Goal: Task Accomplishment & Management: Manage account settings

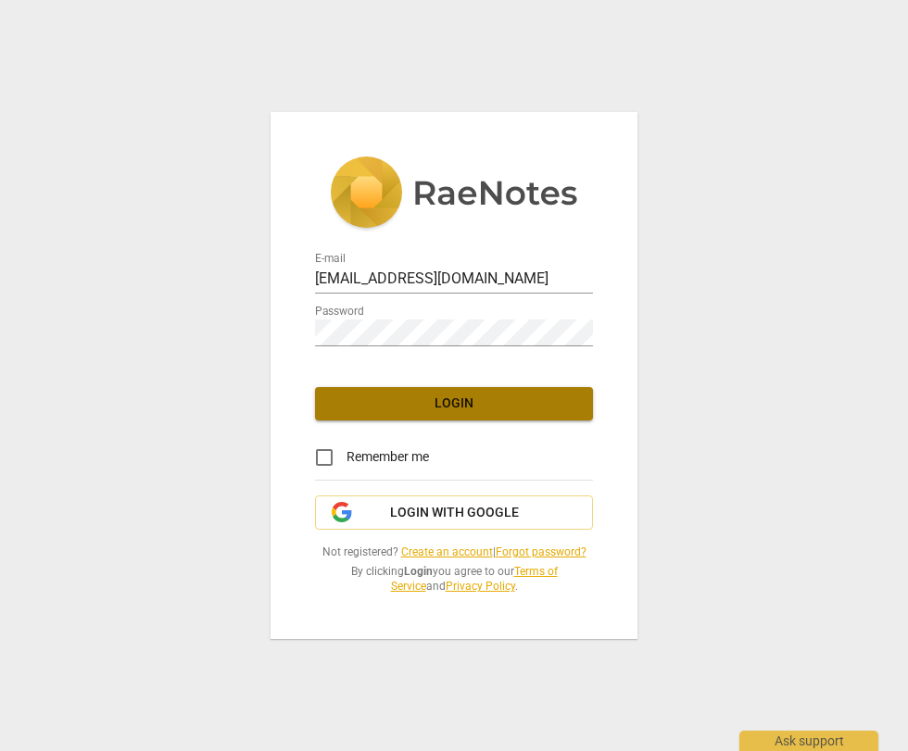
click at [446, 405] on span "Login" at bounding box center [454, 404] width 248 height 19
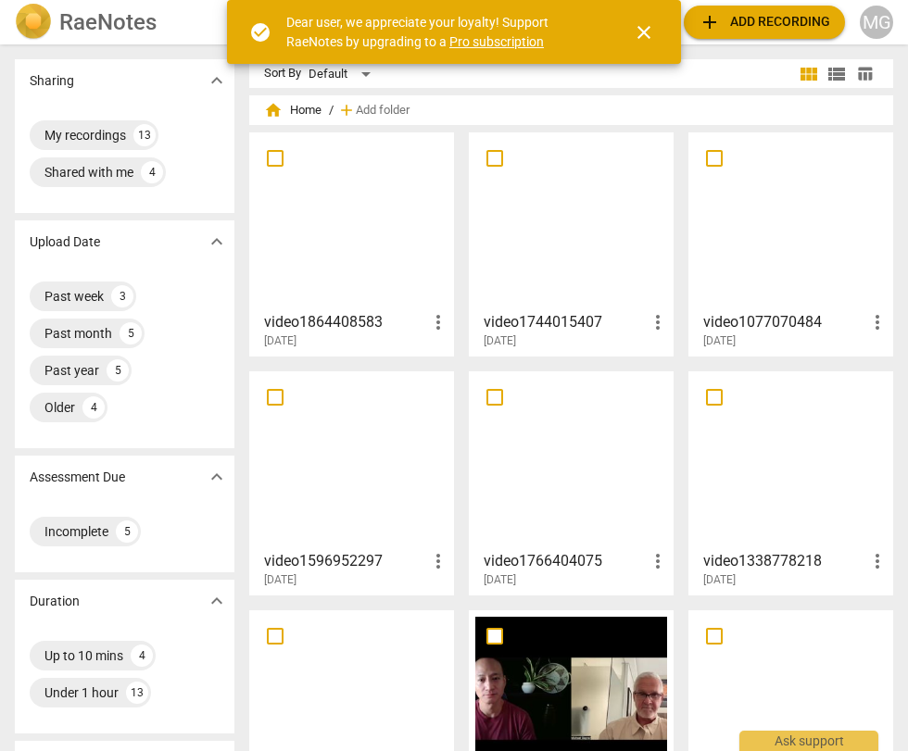
click at [652, 31] on span "close" at bounding box center [644, 32] width 22 height 22
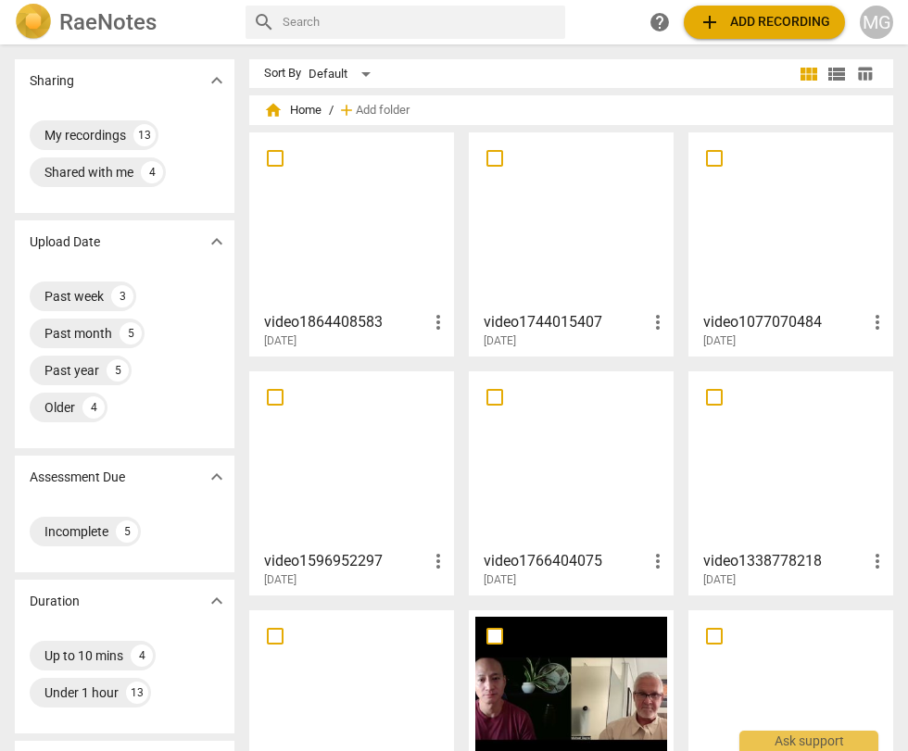
click at [750, 21] on span "add Add recording" at bounding box center [764, 22] width 132 height 22
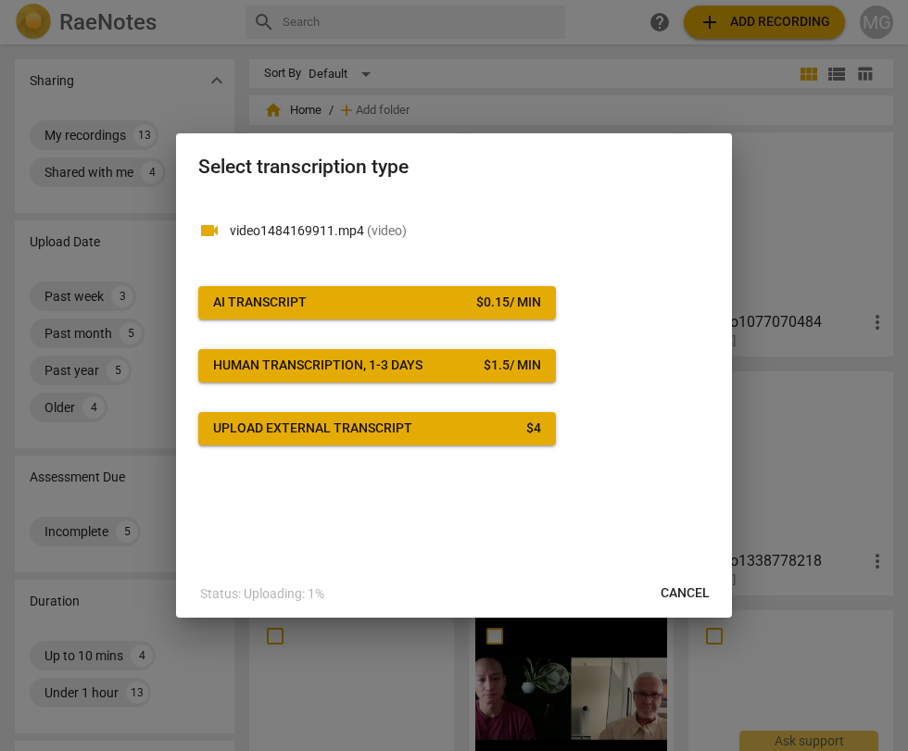
click at [291, 307] on div "AI Transcript" at bounding box center [260, 303] width 94 height 19
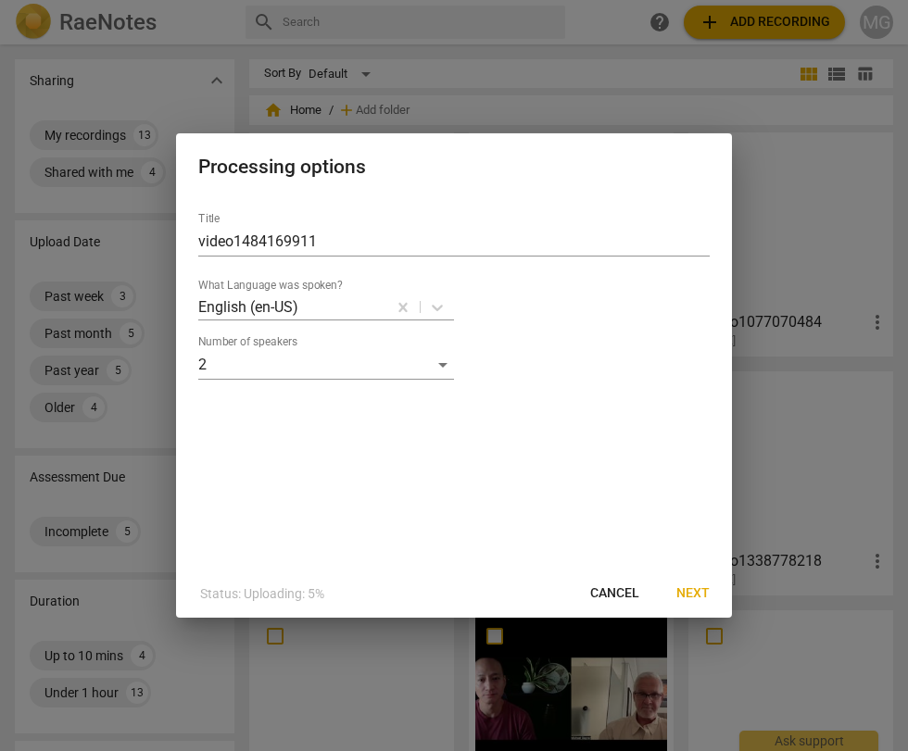
click at [683, 592] on span "Next" at bounding box center [692, 593] width 33 height 19
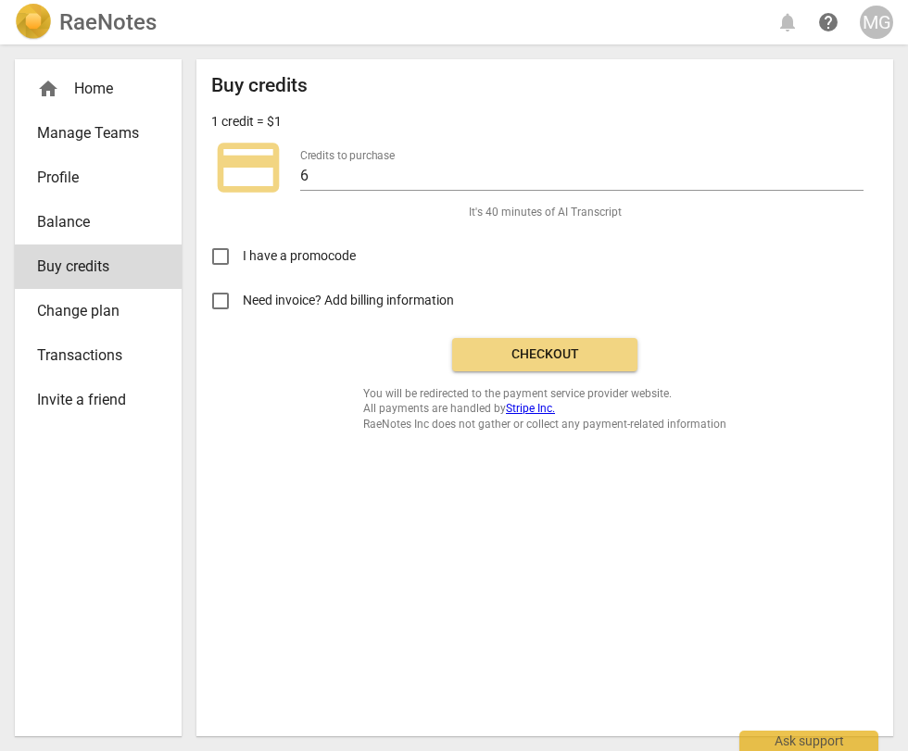
click at [519, 350] on span "Checkout" at bounding box center [545, 354] width 156 height 19
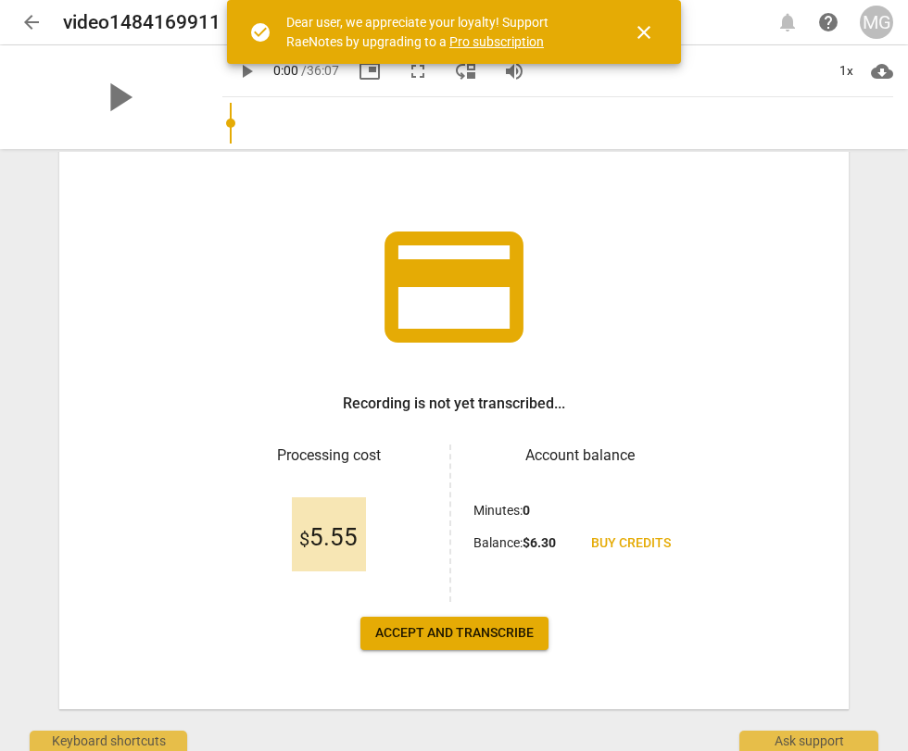
scroll to position [84, 0]
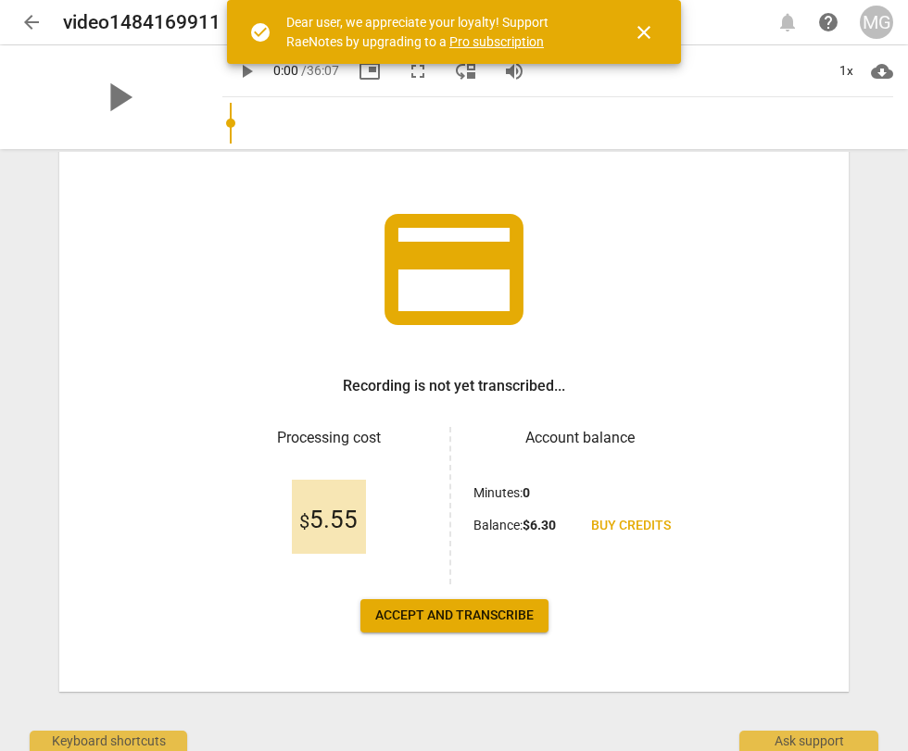
click at [448, 609] on span "Accept and transcribe" at bounding box center [454, 616] width 158 height 19
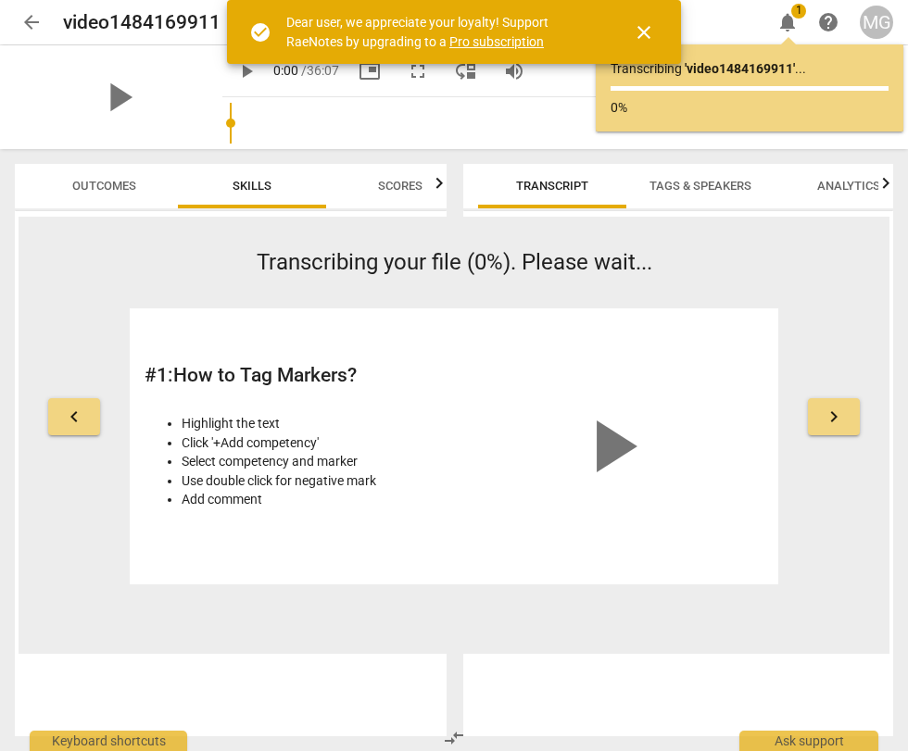
click at [645, 30] on span "close" at bounding box center [644, 32] width 22 height 22
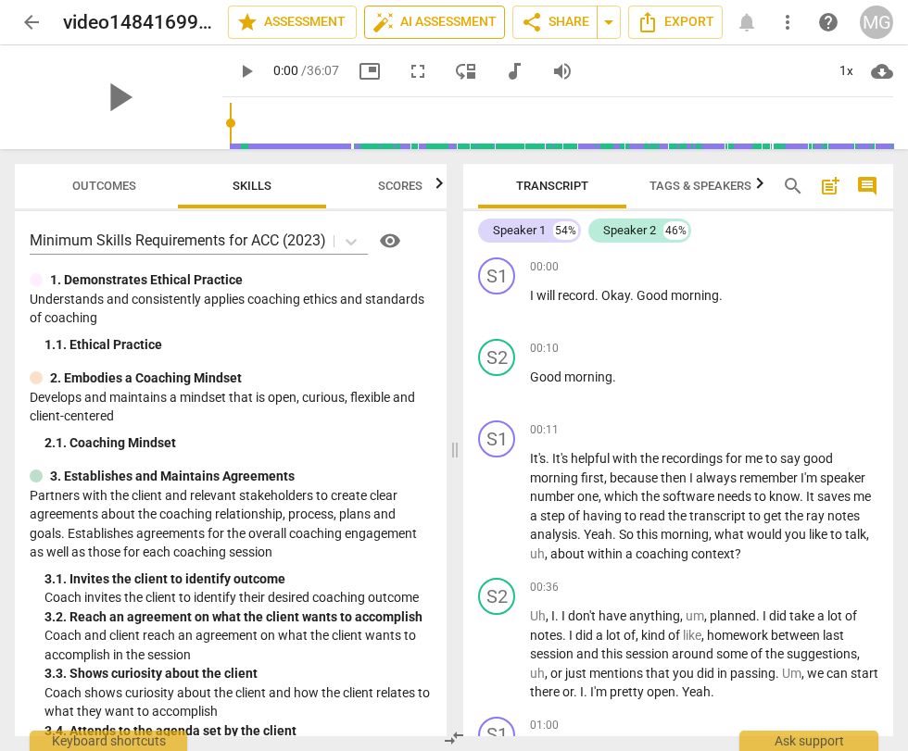
click at [438, 20] on span "auto_fix_high AI Assessment" at bounding box center [434, 22] width 124 height 22
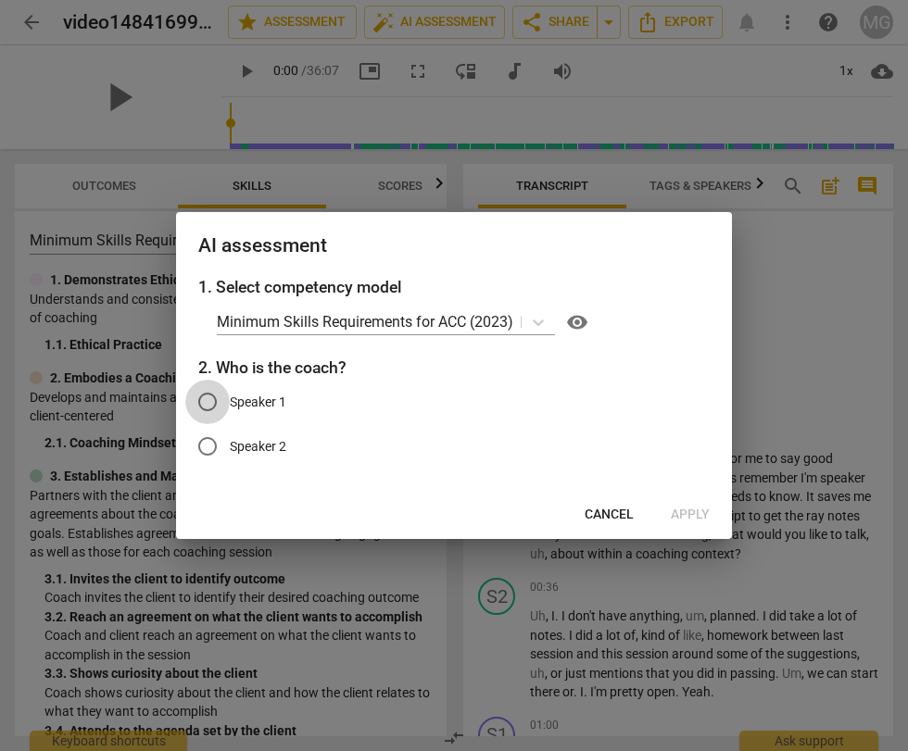
click at [207, 401] on input "Speaker 1" at bounding box center [207, 402] width 44 height 44
radio input "true"
click at [686, 512] on span "Apply" at bounding box center [690, 515] width 39 height 19
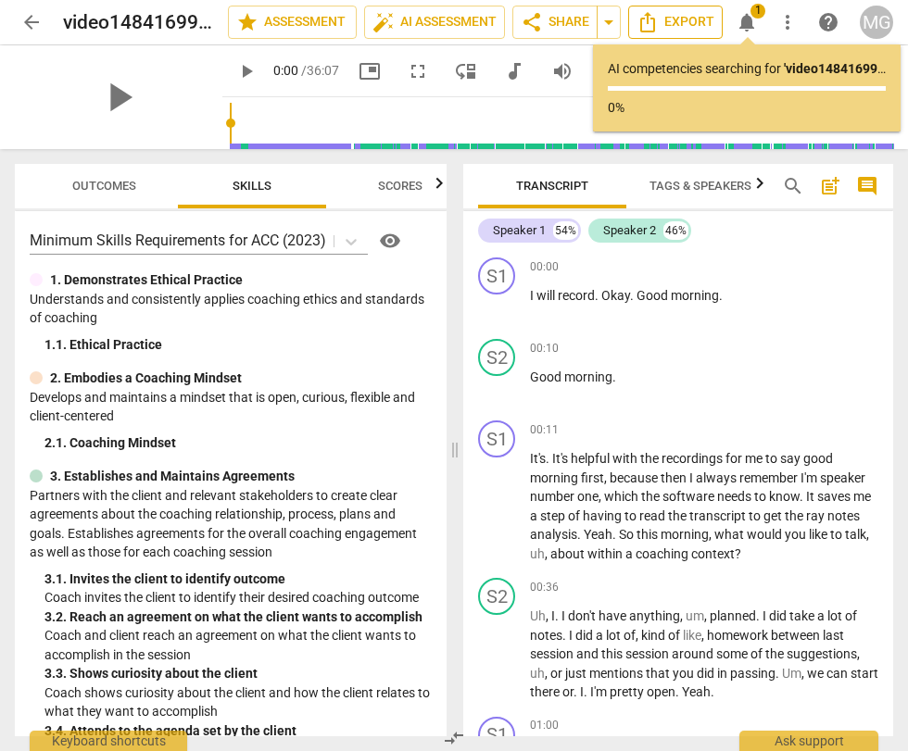
click at [673, 19] on span "Export" at bounding box center [675, 22] width 78 height 22
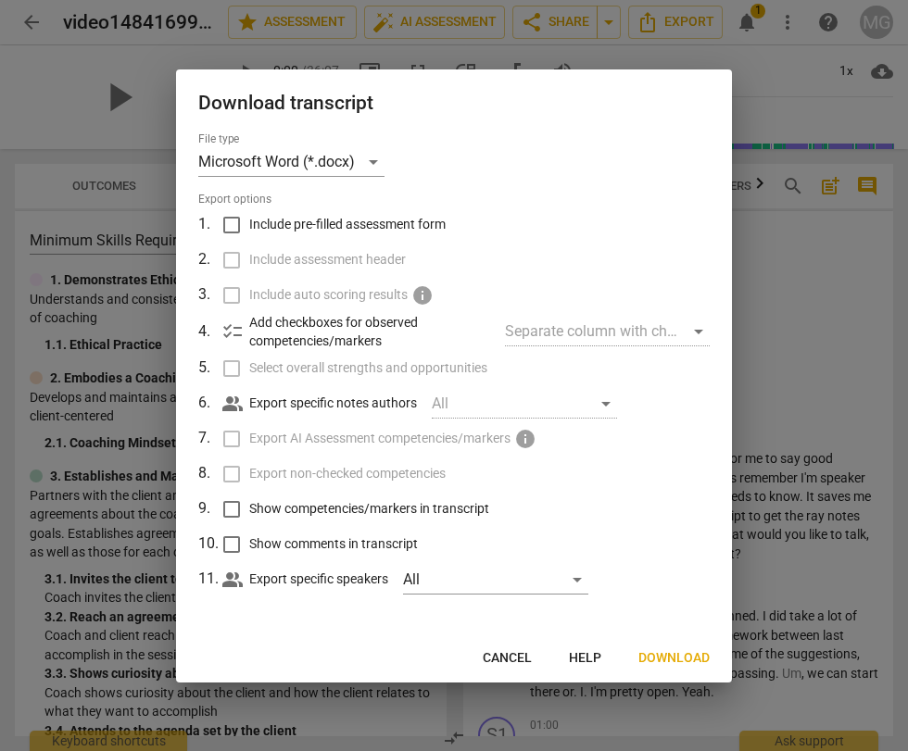
click at [680, 660] on span "Download" at bounding box center [673, 658] width 71 height 19
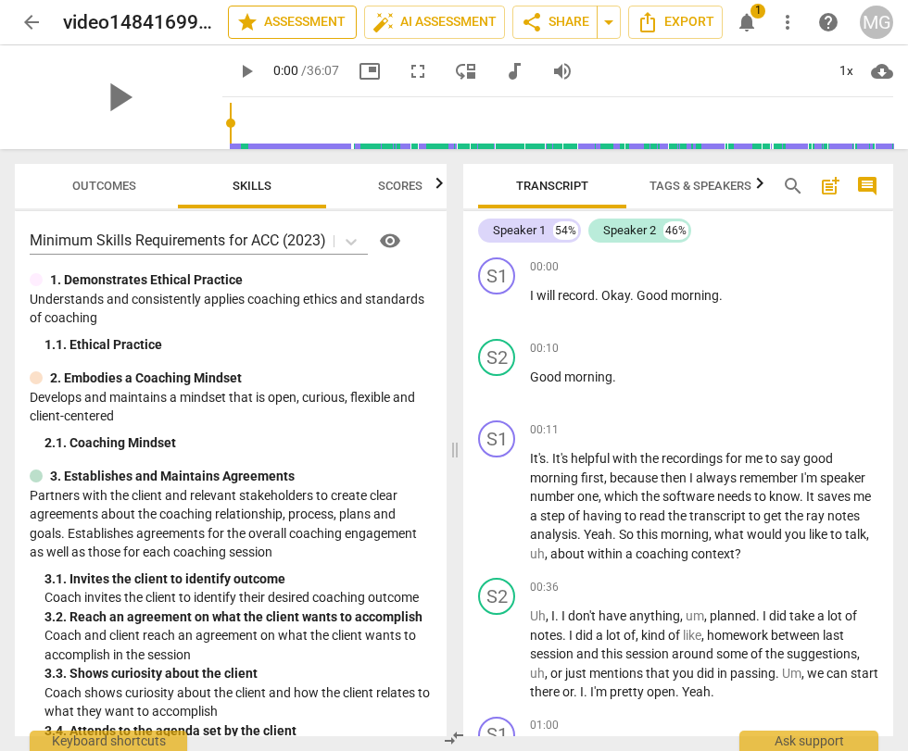
click at [275, 24] on span "star Assessment" at bounding box center [292, 22] width 112 height 22
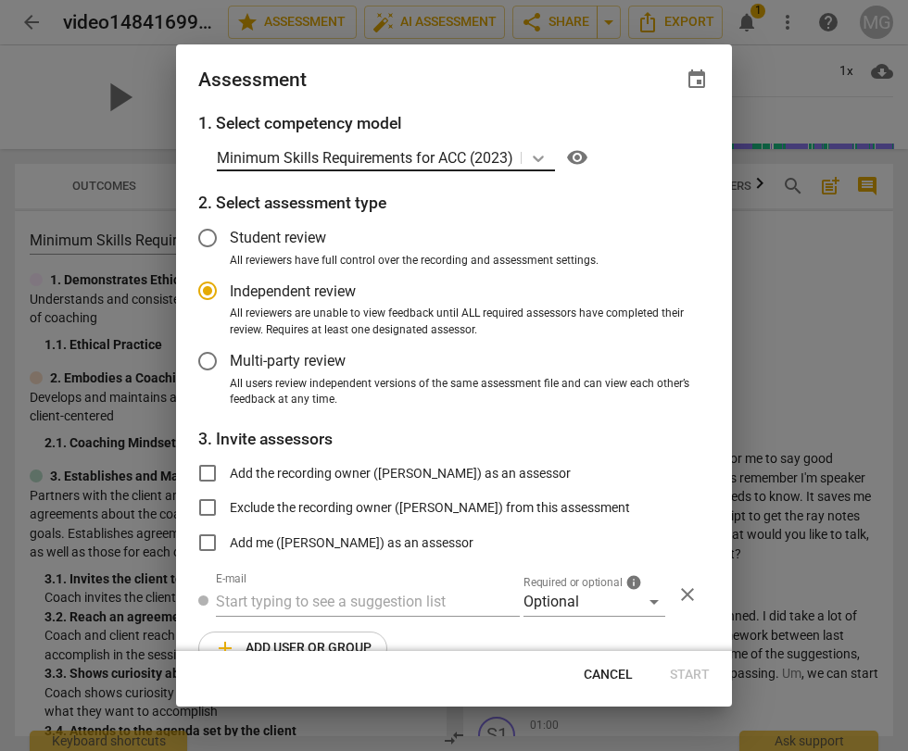
click at [538, 157] on icon at bounding box center [538, 158] width 19 height 19
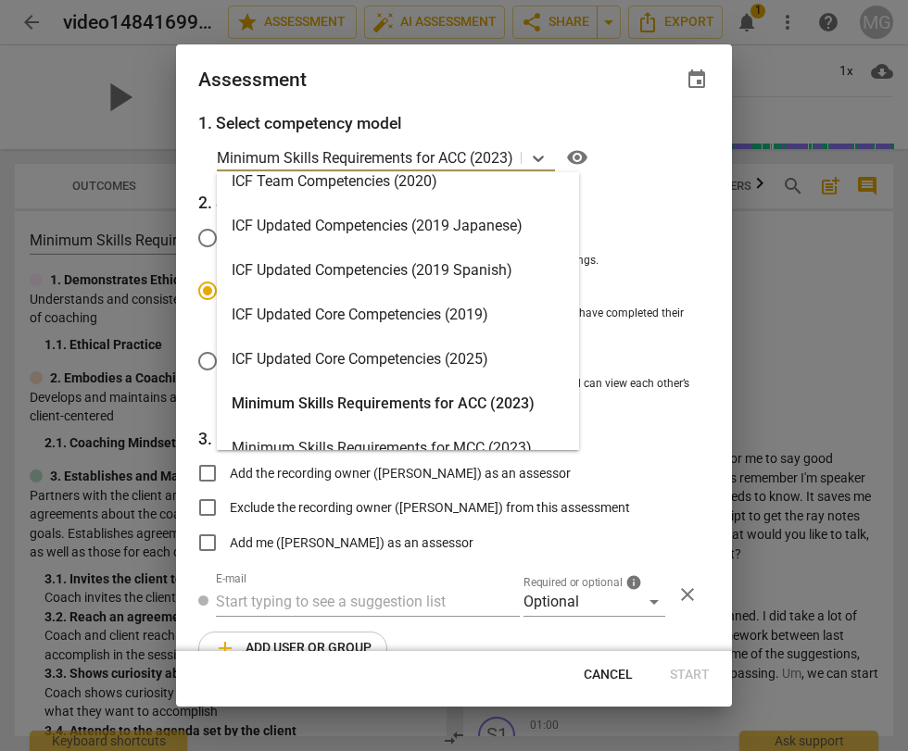
scroll to position [242, 0]
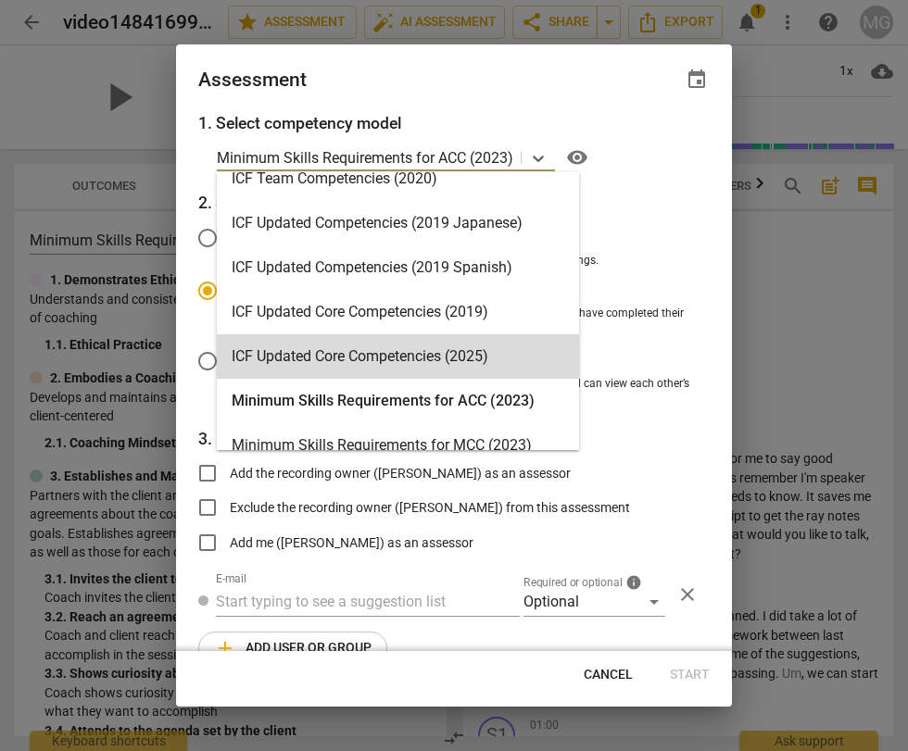
radio input "false"
click at [205, 359] on input "Multi-party review" at bounding box center [207, 361] width 44 height 44
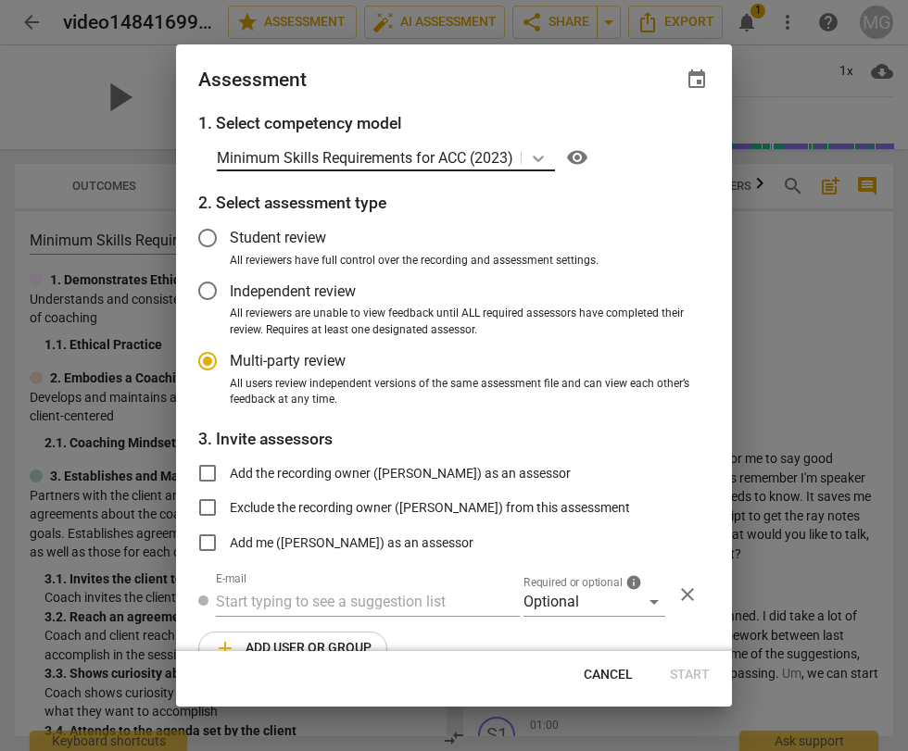
click at [537, 154] on icon at bounding box center [538, 158] width 19 height 19
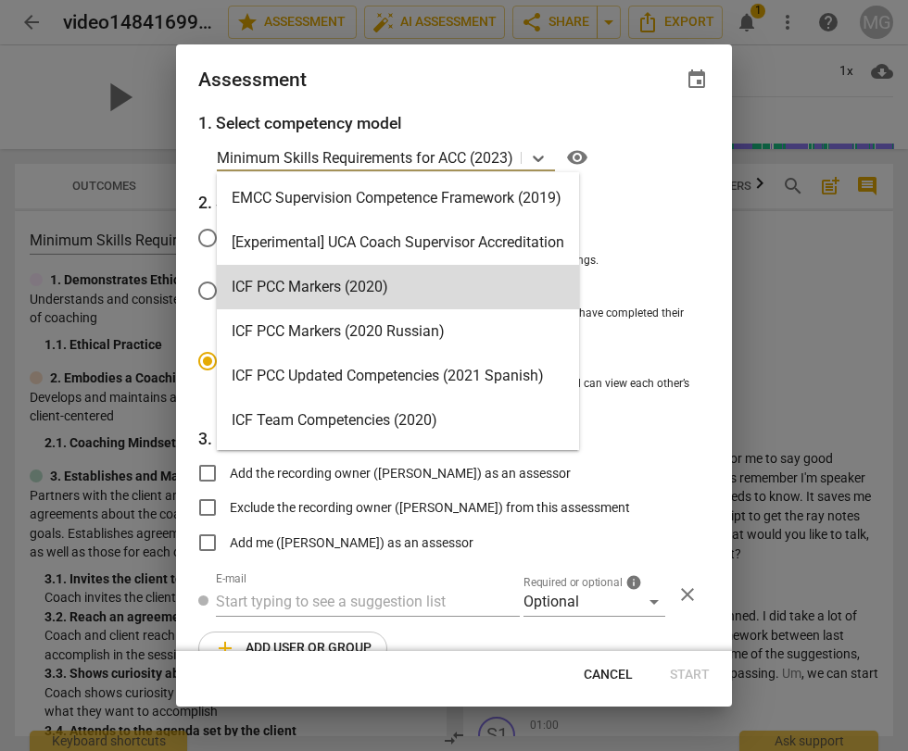
radio input "false"
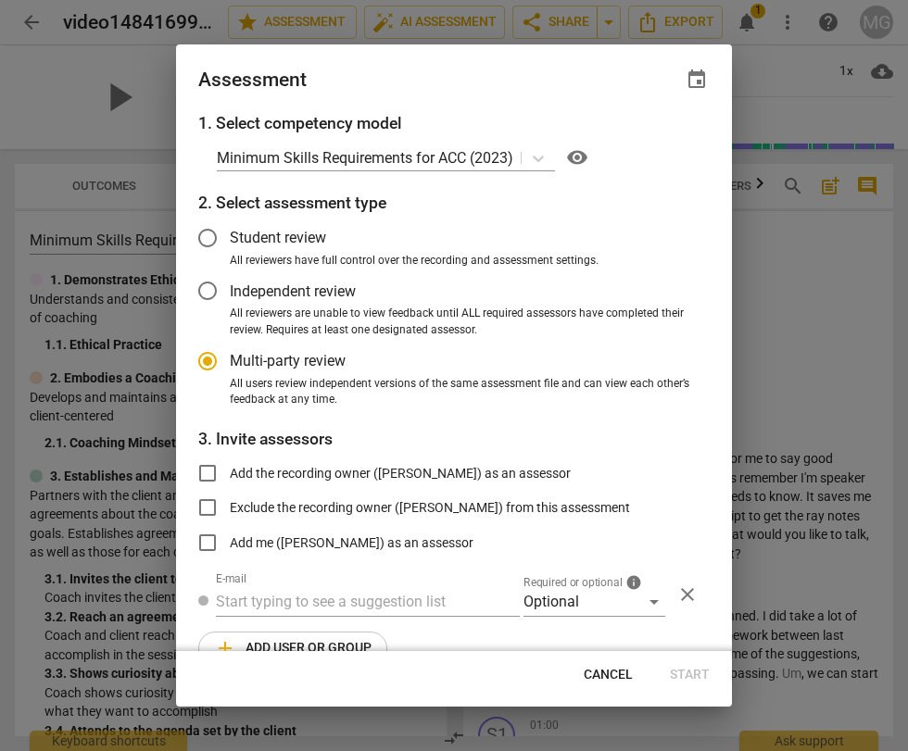
click at [671, 259] on label "All reviewers have full control over the recording and assessment settings." at bounding box center [439, 261] width 509 height 17
click at [0, 0] on input "All reviewers have full control over the recording and assessment settings." at bounding box center [0, 0] width 0 height 0
click at [537, 157] on icon at bounding box center [538, 158] width 19 height 19
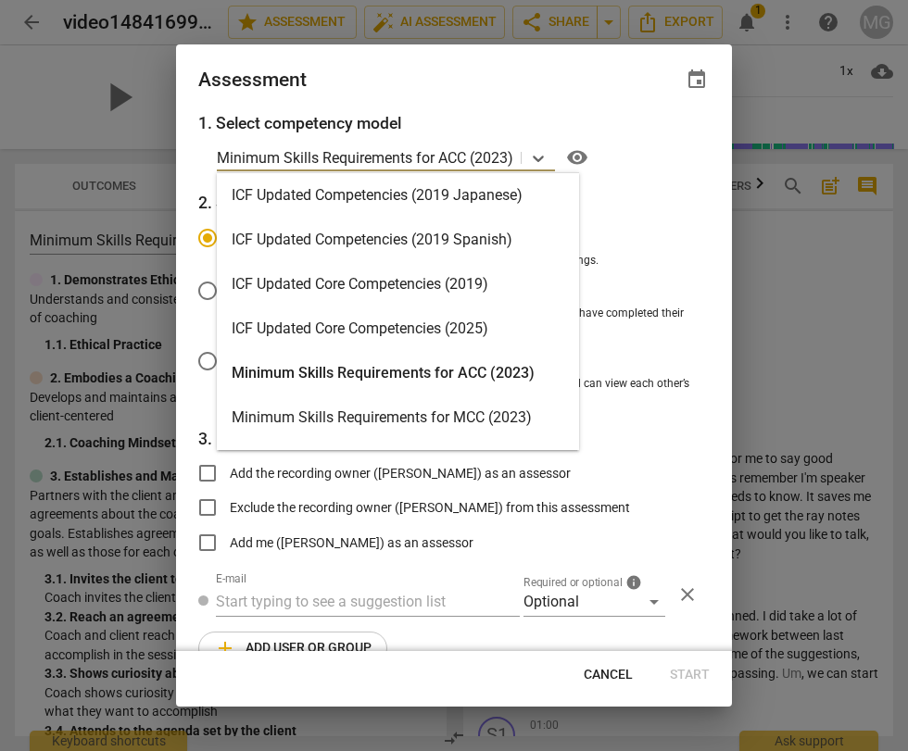
scroll to position [270, 0]
click at [373, 328] on div "ICF Updated Core Competencies (2025)" at bounding box center [398, 328] width 362 height 44
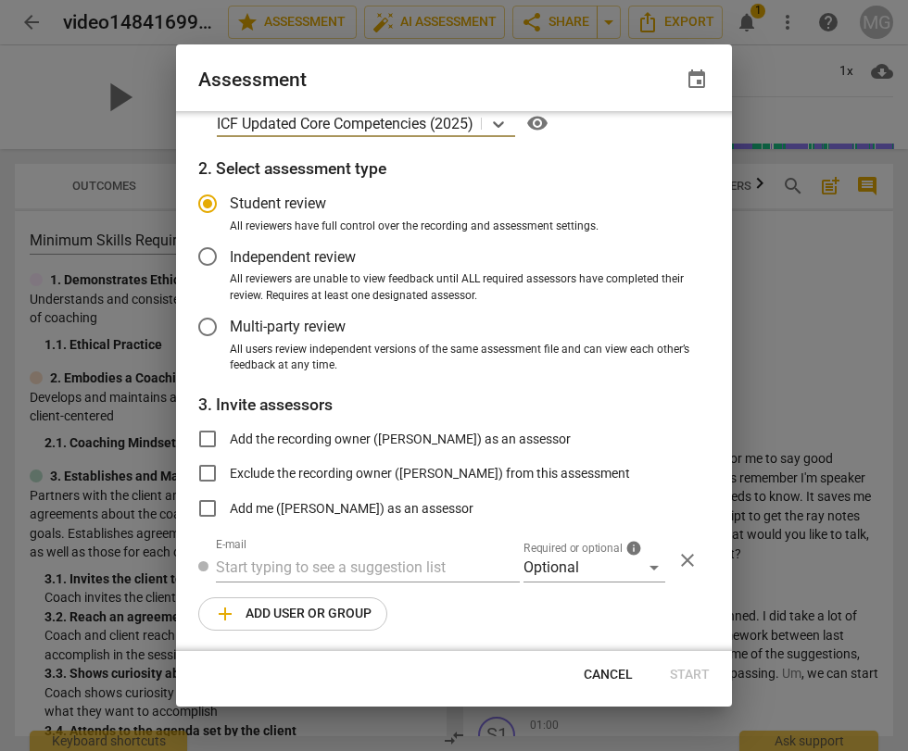
scroll to position [0, 0]
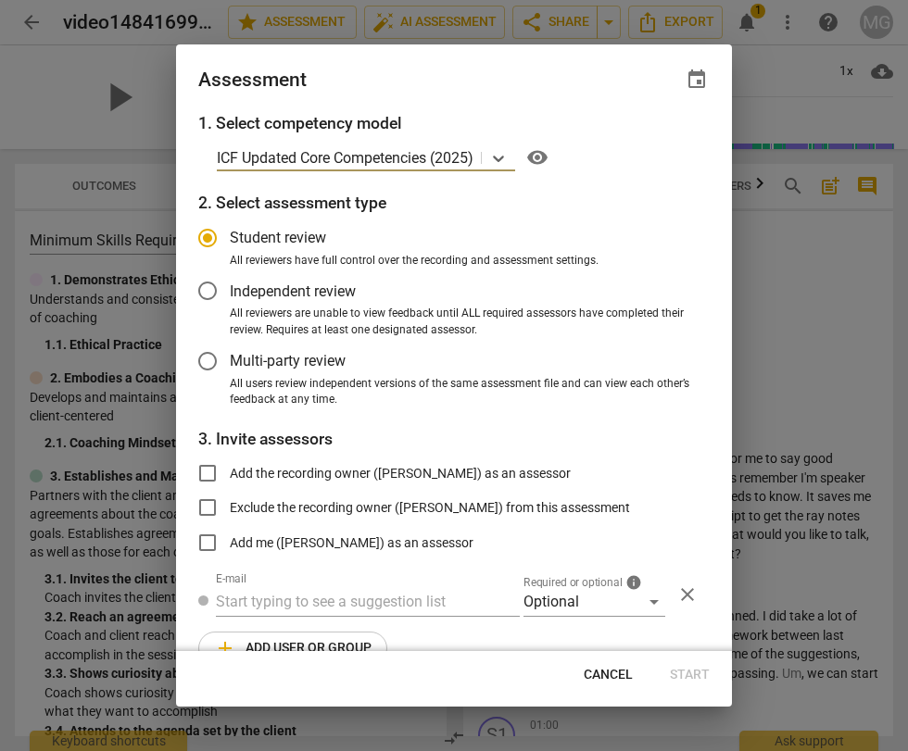
click at [210, 236] on input "Student review" at bounding box center [207, 238] width 44 height 44
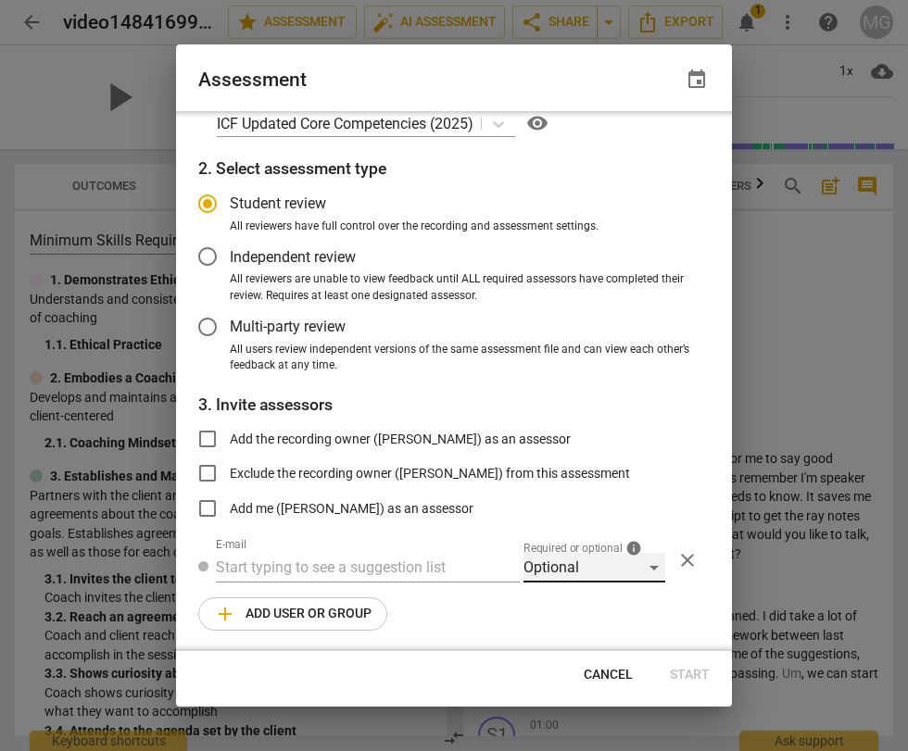
click at [646, 565] on div "Optional" at bounding box center [594, 568] width 142 height 30
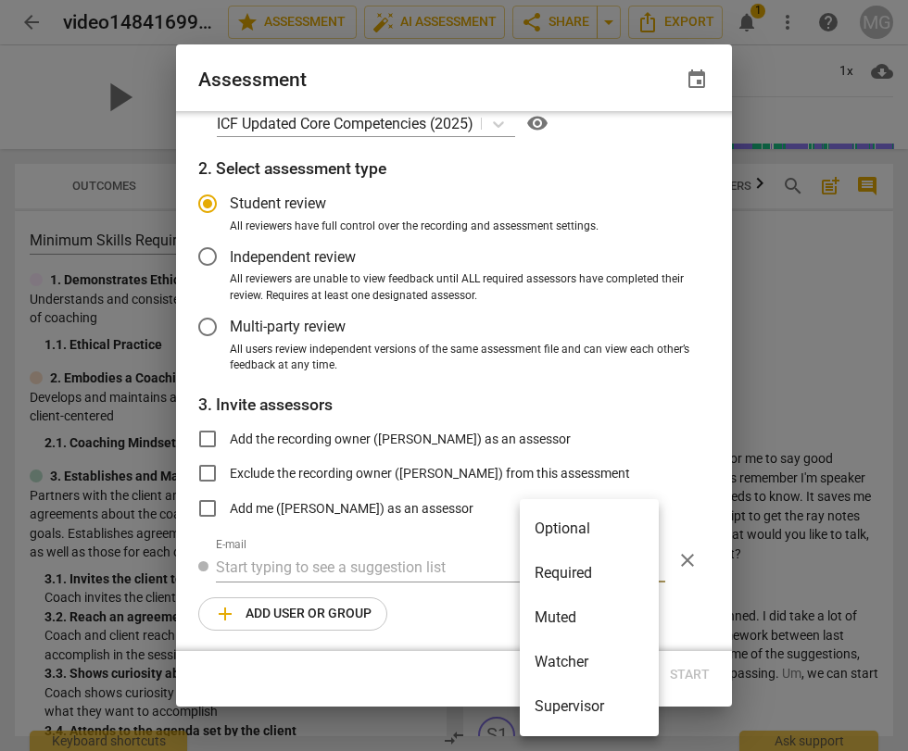
click at [583, 523] on li "Optional" at bounding box center [589, 529] width 139 height 44
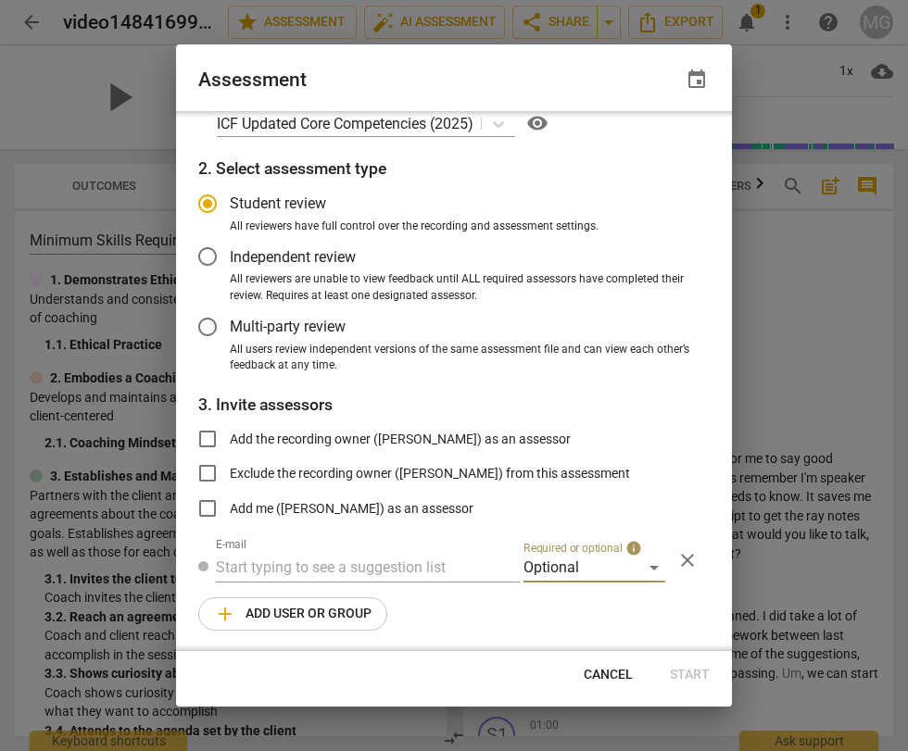
click at [686, 559] on span "close" at bounding box center [687, 560] width 22 height 22
radio input "false"
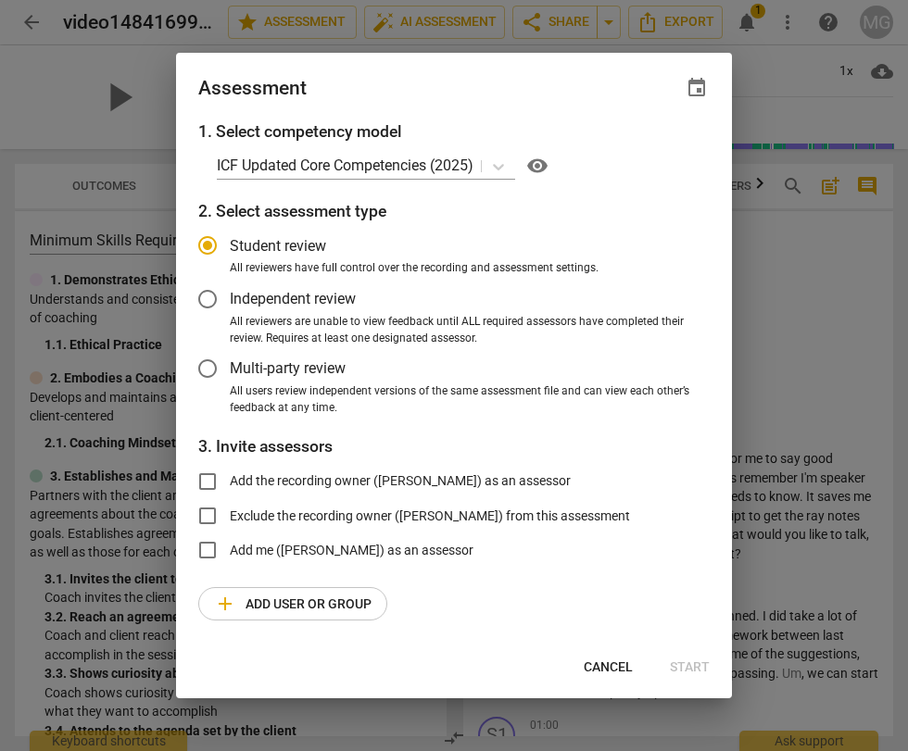
scroll to position [0, 0]
click at [206, 476] on input "Add the recording owner ([PERSON_NAME]) as an assessor" at bounding box center [207, 481] width 44 height 44
checkbox input "true"
radio input "false"
click at [210, 550] on input "Add me ([PERSON_NAME]) as an assessor" at bounding box center [207, 550] width 44 height 44
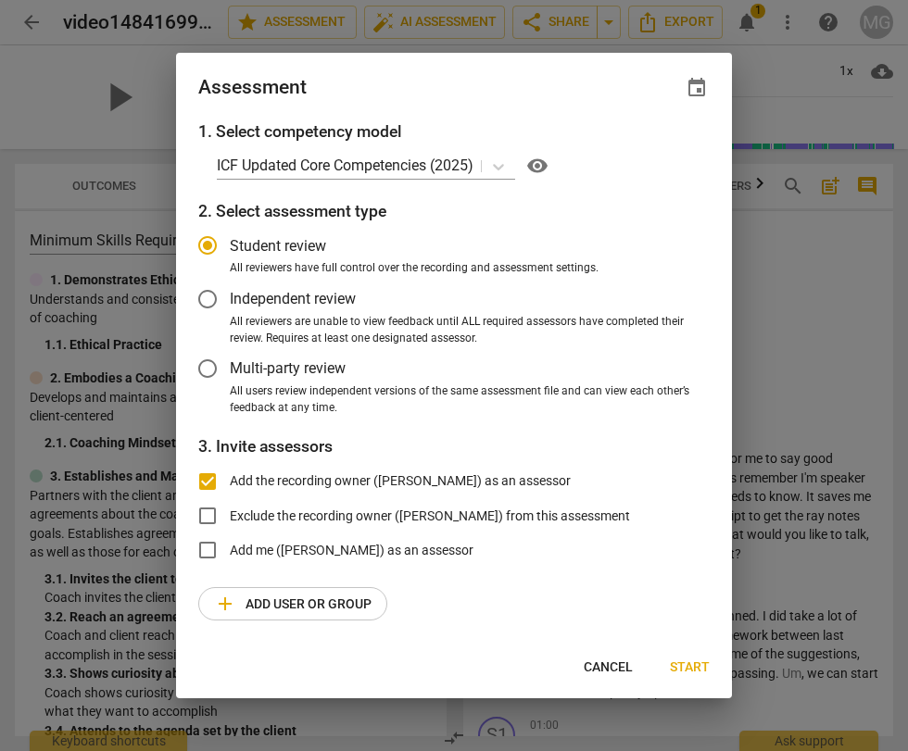
checkbox input "true"
radio input "false"
click at [212, 480] on input "Add the recording owner ([PERSON_NAME]) as an assessor" at bounding box center [207, 481] width 44 height 44
checkbox input "false"
click at [687, 660] on span "Start" at bounding box center [690, 668] width 40 height 19
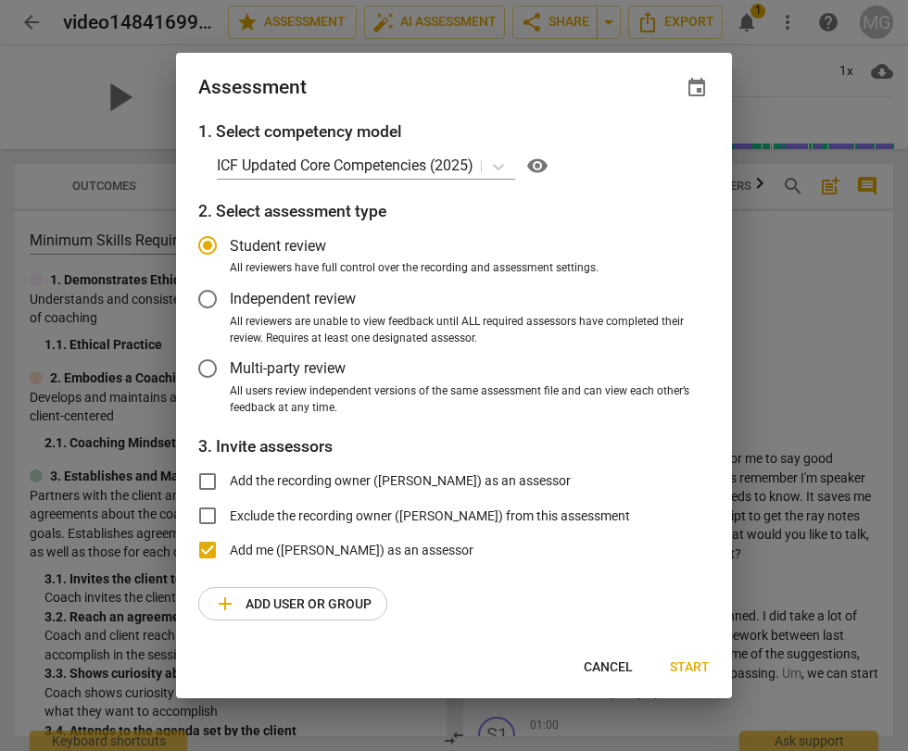
radio input "false"
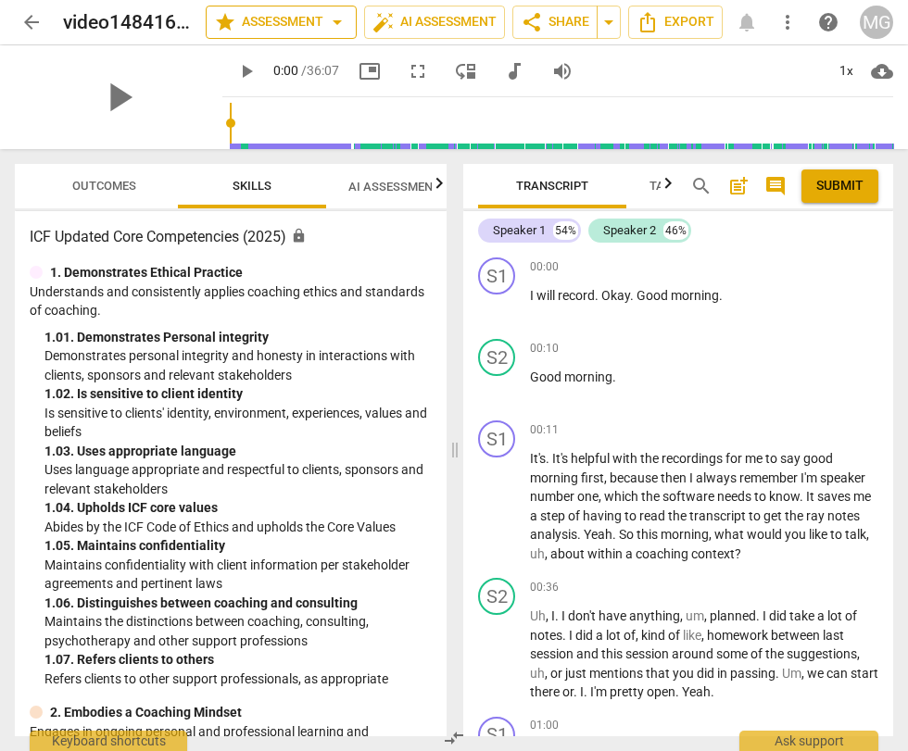
click at [269, 25] on span "star Assessment arrow_drop_down" at bounding box center [281, 22] width 134 height 22
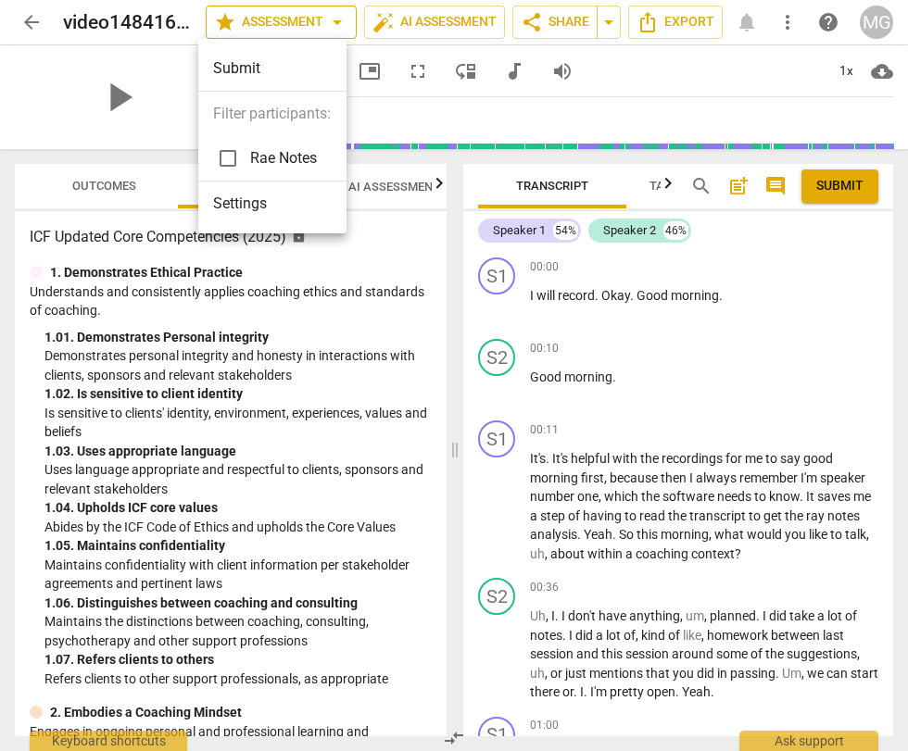
click at [269, 25] on div at bounding box center [454, 375] width 908 height 751
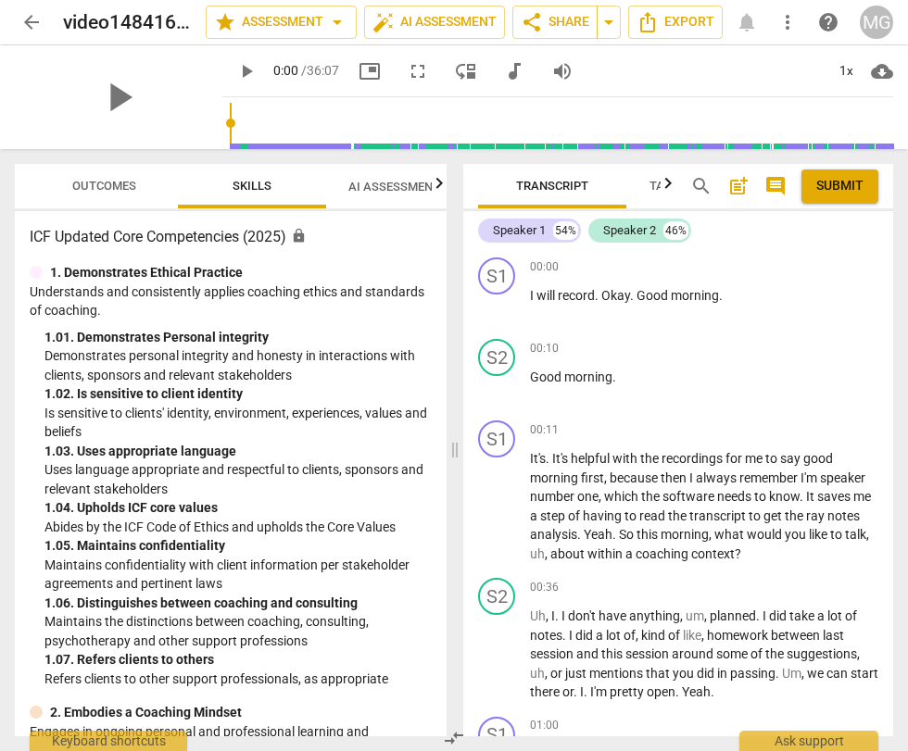
click at [404, 187] on span "AI Assessment New" at bounding box center [405, 187] width 115 height 14
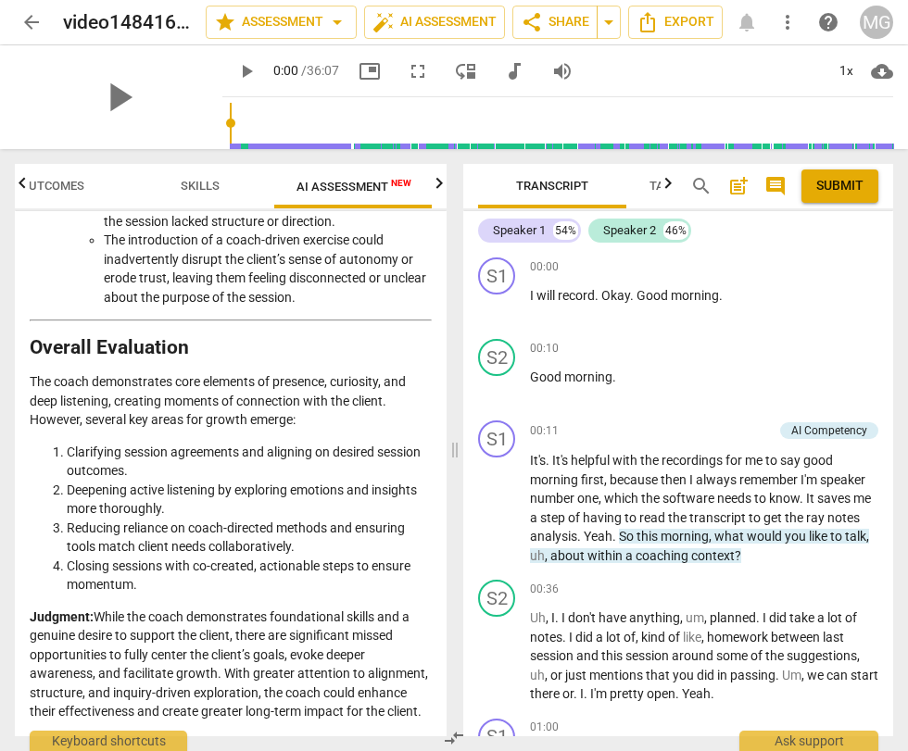
scroll to position [4052, 0]
click at [321, 714] on p "Judgment: While the coach demonstrates foundational skills and a genuine desire…" at bounding box center [231, 665] width 402 height 114
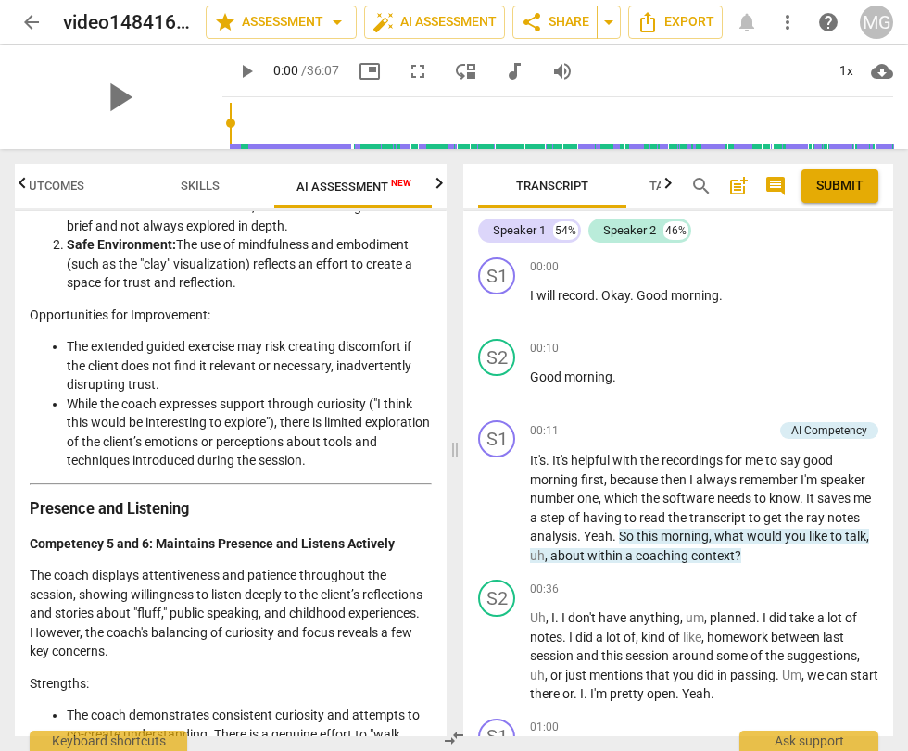
scroll to position [0, 0]
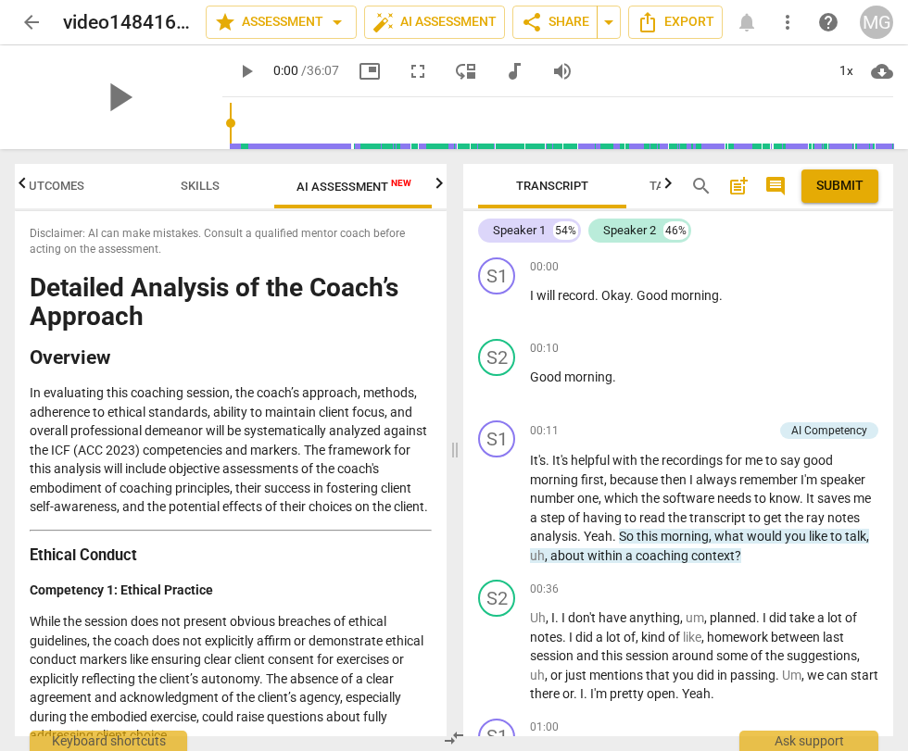
click at [27, 22] on span "arrow_back" at bounding box center [31, 22] width 22 height 22
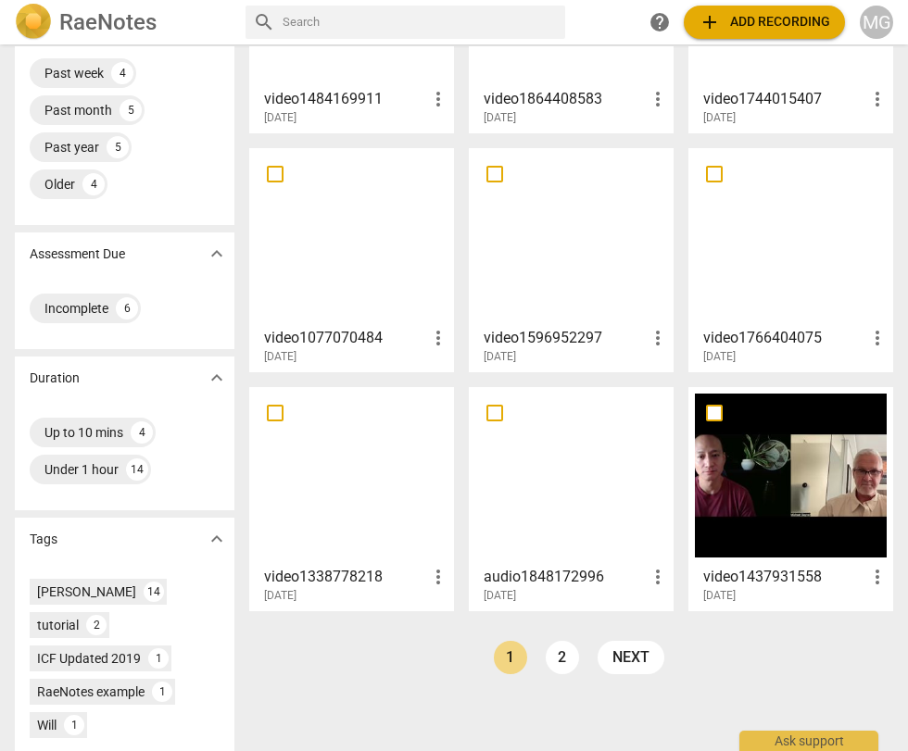
scroll to position [225, 0]
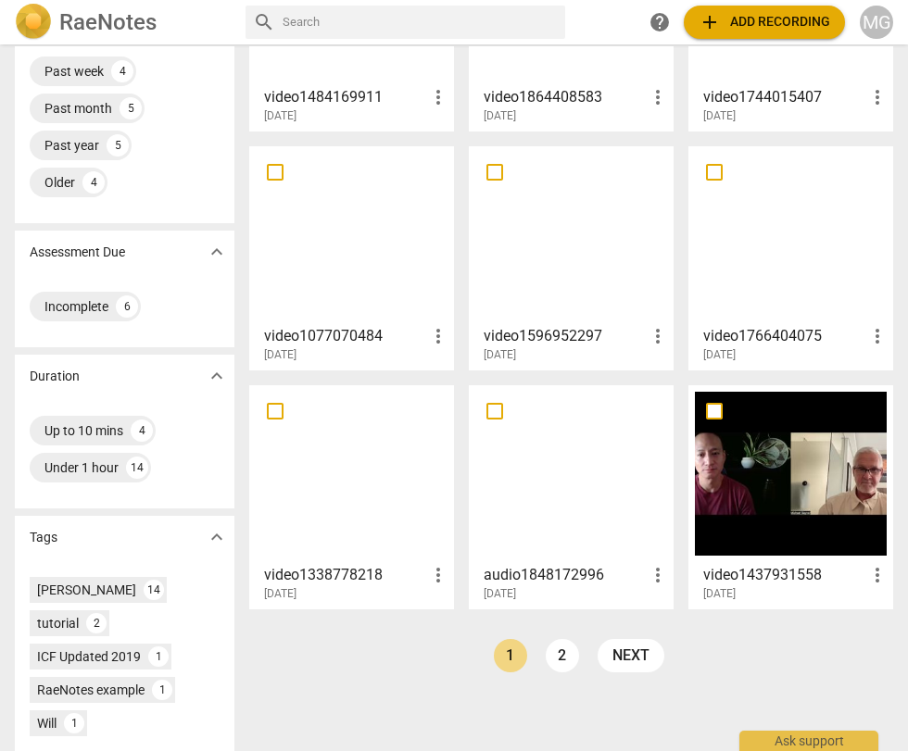
click at [532, 475] on div at bounding box center [571, 474] width 192 height 164
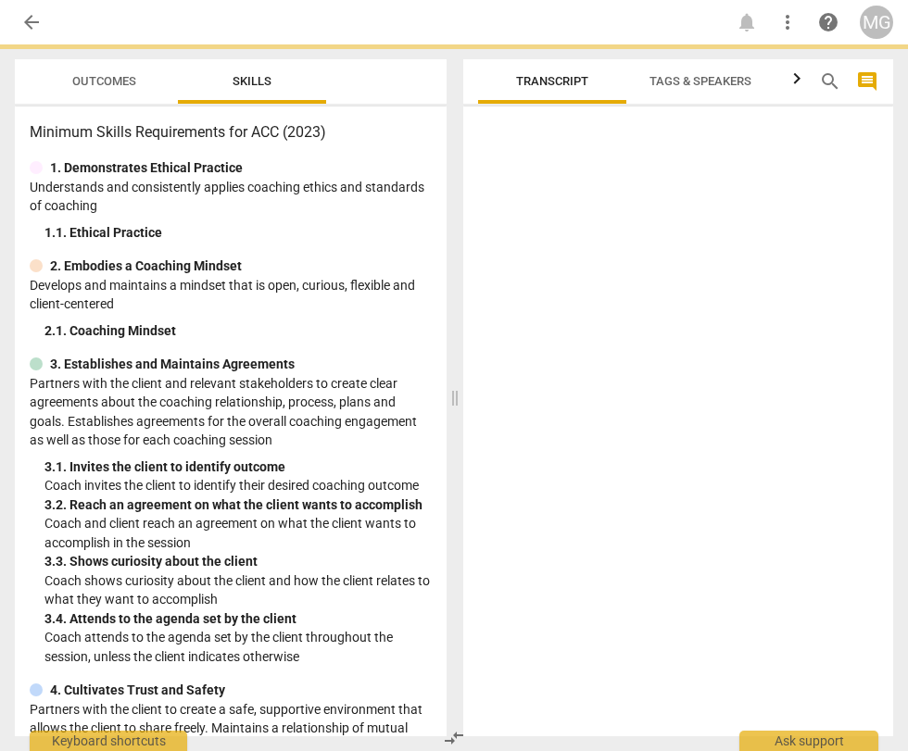
click at [532, 475] on div at bounding box center [678, 425] width 430 height 622
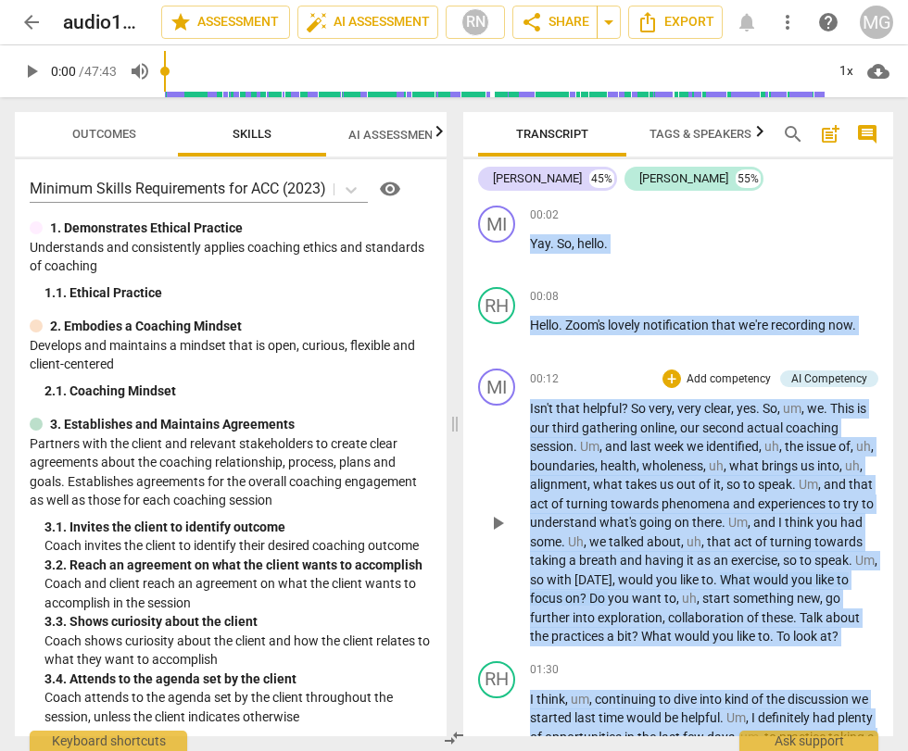
click at [692, 522] on span "on" at bounding box center [683, 522] width 18 height 15
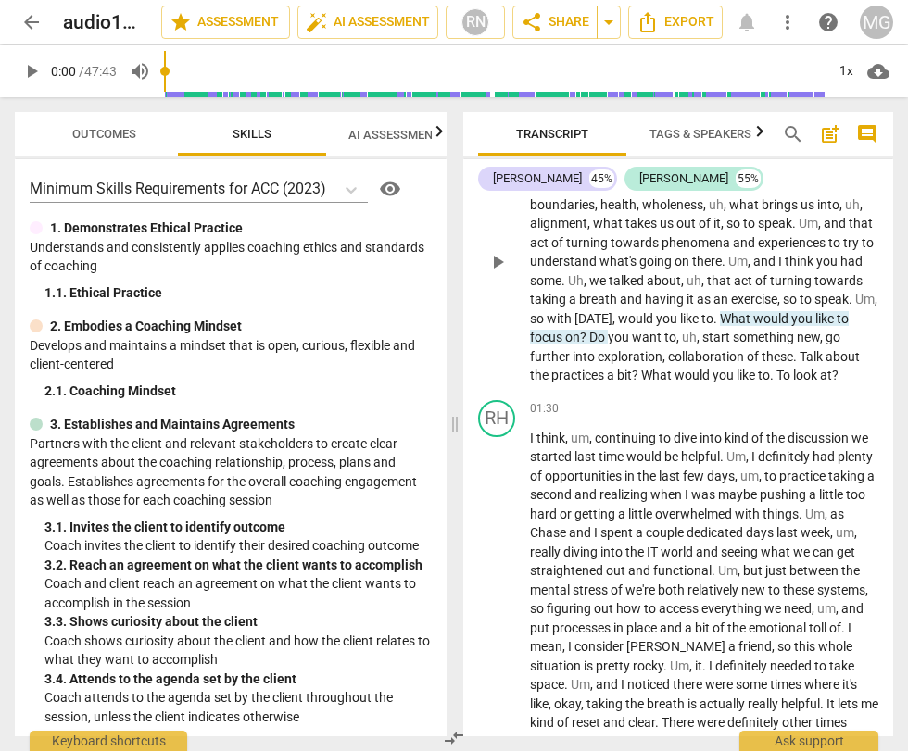
scroll to position [218, 0]
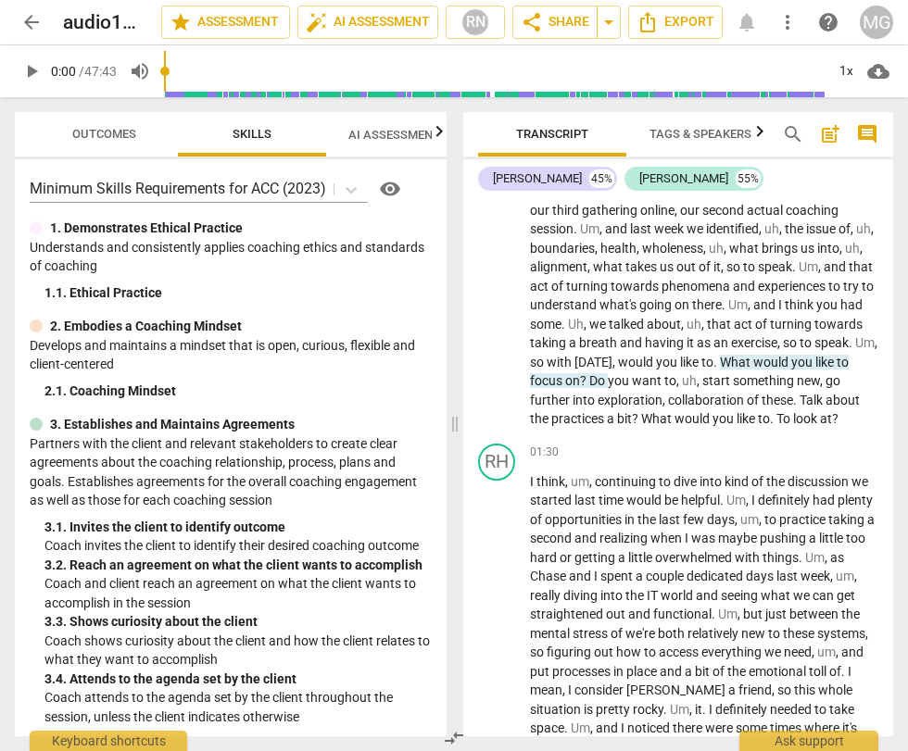
click at [32, 22] on span "arrow_back" at bounding box center [31, 22] width 22 height 22
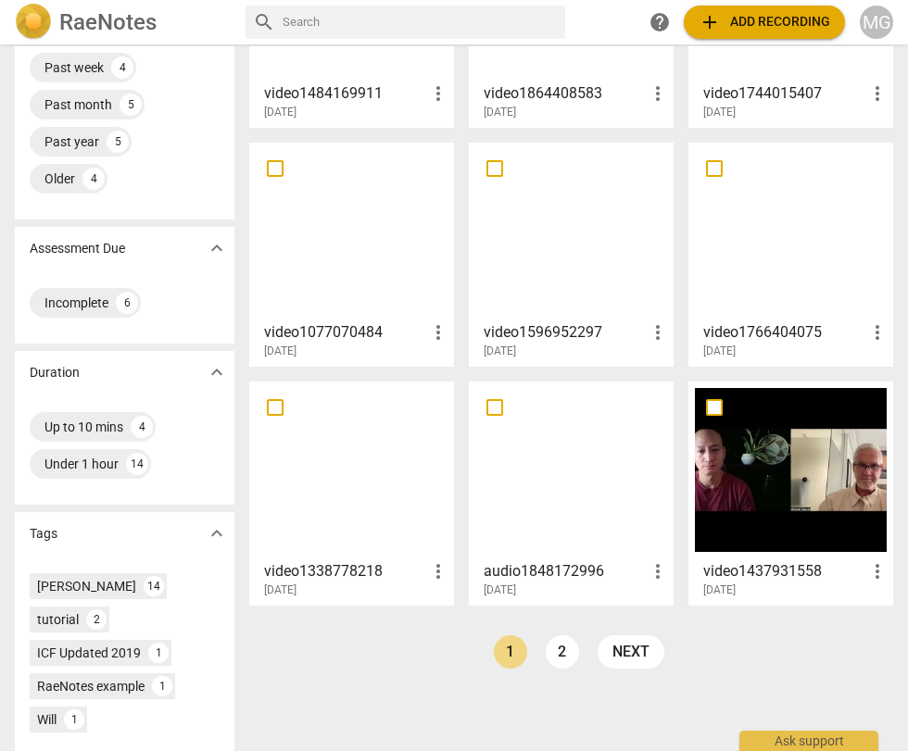
scroll to position [367, 0]
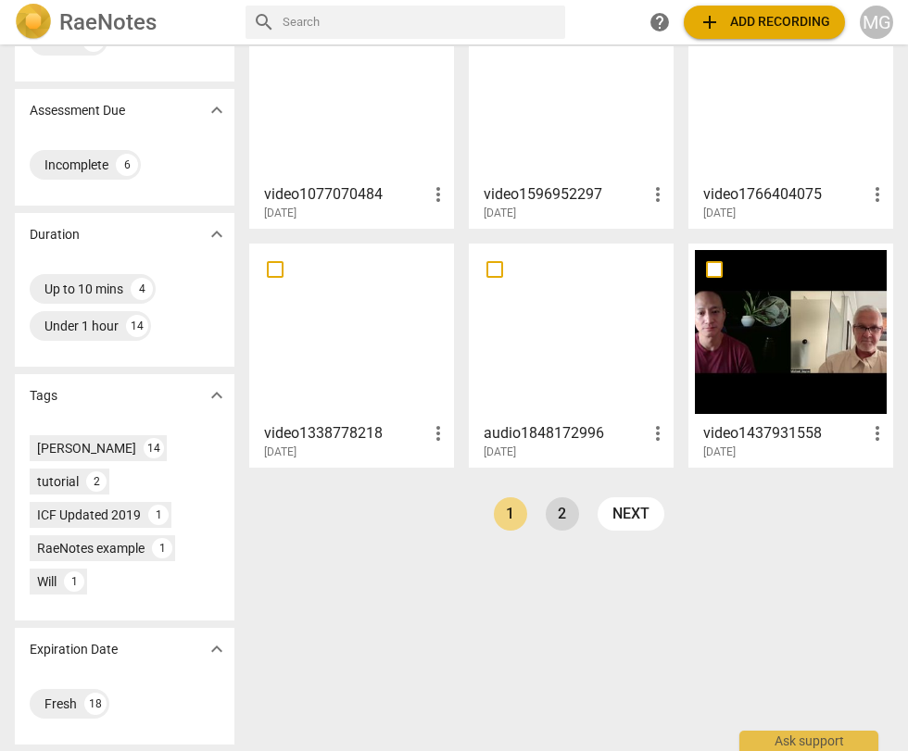
click at [556, 509] on link "2" at bounding box center [562, 513] width 33 height 33
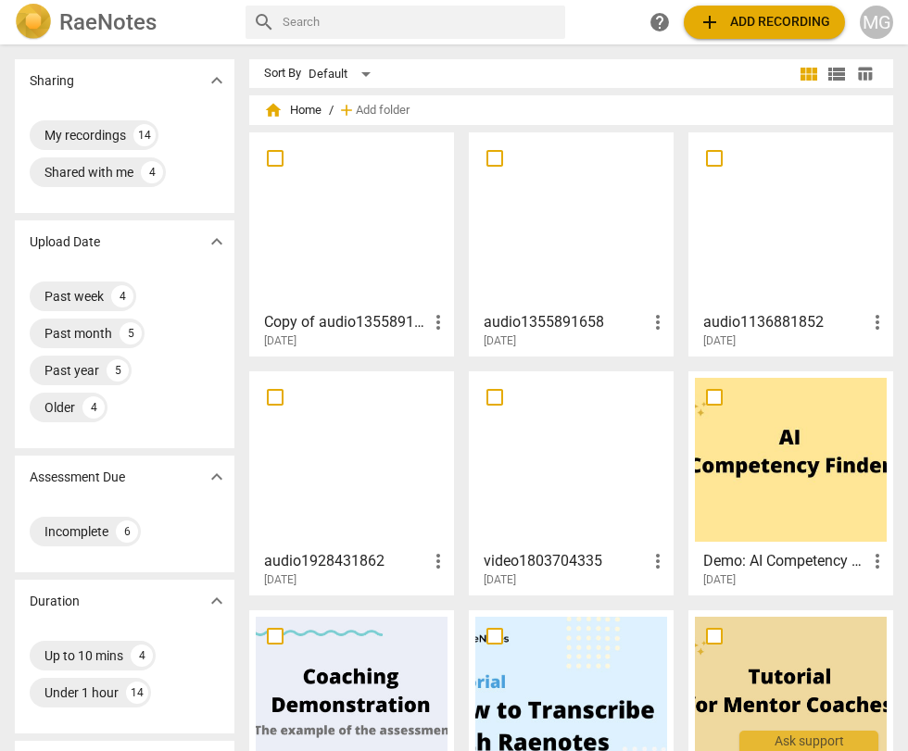
click at [378, 246] on div at bounding box center [352, 221] width 192 height 164
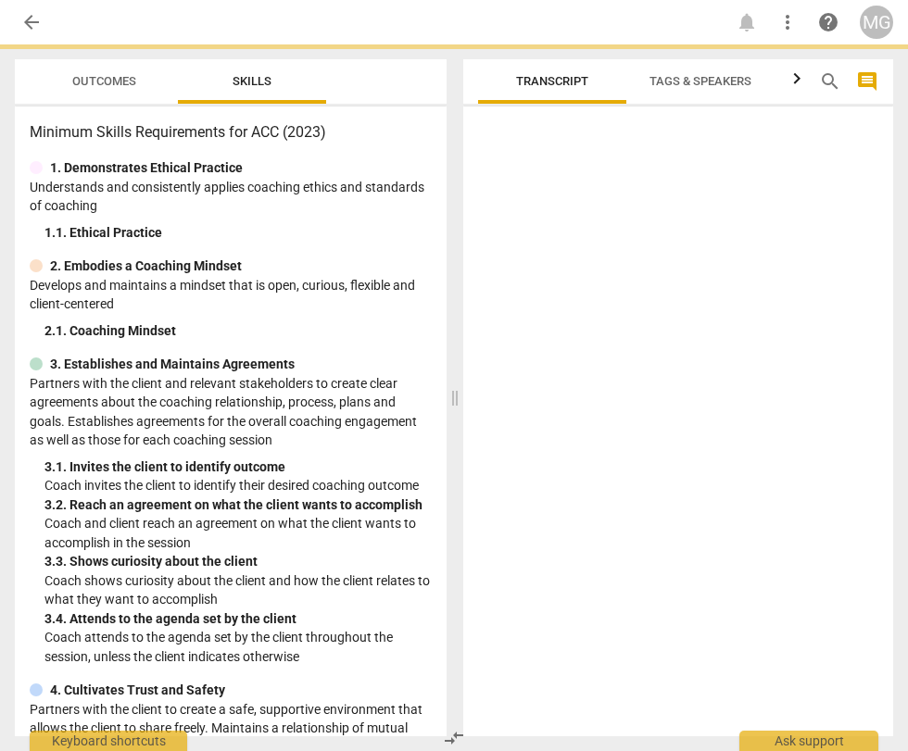
click at [378, 246] on div "Minimum Skills Requirements for ACC (2023) 1. Demonstrates Ethical Practice Und…" at bounding box center [231, 422] width 432 height 630
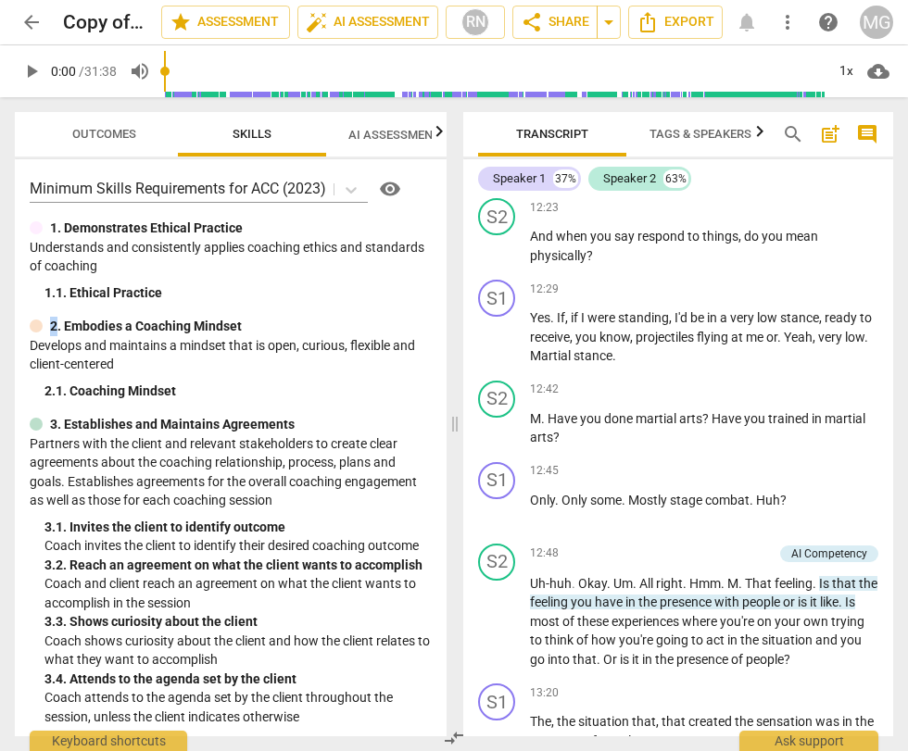
scroll to position [6042, 0]
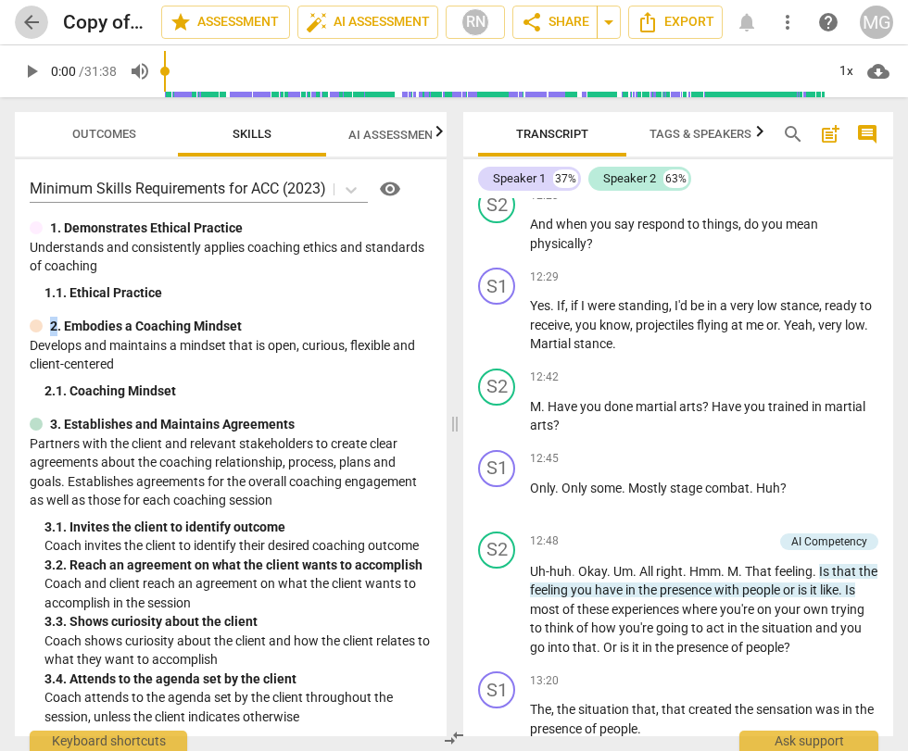
click at [29, 27] on span "arrow_back" at bounding box center [31, 22] width 22 height 22
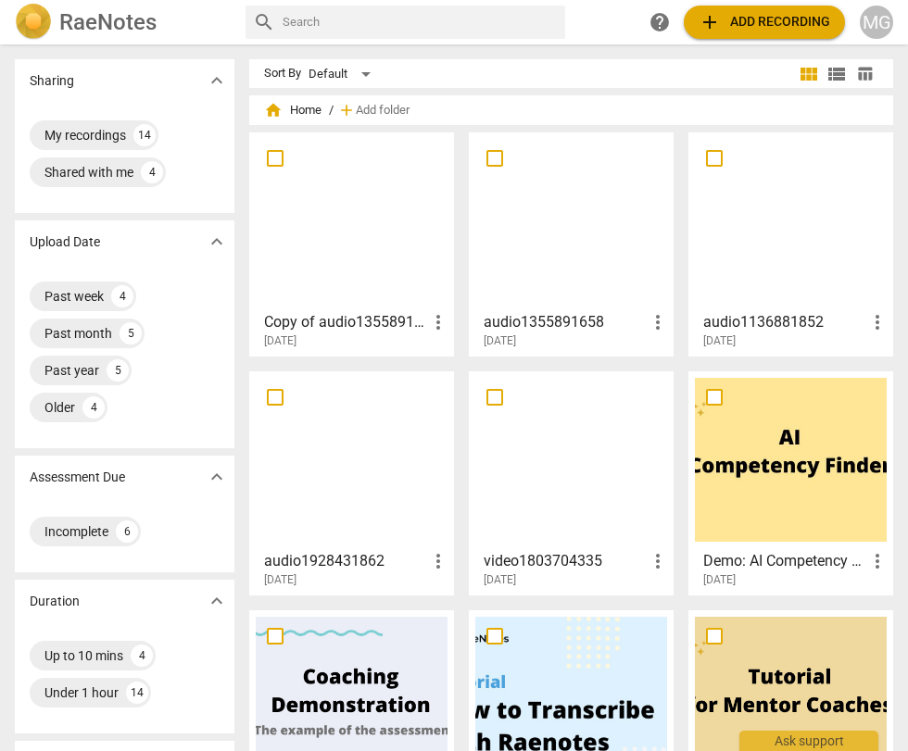
click at [536, 218] on div at bounding box center [571, 221] width 192 height 164
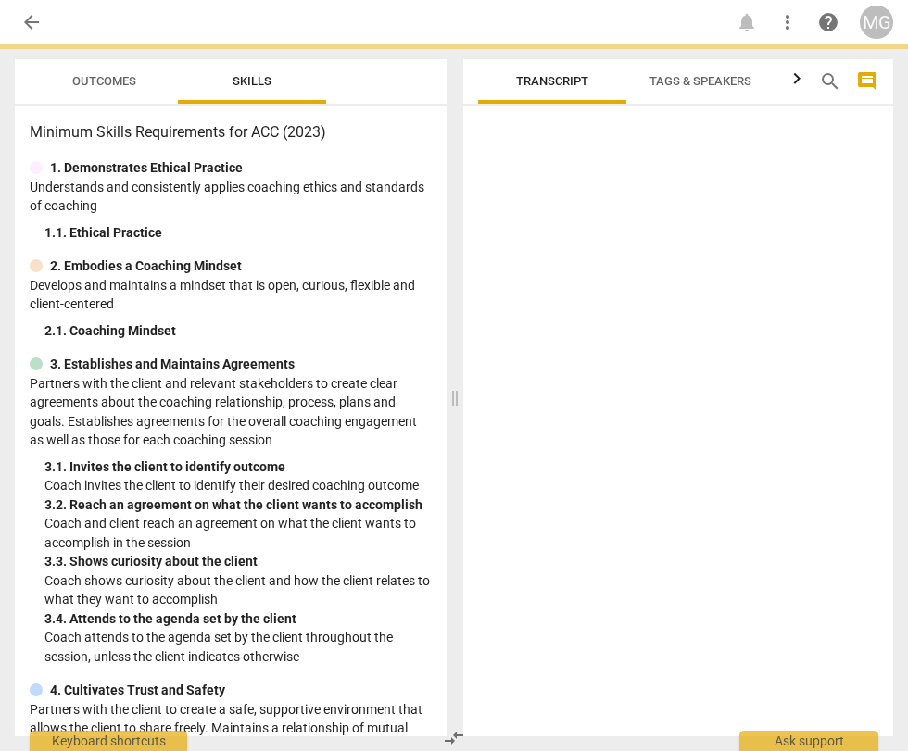
click at [536, 218] on div at bounding box center [678, 425] width 430 height 622
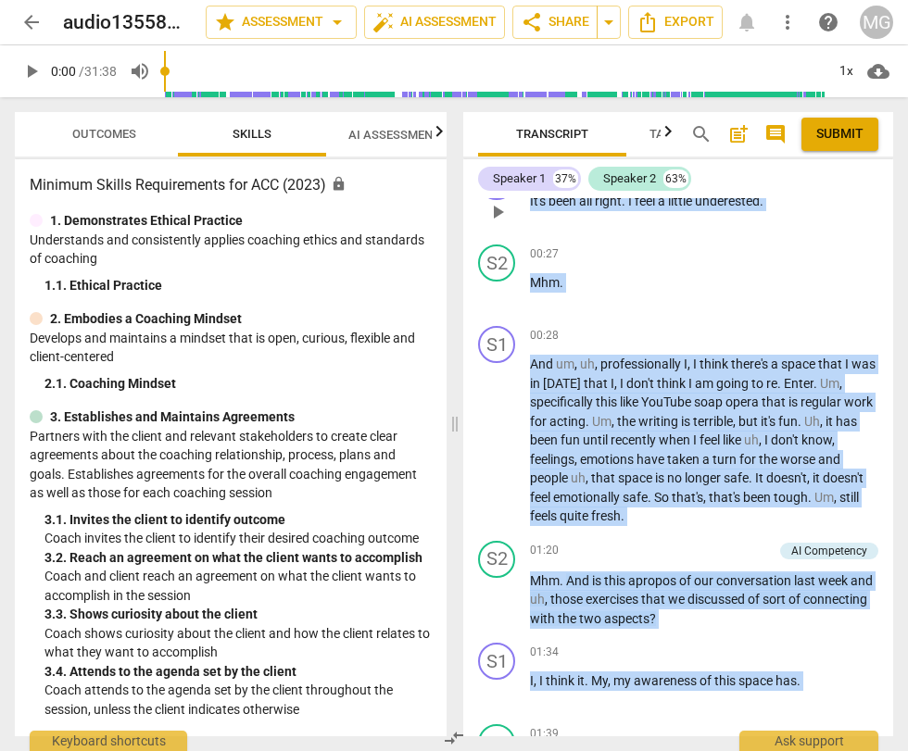
scroll to position [216, 0]
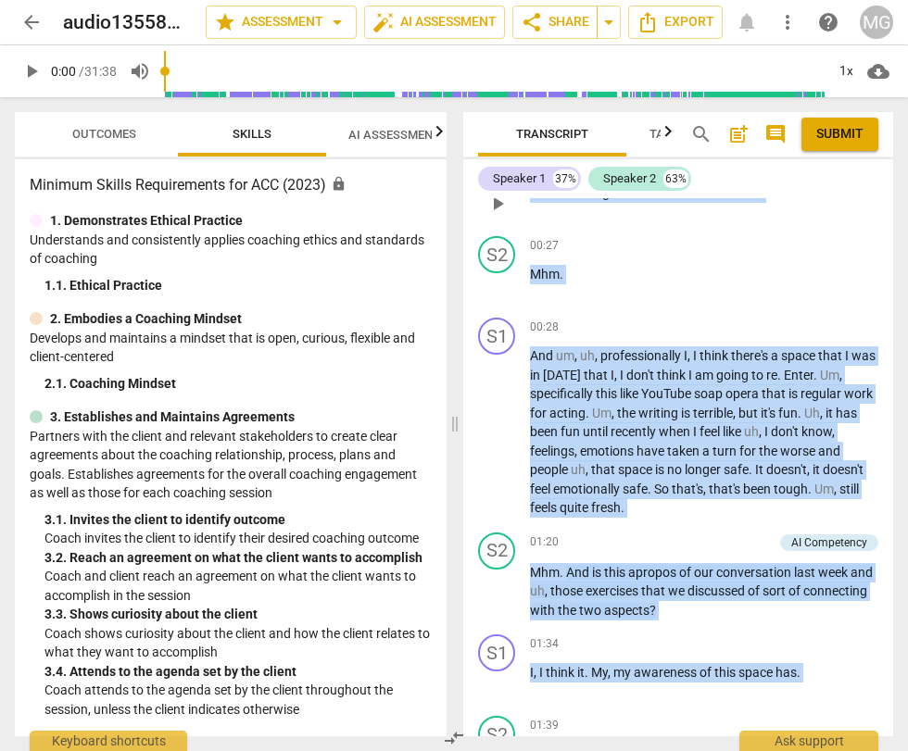
click at [584, 368] on span "[DATE]" at bounding box center [563, 375] width 41 height 15
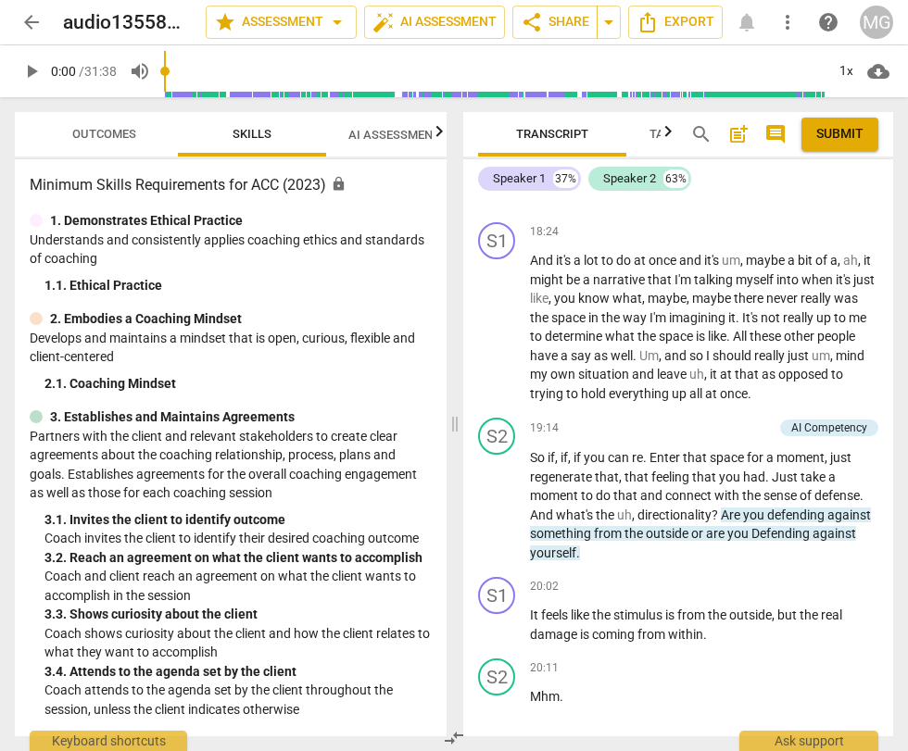
scroll to position [8386, 0]
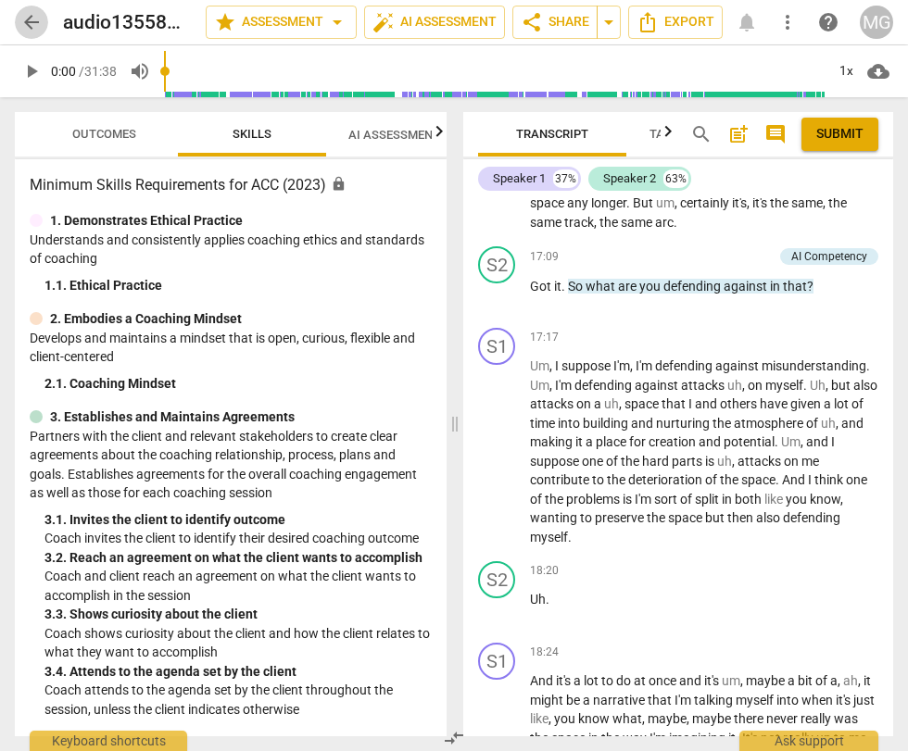
click at [36, 27] on span "arrow_back" at bounding box center [31, 22] width 22 height 22
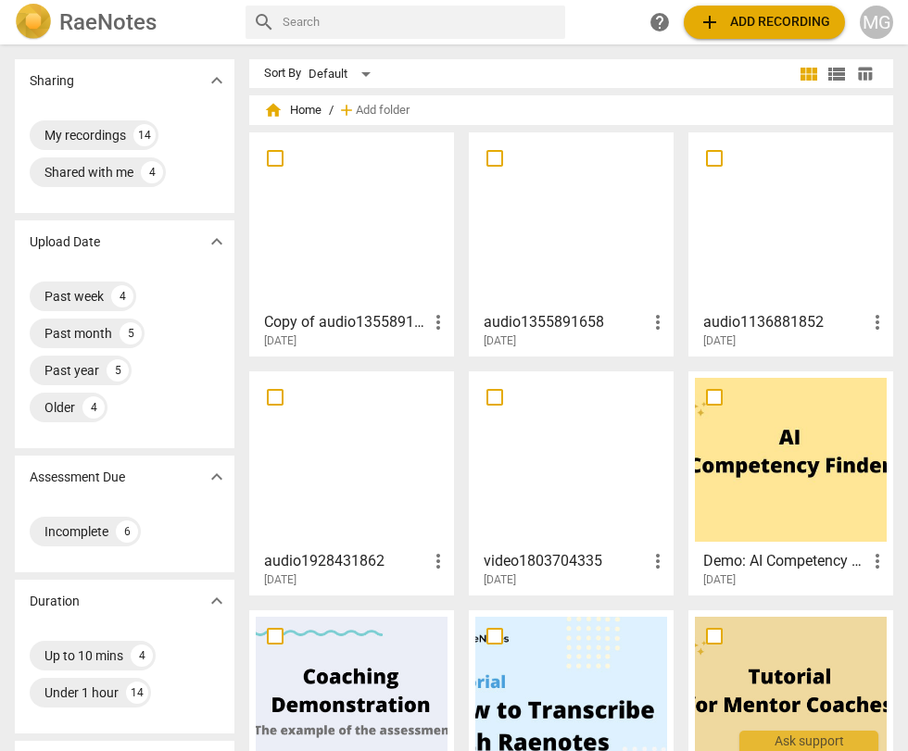
click at [770, 207] on div at bounding box center [791, 221] width 192 height 164
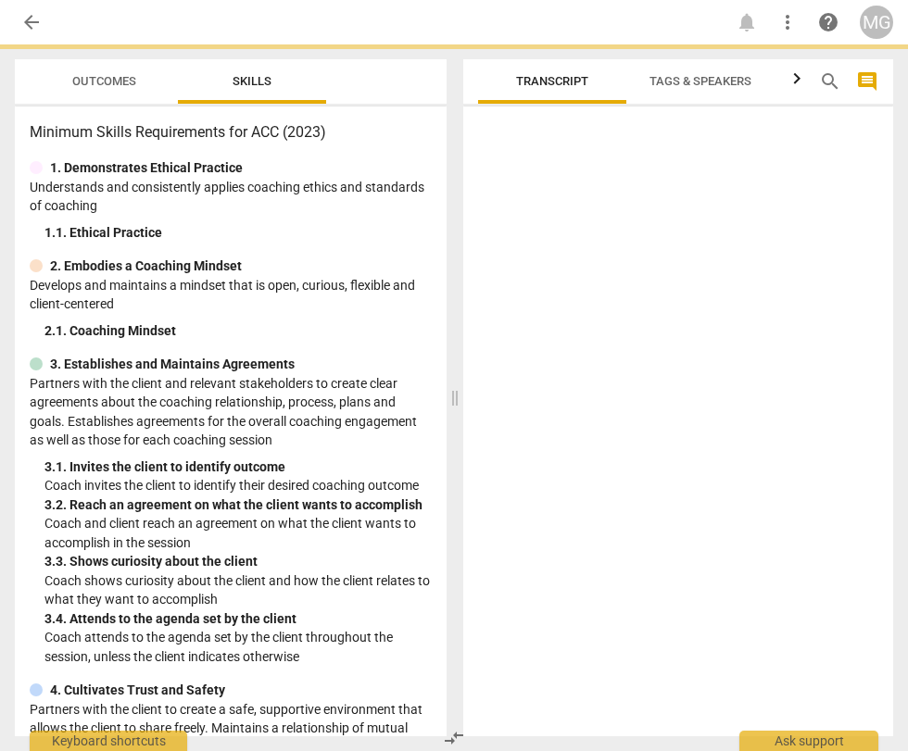
click at [770, 207] on div at bounding box center [678, 425] width 430 height 622
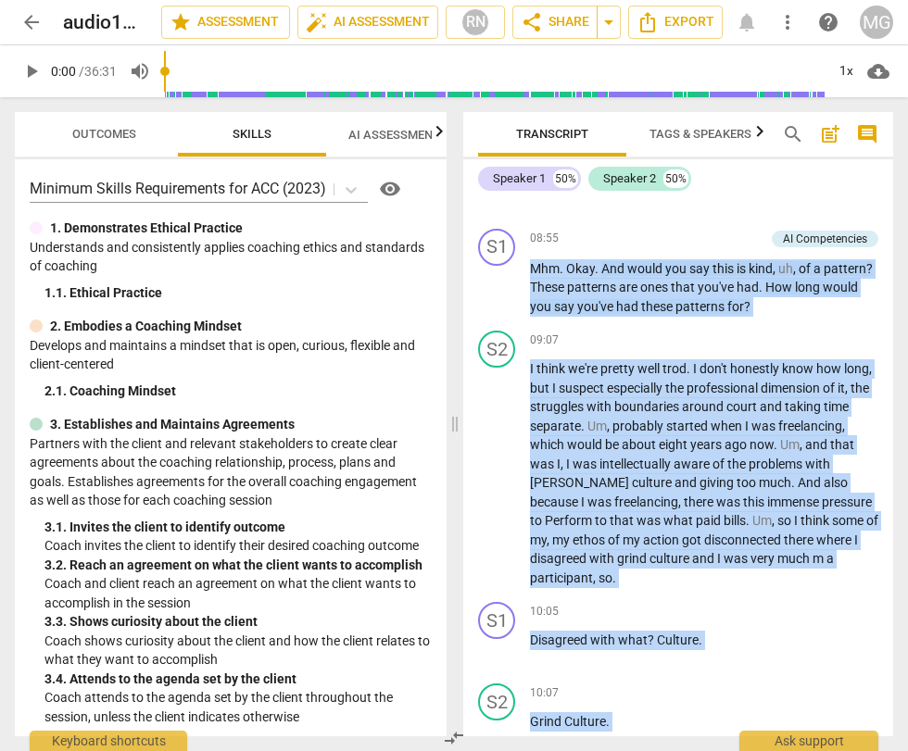
scroll to position [3060, 0]
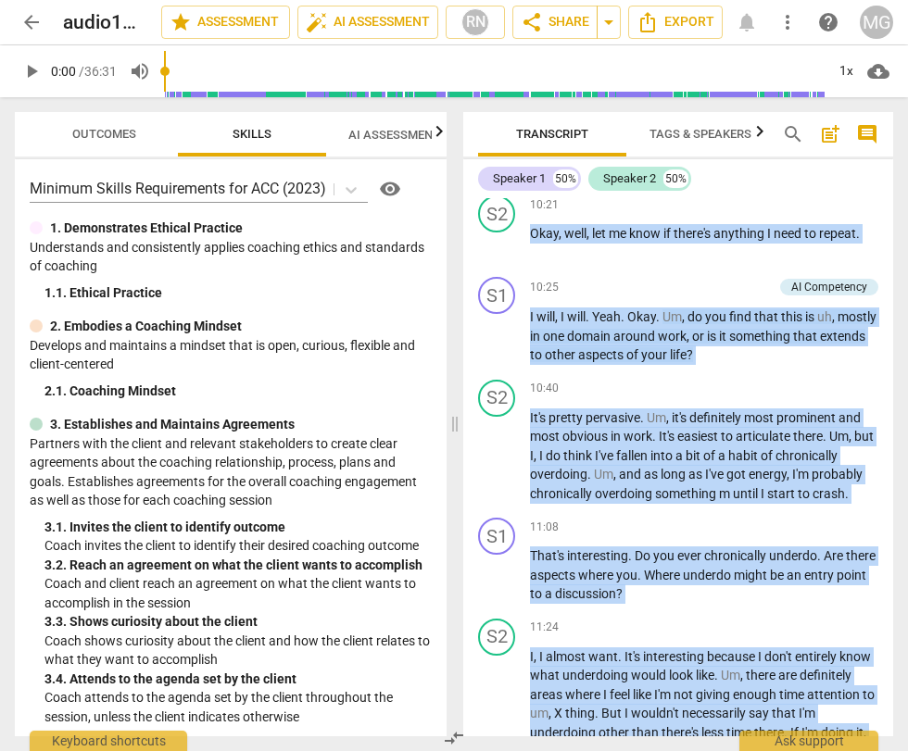
click at [626, 362] on span "aspects" at bounding box center [602, 354] width 48 height 15
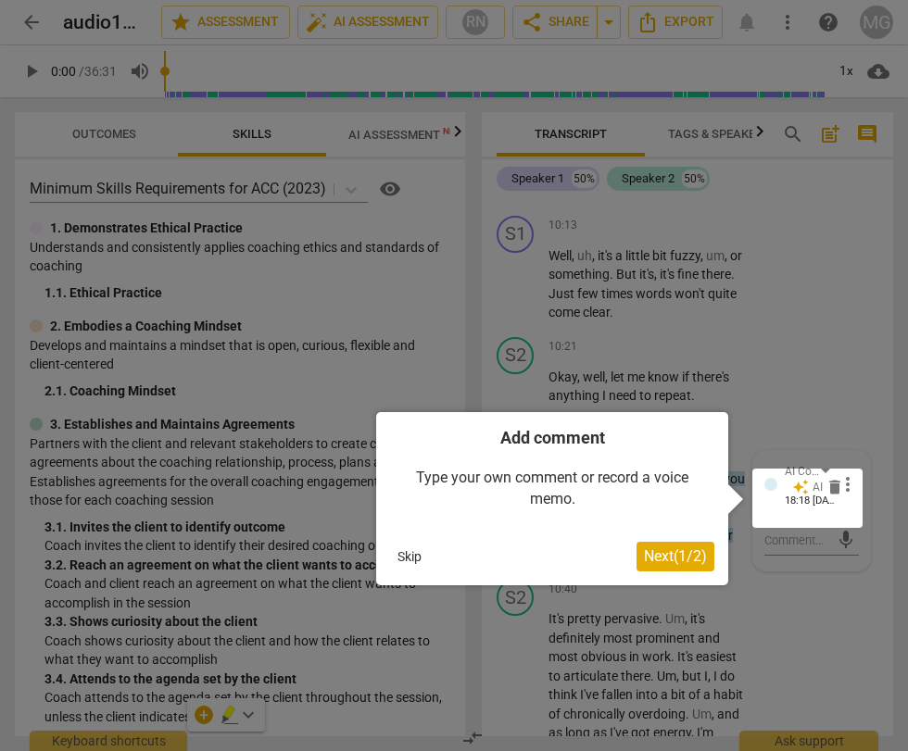
scroll to position [5945, 0]
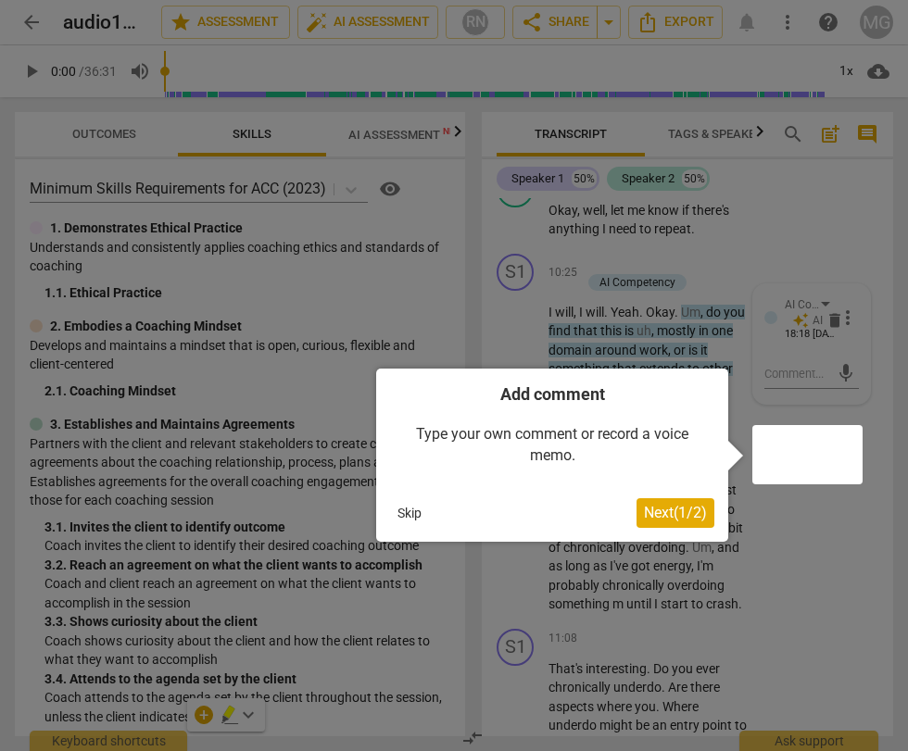
click at [407, 509] on button "Skip" at bounding box center [409, 513] width 39 height 28
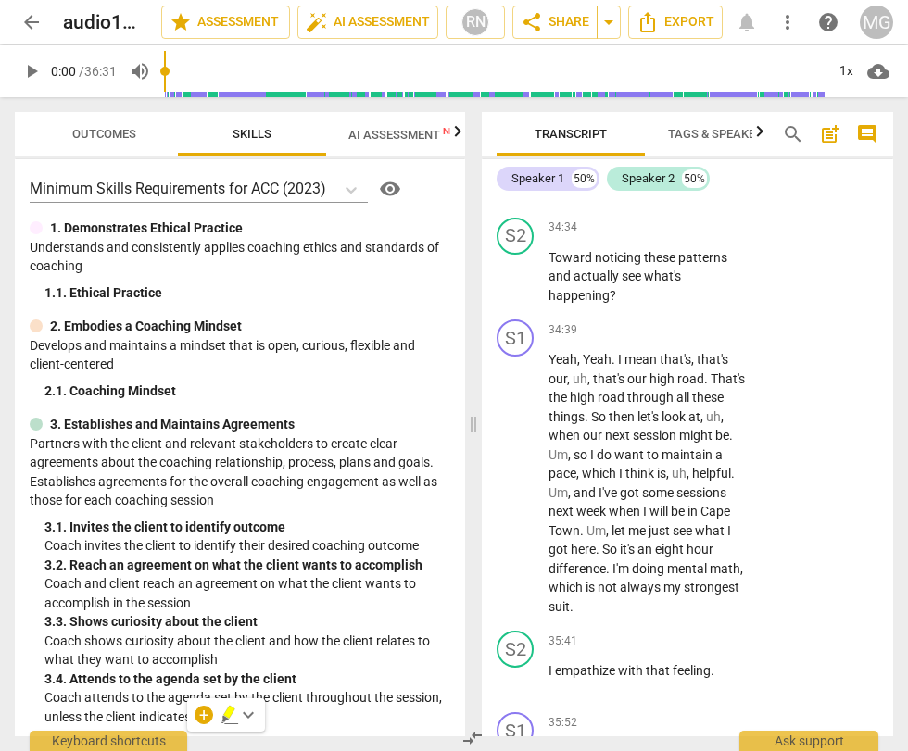
scroll to position [19762, 0]
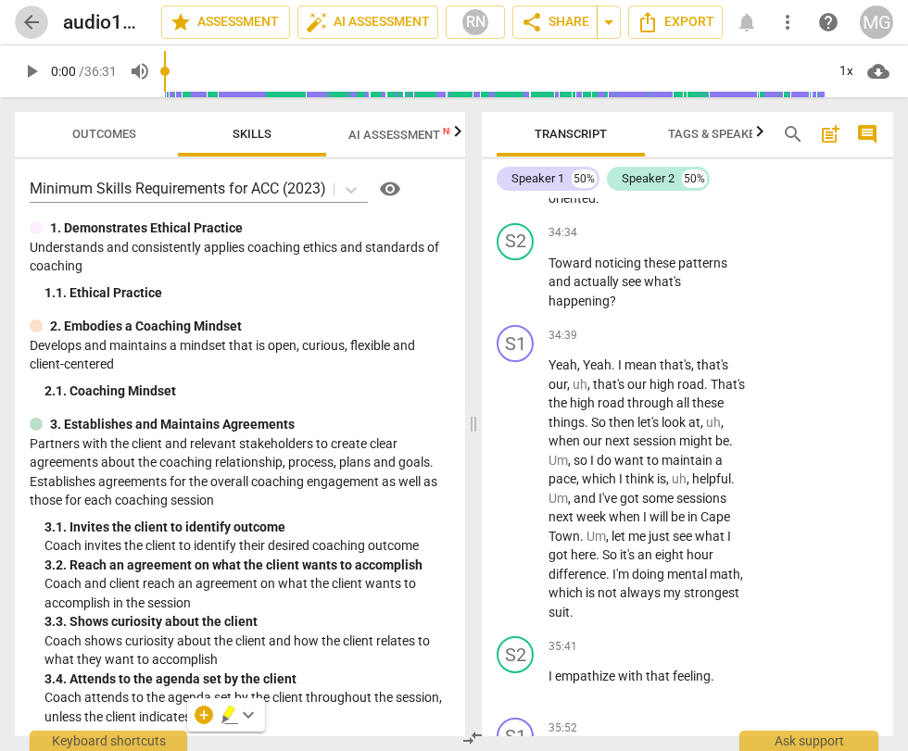
click at [29, 21] on span "arrow_back" at bounding box center [31, 22] width 22 height 22
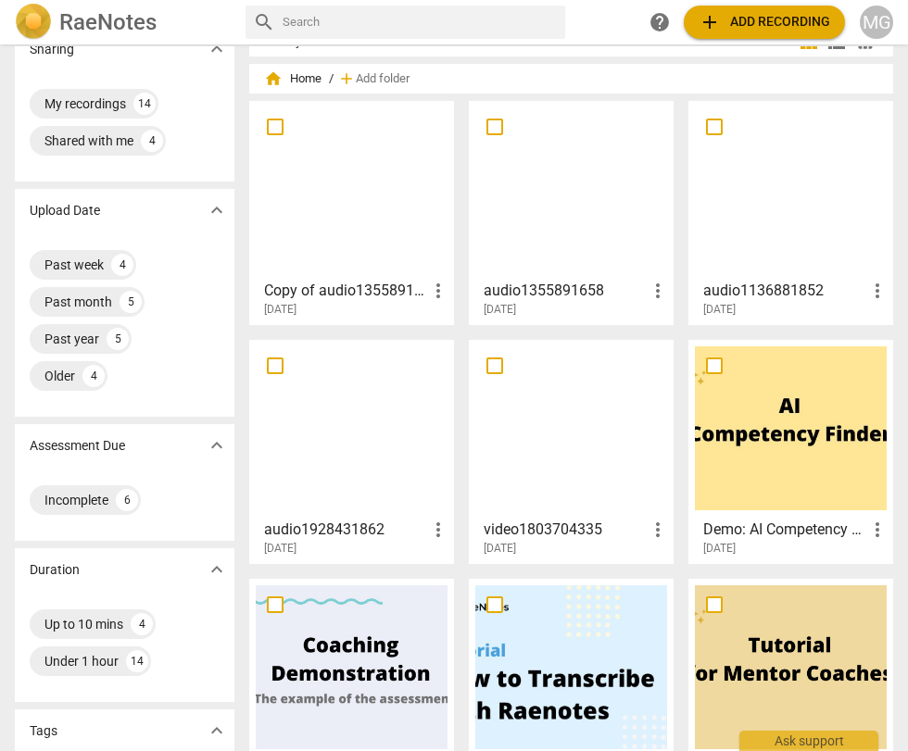
scroll to position [35, 0]
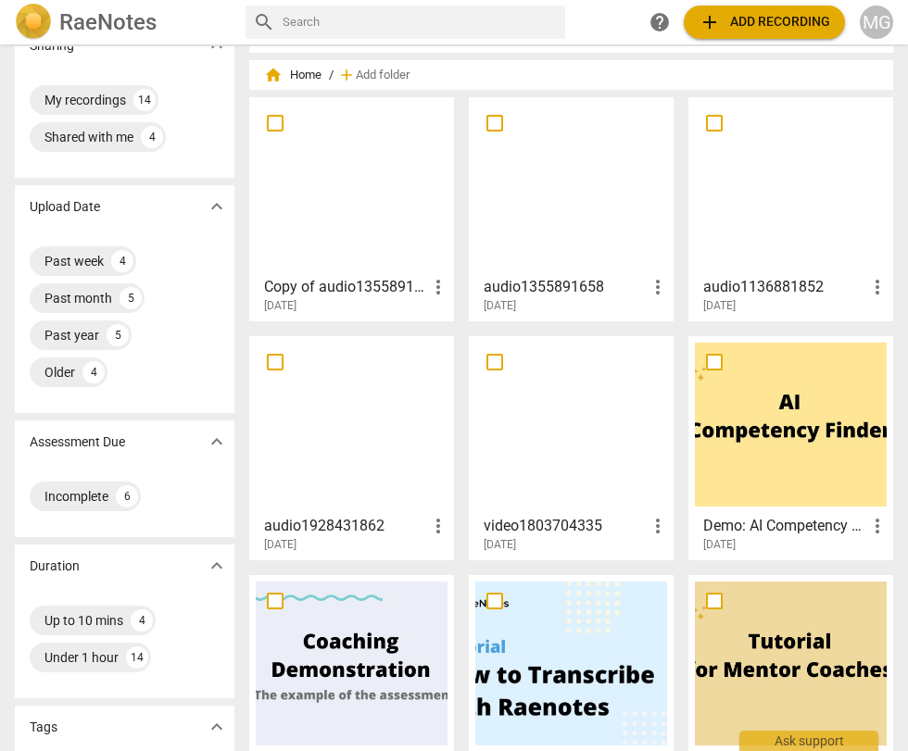
click at [775, 178] on div at bounding box center [791, 186] width 192 height 164
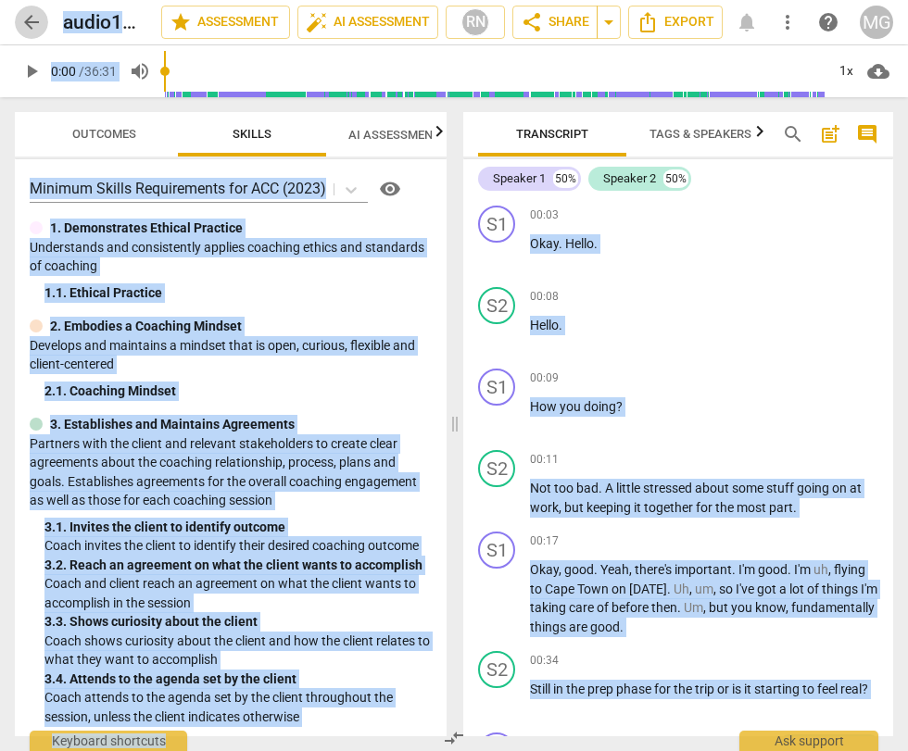
click at [43, 20] on span "arrow_back" at bounding box center [31, 22] width 33 height 22
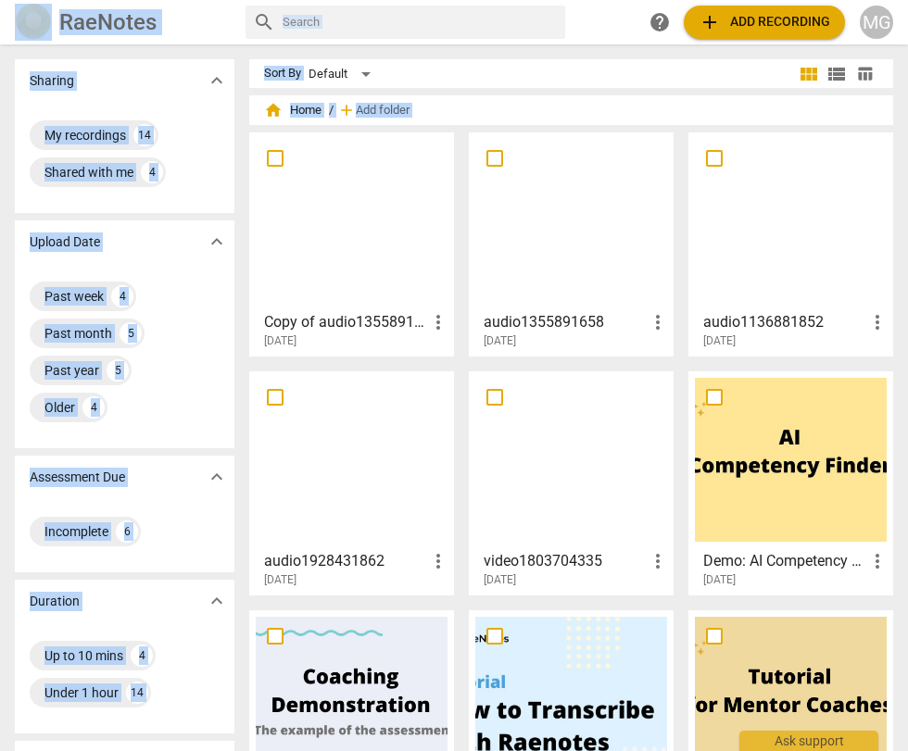
click at [559, 268] on div at bounding box center [571, 221] width 192 height 164
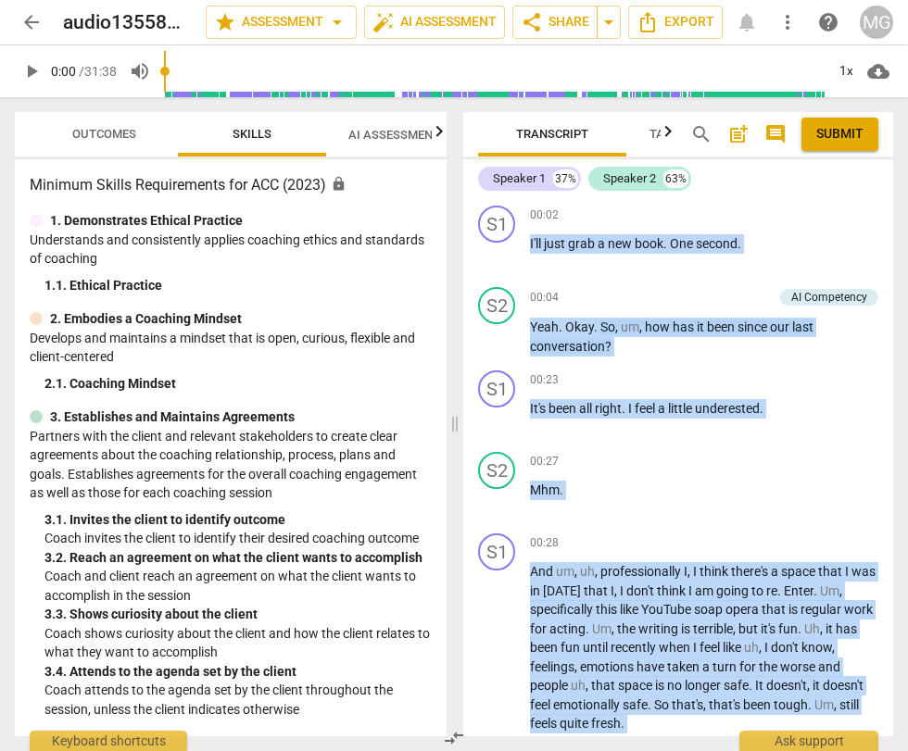
click at [32, 21] on span "arrow_back" at bounding box center [31, 22] width 22 height 22
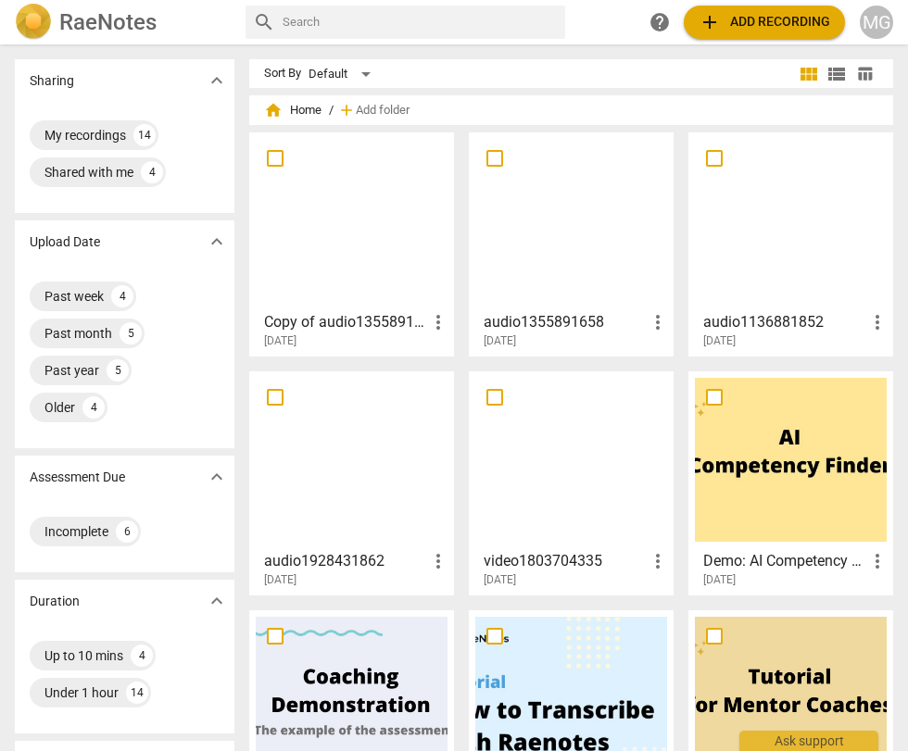
click at [732, 279] on div at bounding box center [791, 221] width 192 height 164
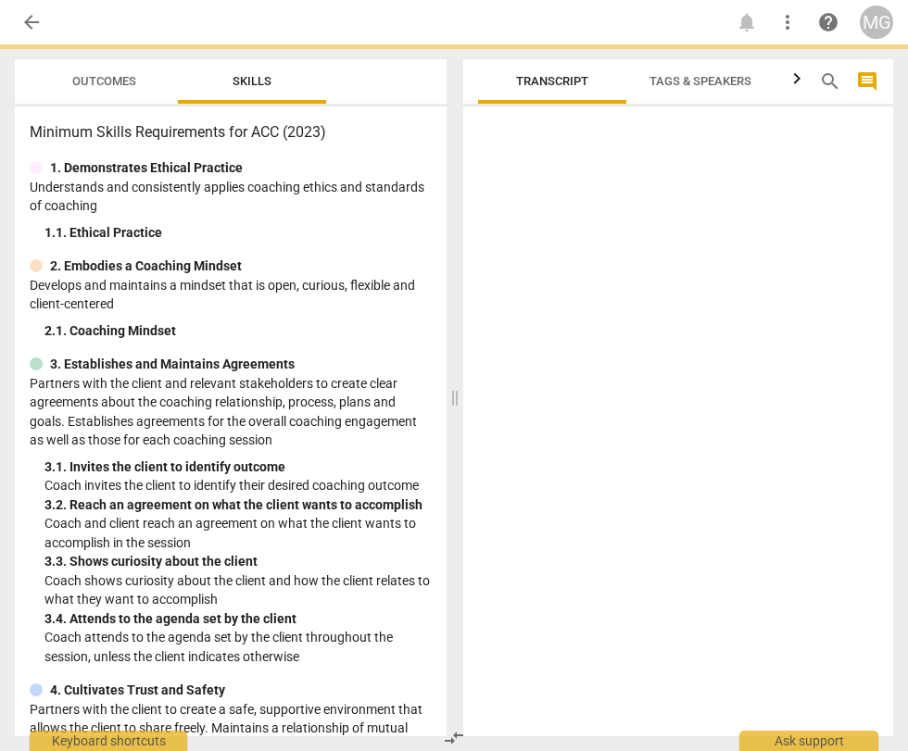
click at [732, 279] on div at bounding box center [678, 425] width 430 height 622
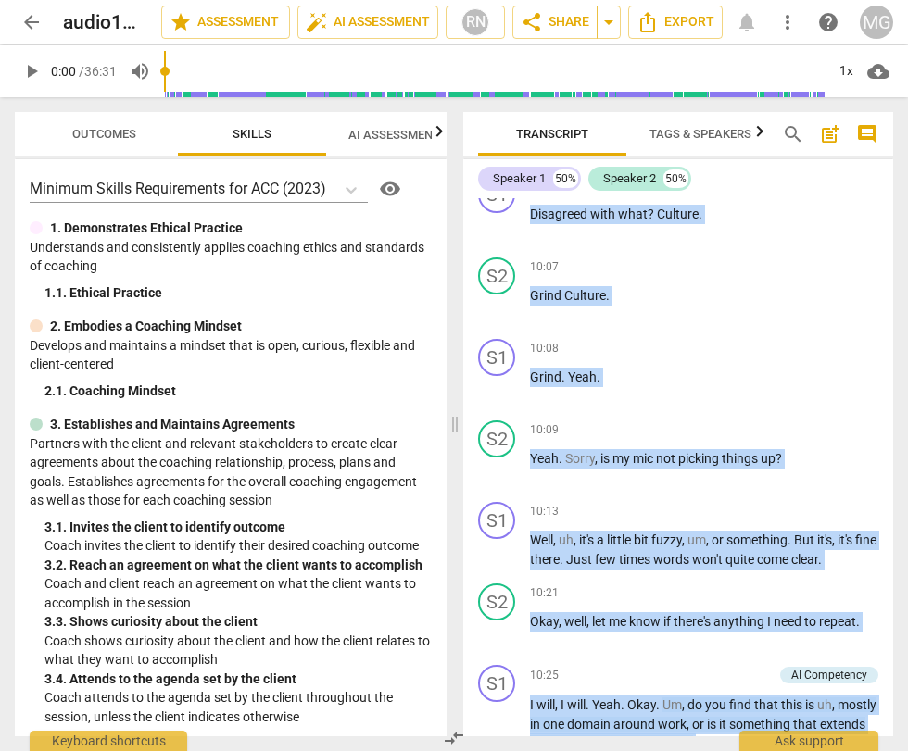
scroll to position [3477, 0]
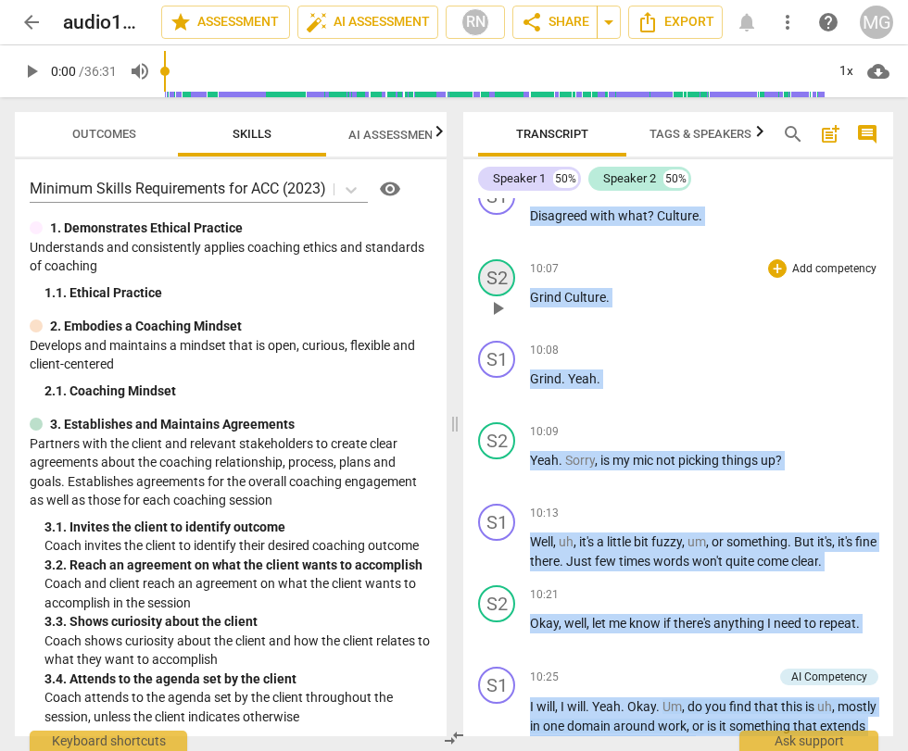
click at [489, 296] on div "S2" at bounding box center [496, 277] width 37 height 37
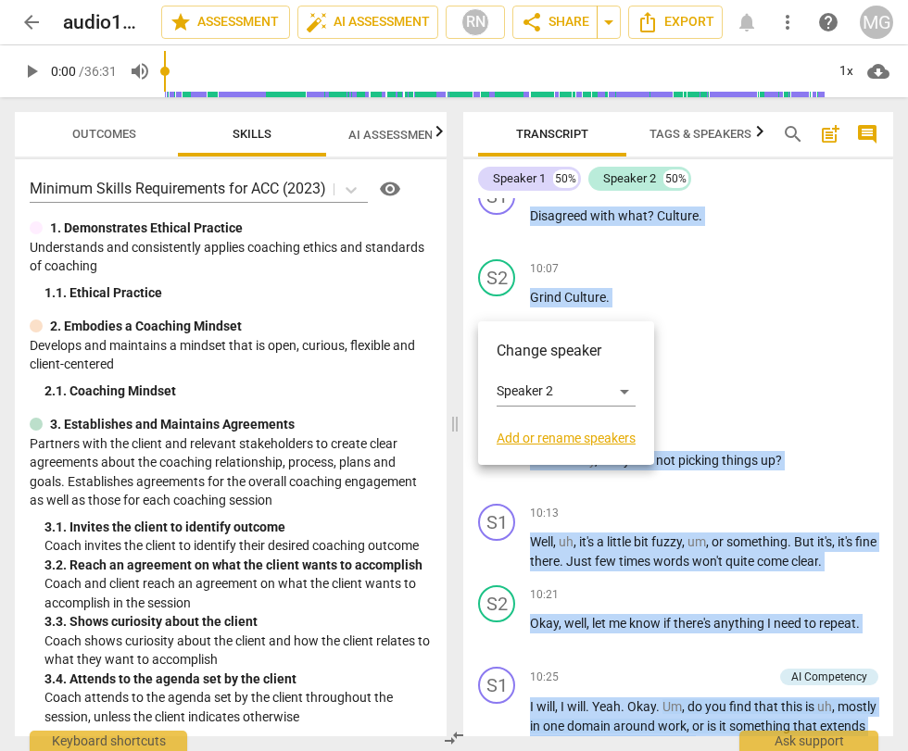
click at [601, 437] on link "Add or rename speakers" at bounding box center [565, 438] width 139 height 15
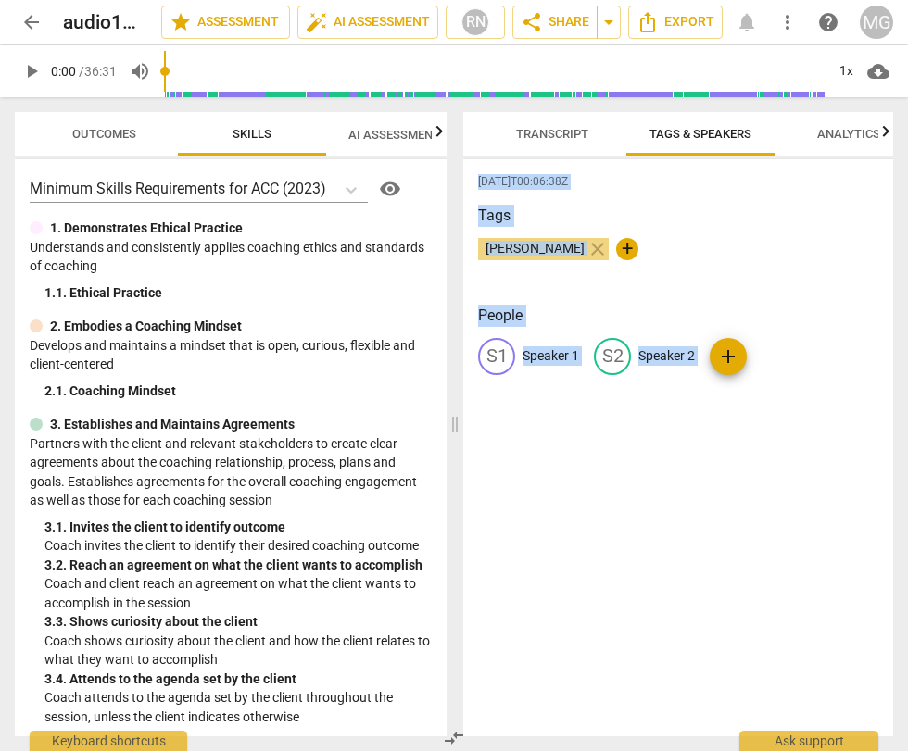
click at [664, 348] on p "Speaker 2" at bounding box center [666, 355] width 57 height 19
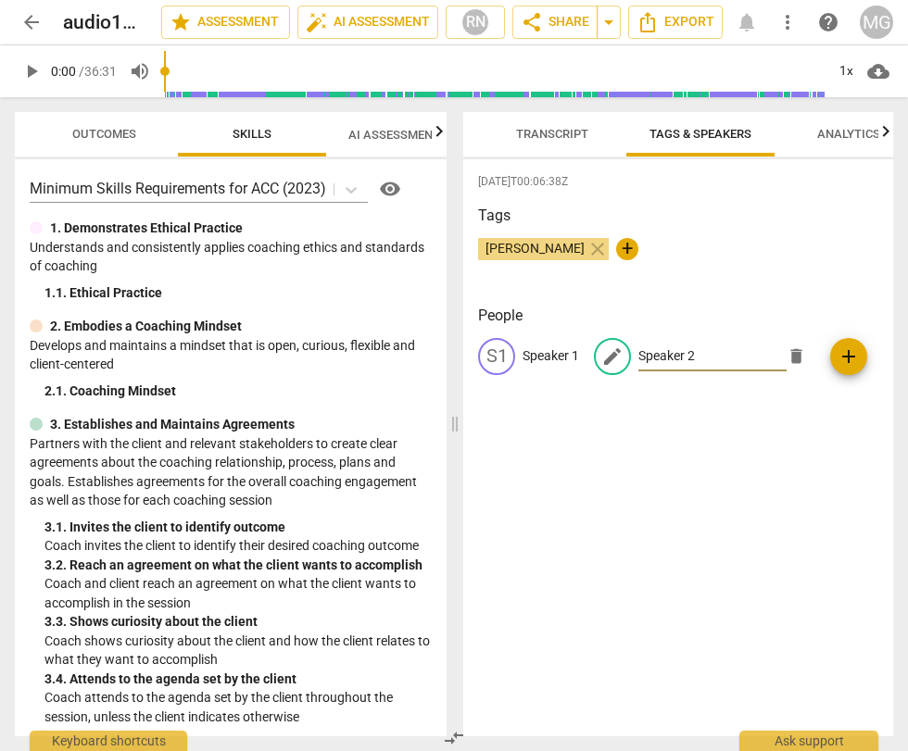
click at [664, 348] on input "Speaker 2" at bounding box center [712, 357] width 148 height 30
type input "RH"
click at [548, 346] on p "Speaker 1" at bounding box center [550, 355] width 57 height 19
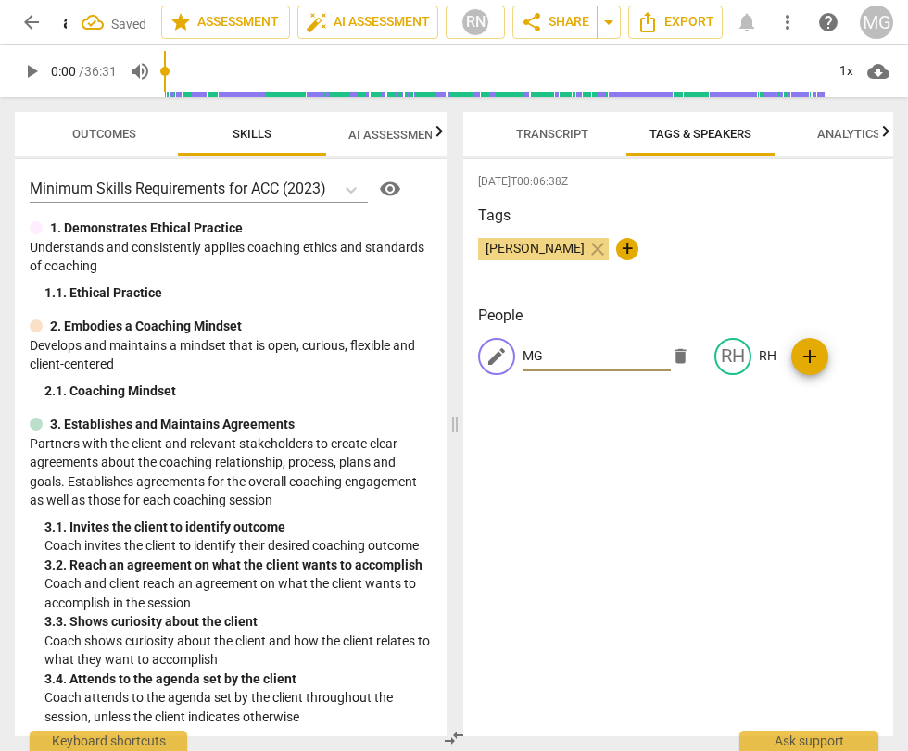
type input "MG"
click at [793, 501] on div "[DATE]T00:06:38Z Tags [PERSON_NAME] close + People edit MG delete RH RH add" at bounding box center [678, 447] width 430 height 577
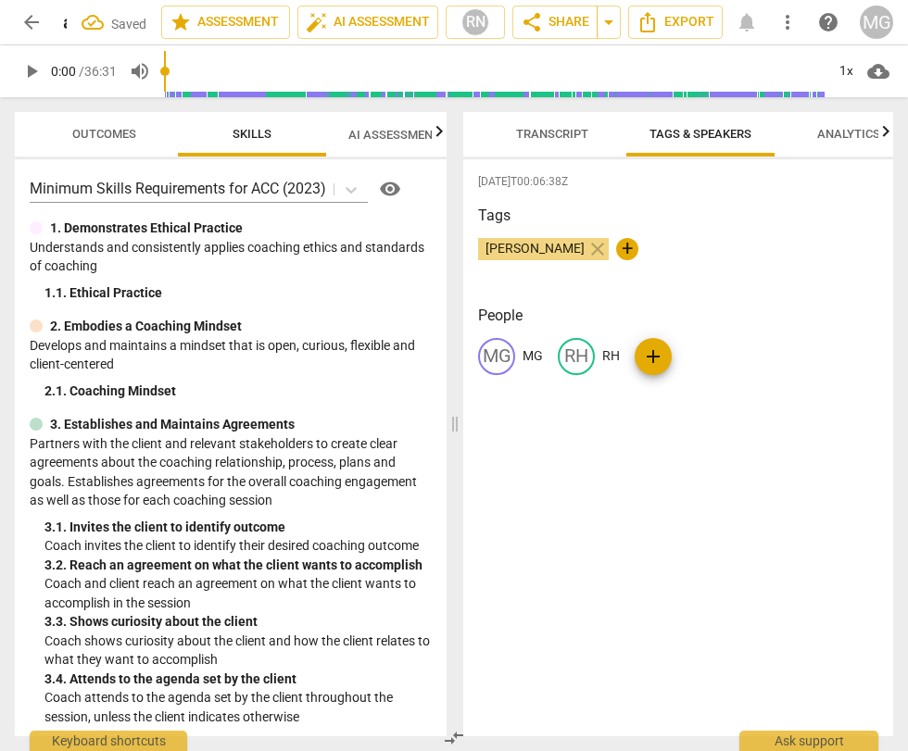
click at [570, 144] on span "Transcript" at bounding box center [552, 134] width 117 height 25
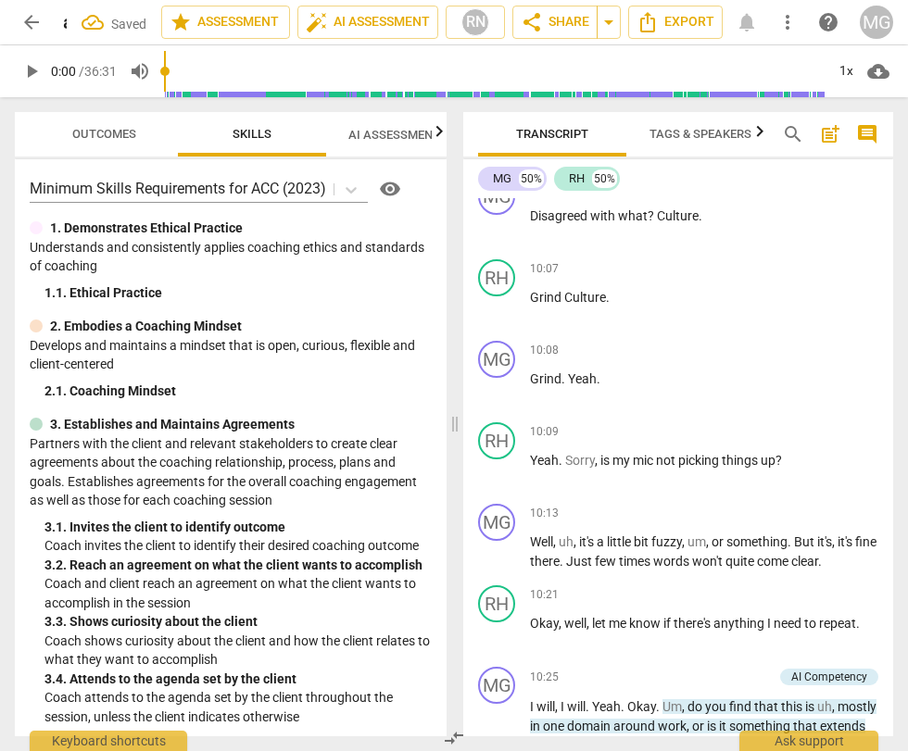
click at [31, 19] on span "arrow_back" at bounding box center [31, 22] width 22 height 22
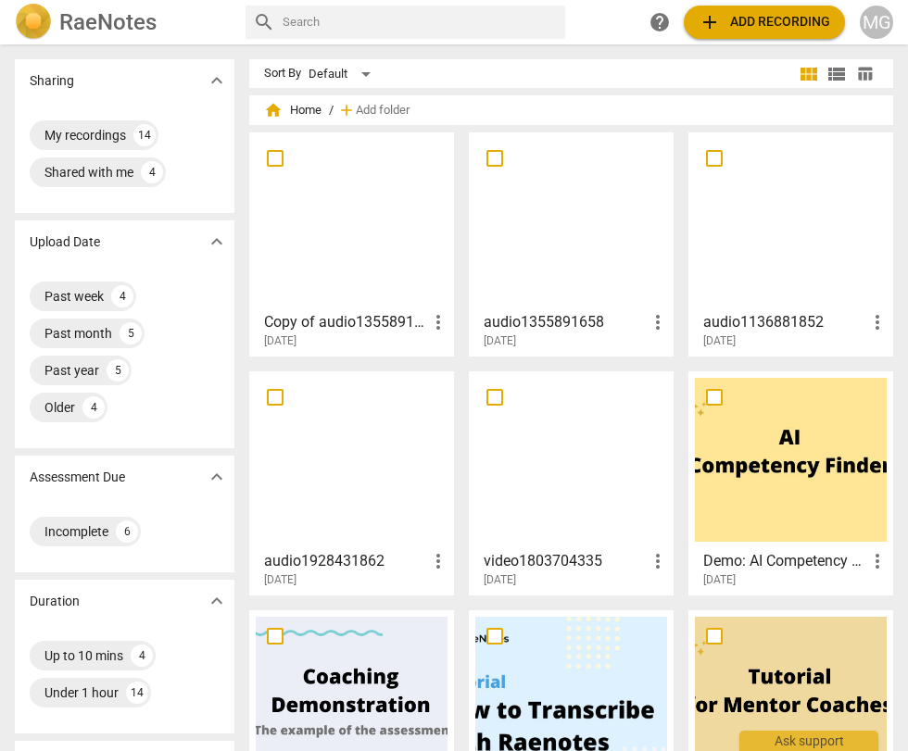
click at [763, 210] on div at bounding box center [791, 221] width 192 height 164
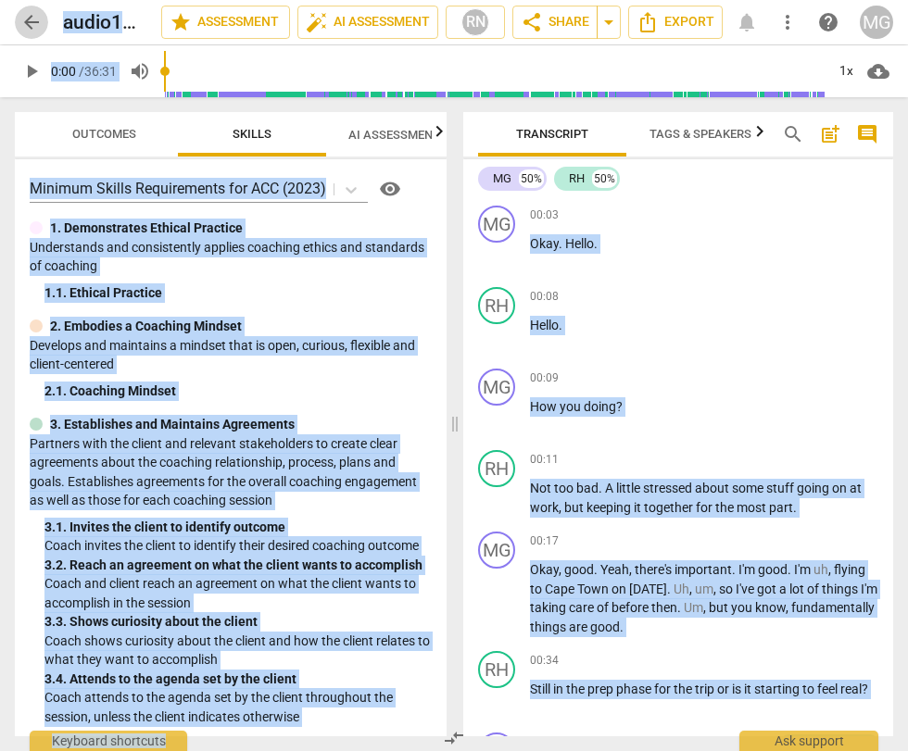
click at [42, 28] on span "arrow_back" at bounding box center [31, 22] width 22 height 22
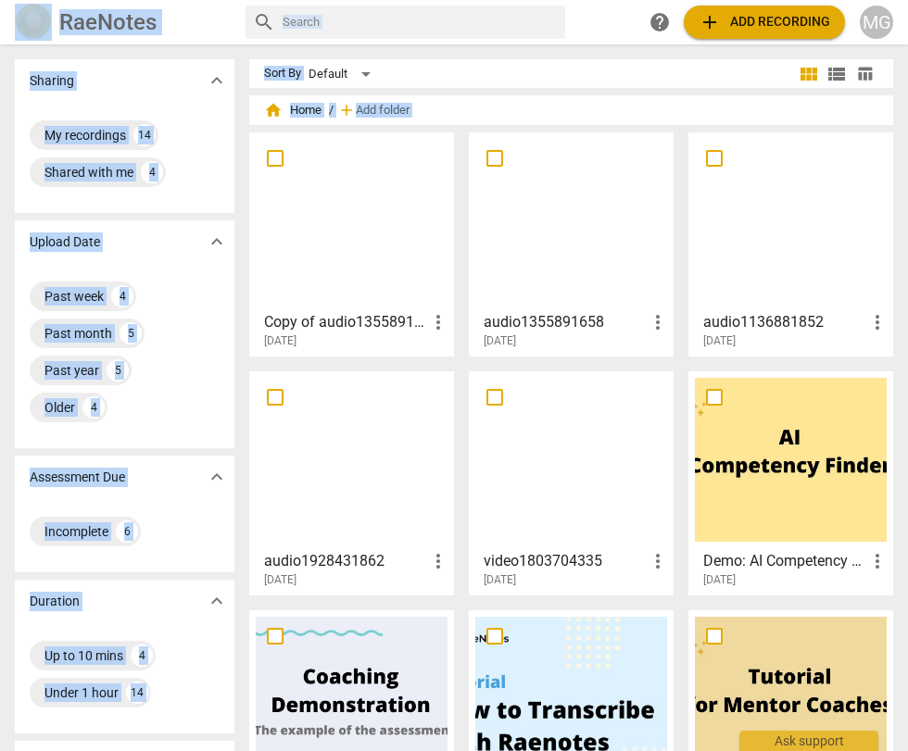
click at [321, 474] on div at bounding box center [352, 460] width 192 height 164
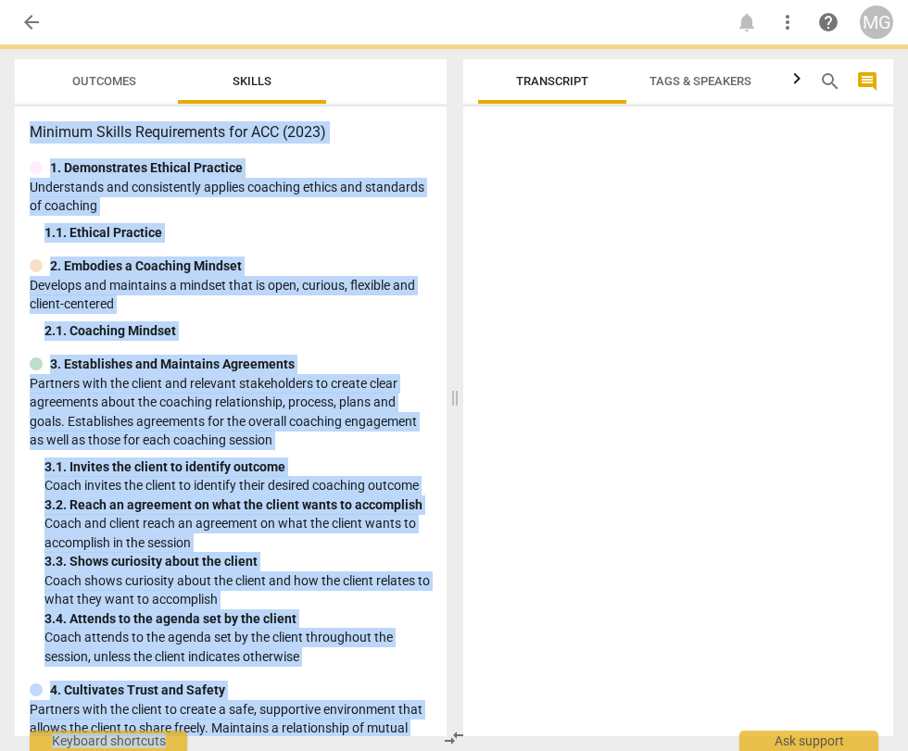
click at [321, 474] on div "3. 1. Invites the client to identify outcome" at bounding box center [237, 467] width 387 height 19
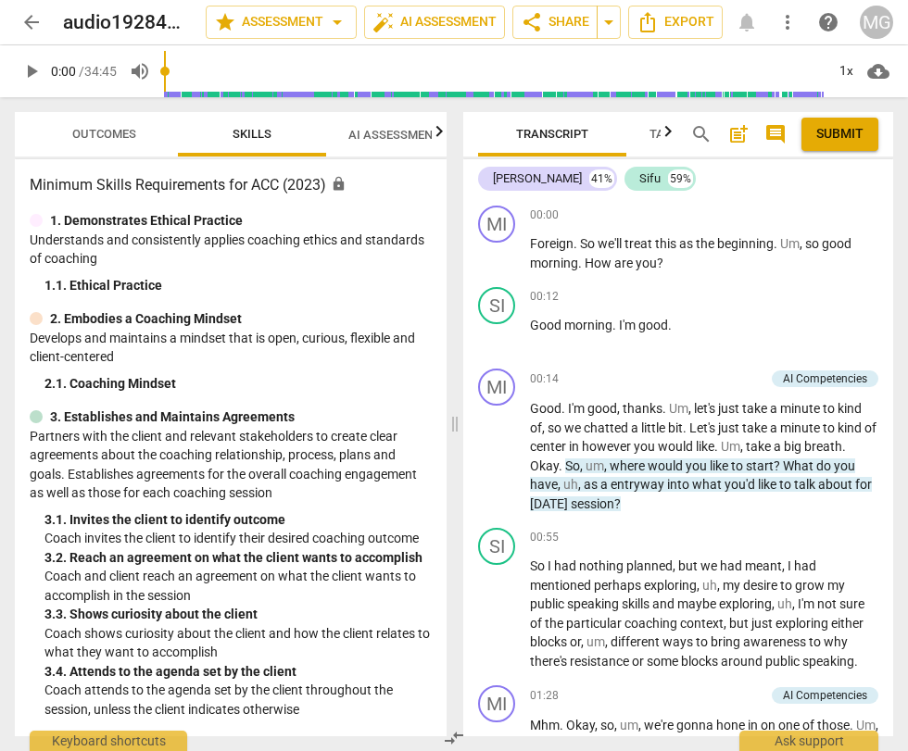
click at [37, 20] on span "arrow_back" at bounding box center [31, 22] width 22 height 22
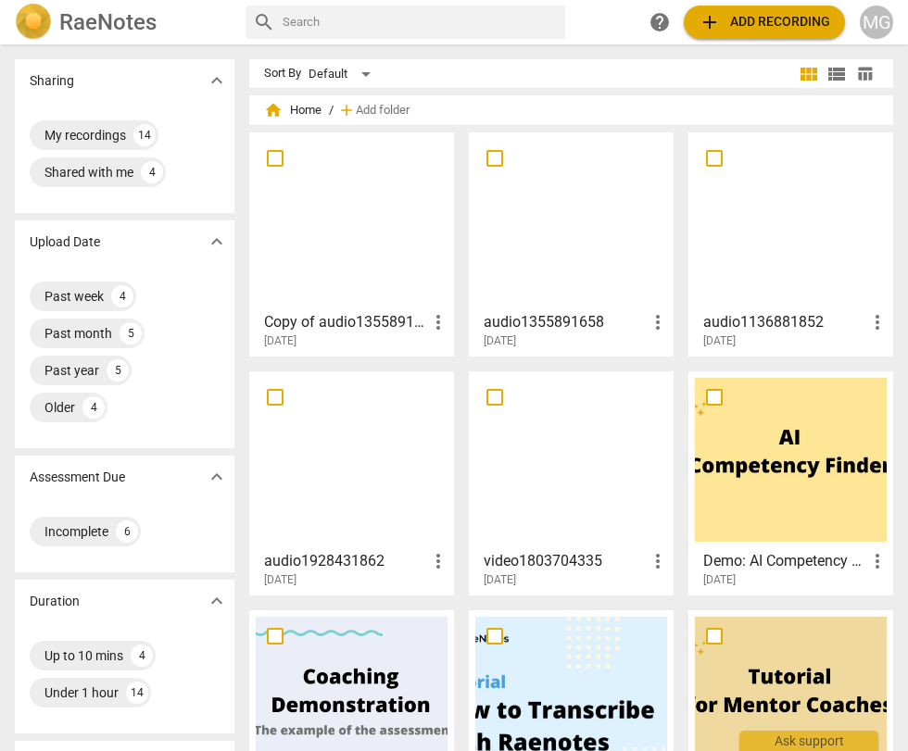
click at [319, 427] on div at bounding box center [352, 460] width 192 height 164
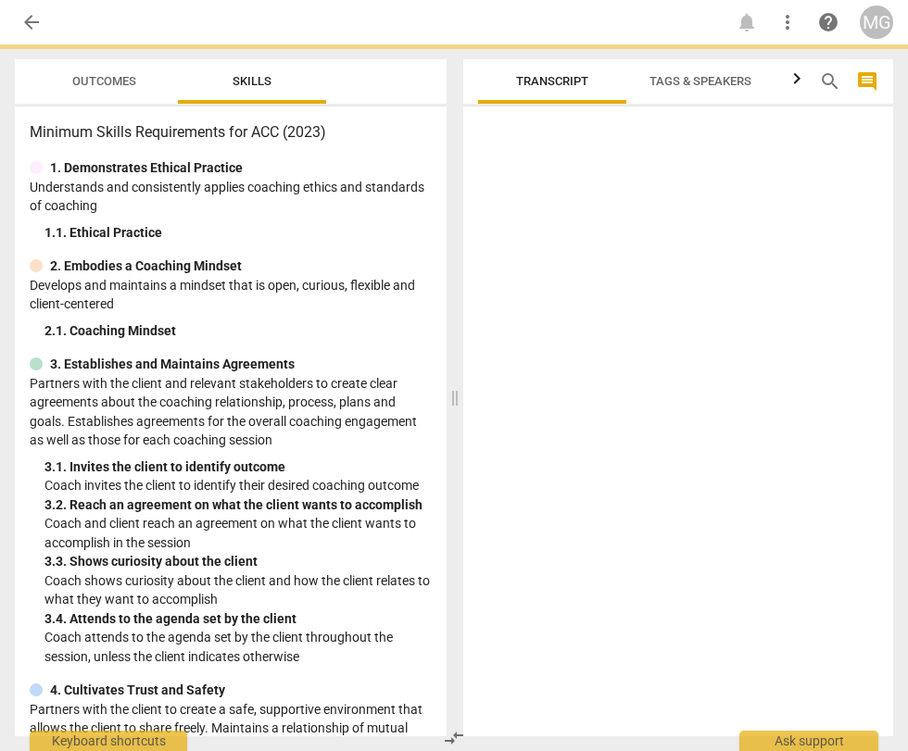
click at [319, 427] on p "Partners with the client and relevant stakeholders to create clear agreements a…" at bounding box center [231, 412] width 402 height 76
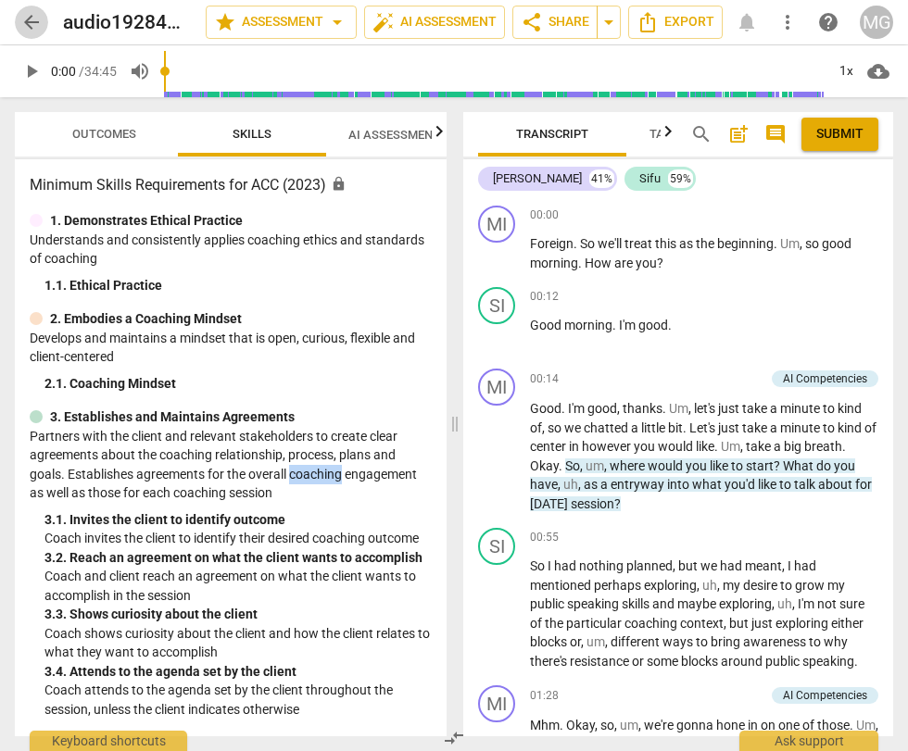
click at [37, 28] on span "arrow_back" at bounding box center [31, 22] width 22 height 22
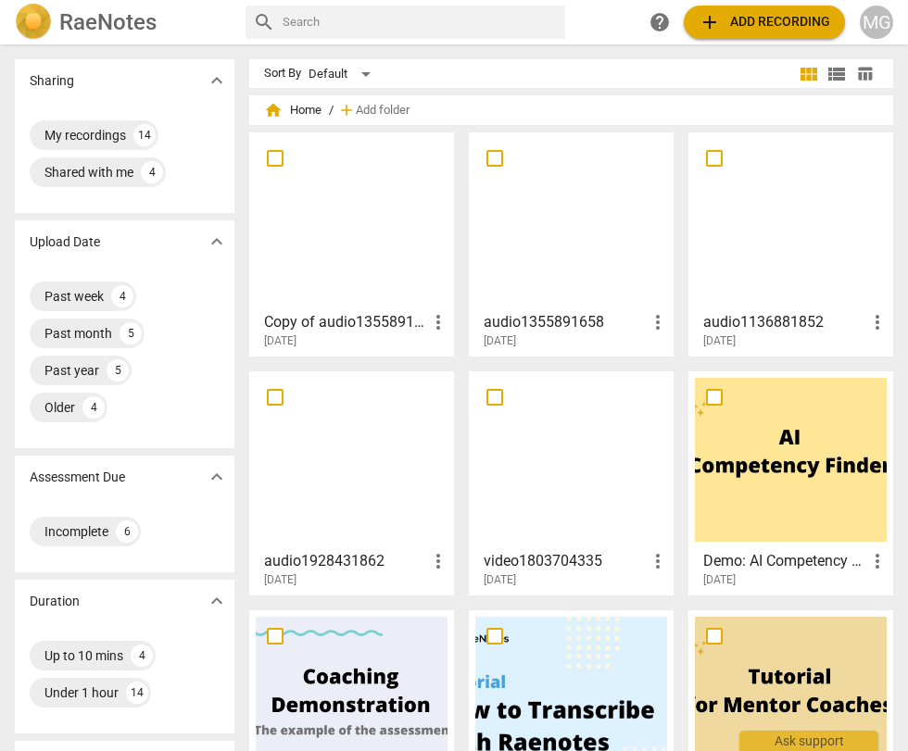
click at [359, 249] on div at bounding box center [352, 221] width 192 height 164
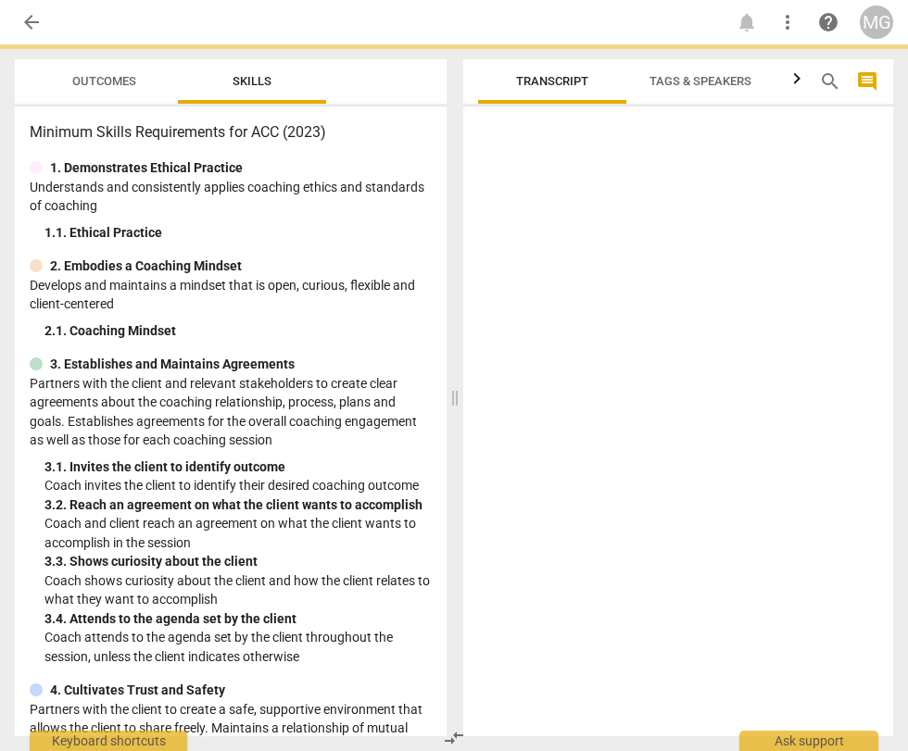
click at [359, 249] on div "Minimum Skills Requirements for ACC (2023) 1. Demonstrates Ethical Practice Und…" at bounding box center [231, 422] width 432 height 630
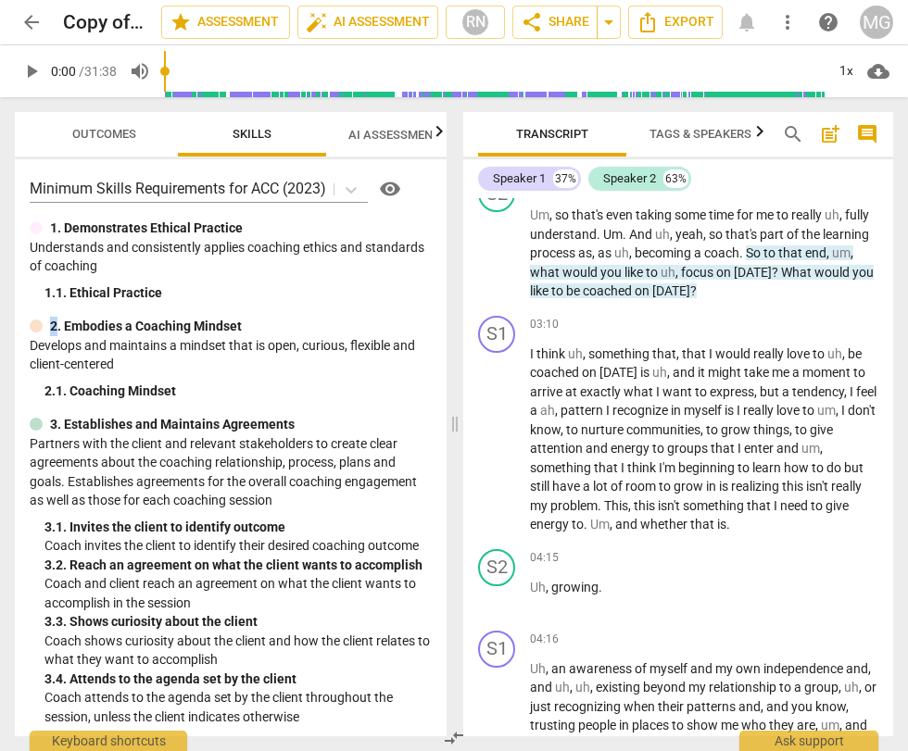
scroll to position [1475, 0]
click at [640, 459] on span "think" at bounding box center [642, 466] width 31 height 15
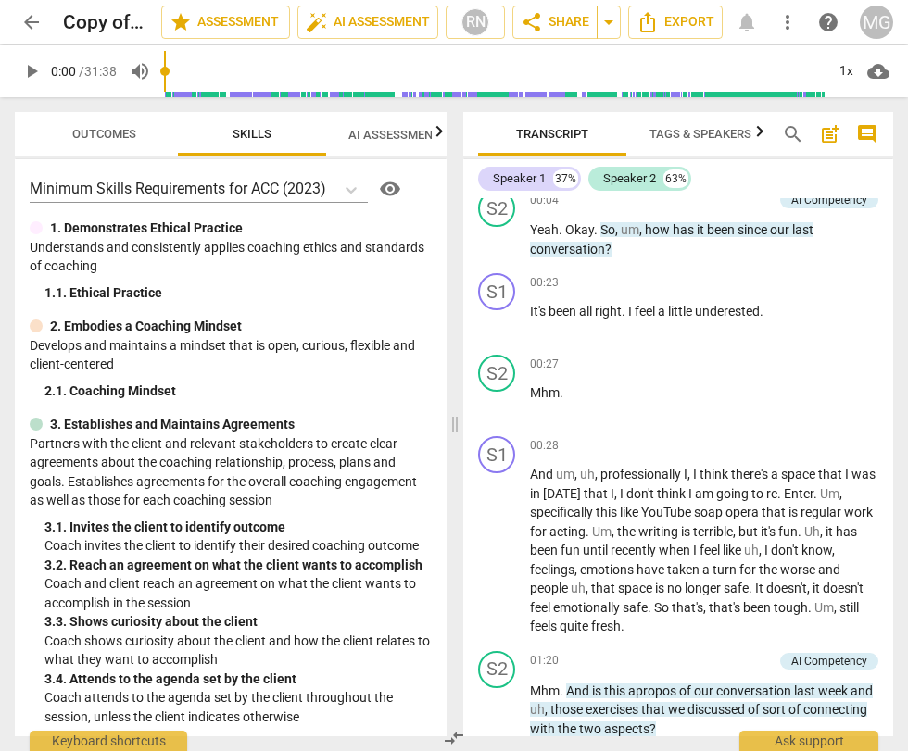
scroll to position [109, 0]
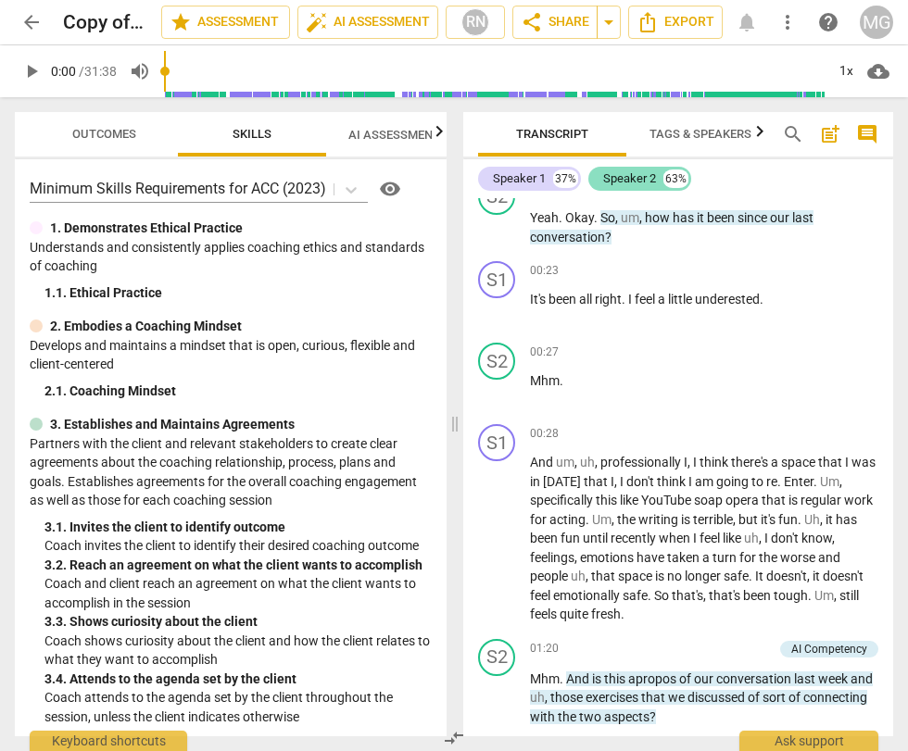
click at [633, 174] on div "Speaker 2" at bounding box center [629, 179] width 53 height 19
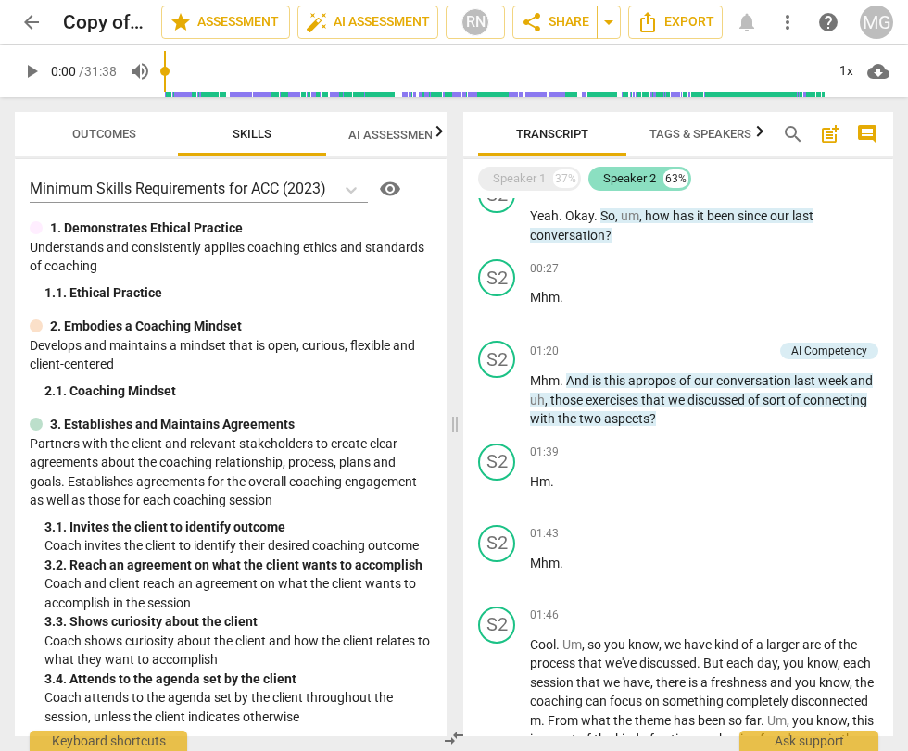
click at [633, 174] on div "Speaker 2" at bounding box center [629, 179] width 53 height 19
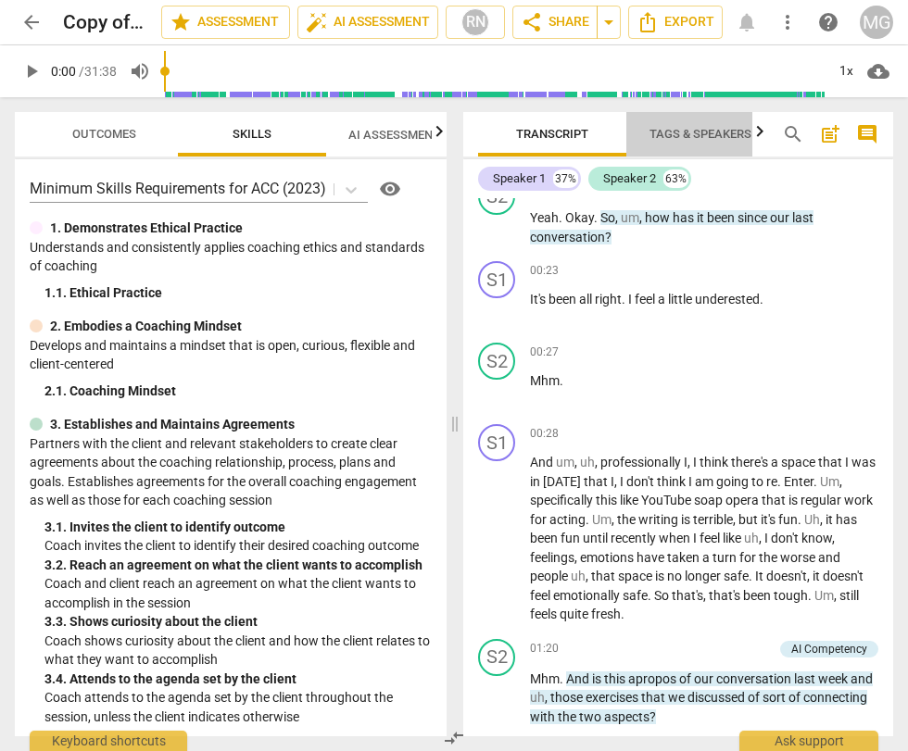
click at [675, 131] on span "Tags & Speakers" at bounding box center [700, 134] width 102 height 14
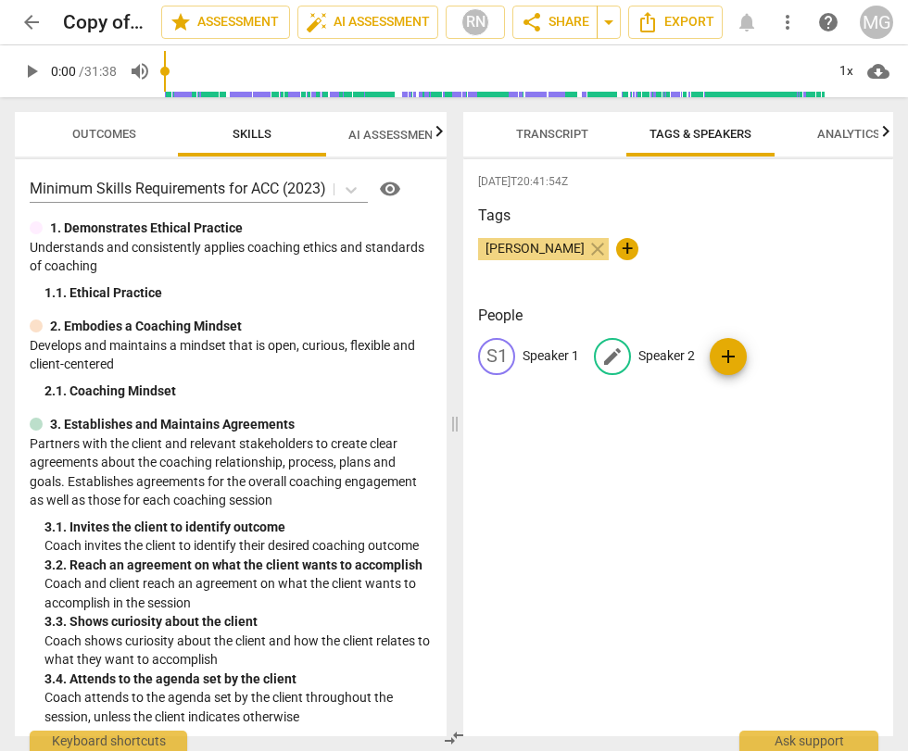
click at [659, 351] on p "Speaker 2" at bounding box center [666, 355] width 57 height 19
click at [659, 351] on input "Speaker 2" at bounding box center [712, 357] width 148 height 30
type input "MG"
click at [547, 343] on div "edit Speaker 1" at bounding box center [528, 356] width 101 height 37
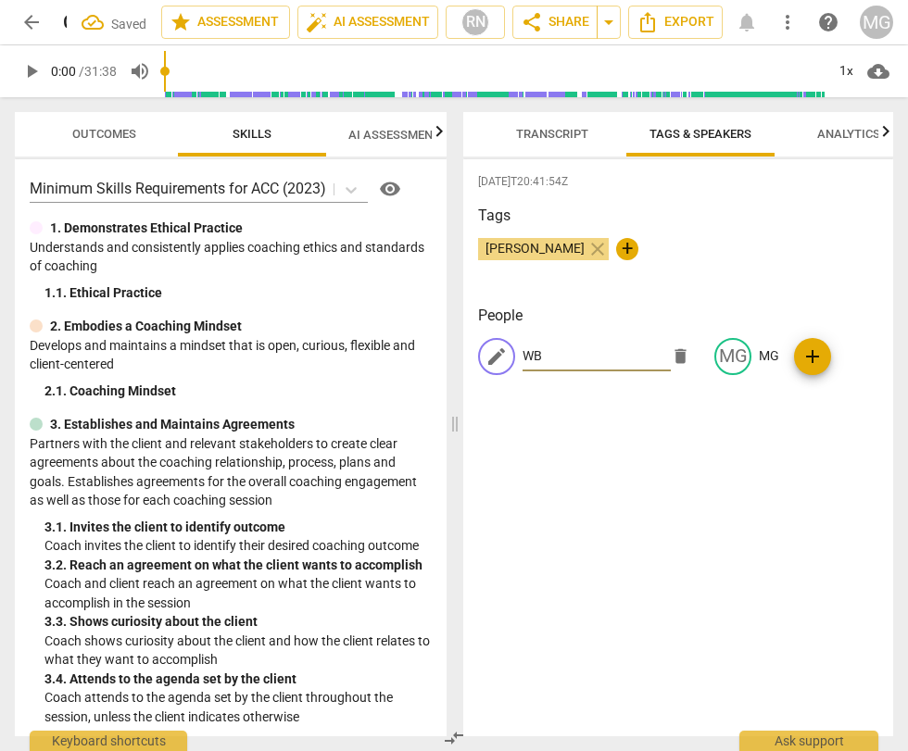
type input "WB"
click at [703, 647] on div "[DATE]T20:41:54Z Tags [PERSON_NAME] close + People edit WB delete MG MG add" at bounding box center [678, 447] width 430 height 577
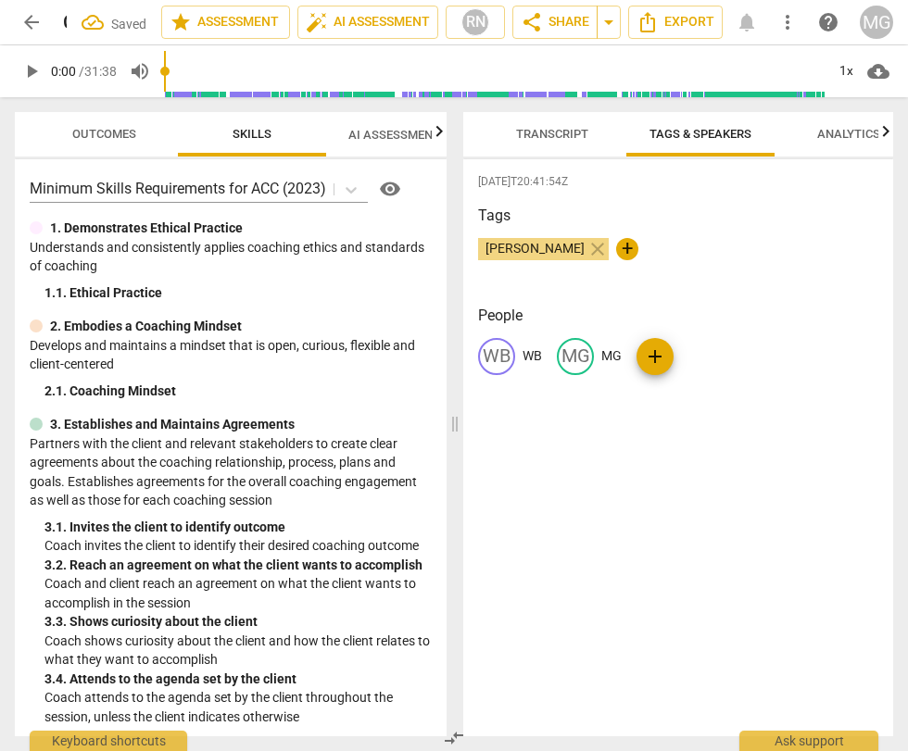
click at [563, 129] on span "Transcript" at bounding box center [552, 134] width 72 height 14
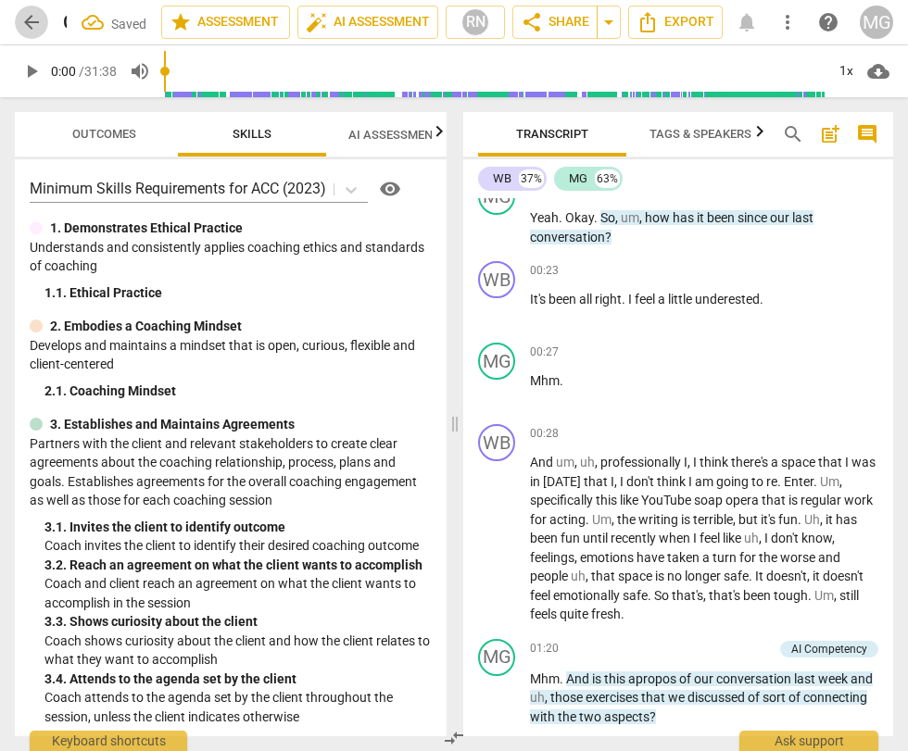
click at [37, 17] on span "arrow_back" at bounding box center [31, 22] width 22 height 22
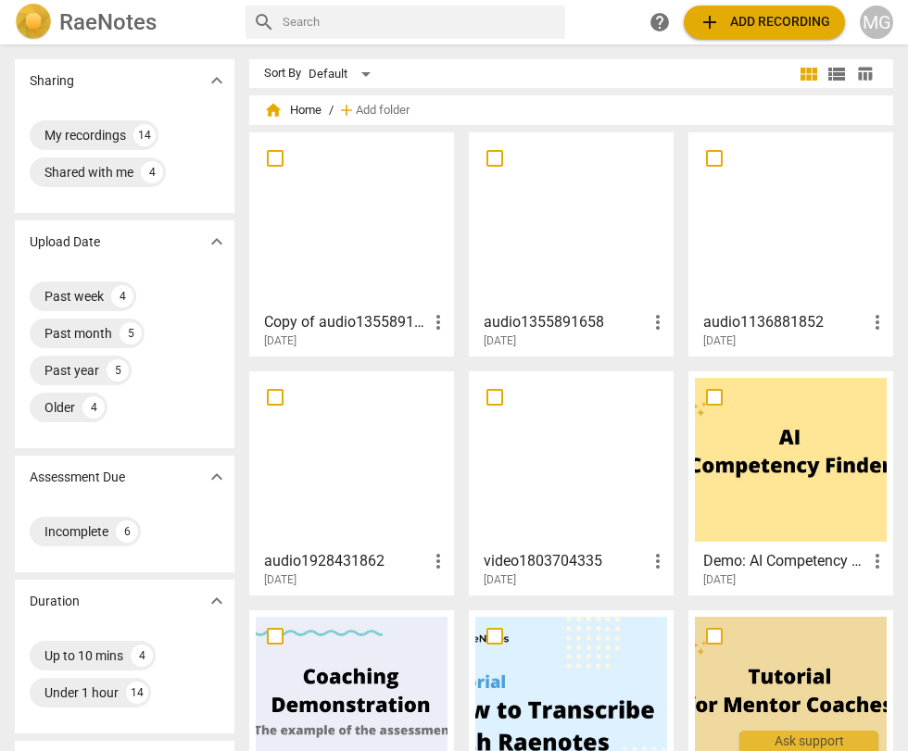
click at [384, 256] on div at bounding box center [352, 221] width 192 height 164
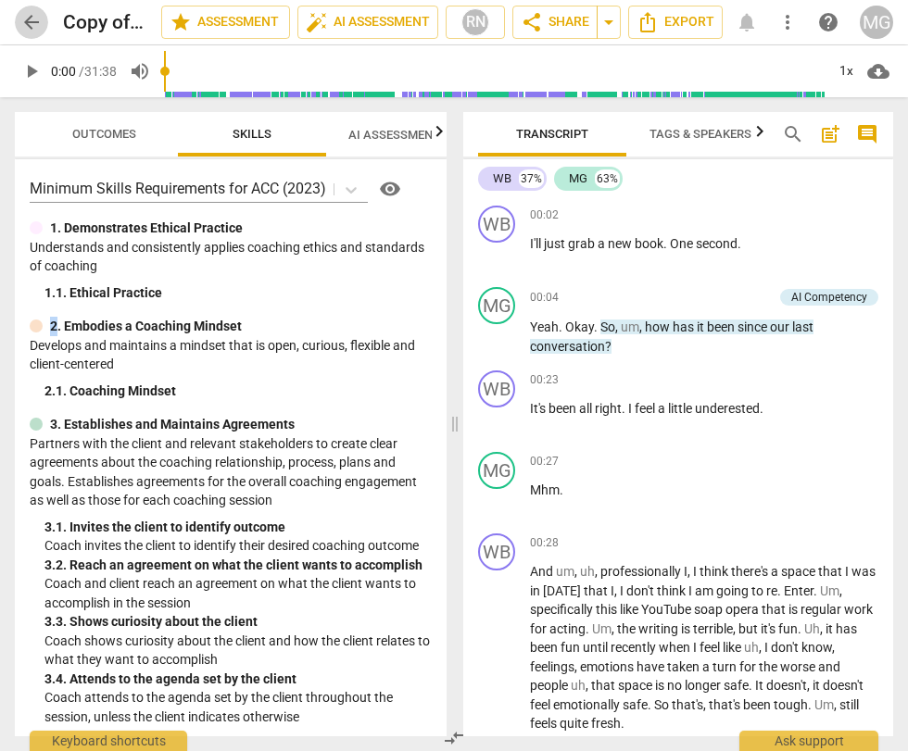
click at [37, 19] on span "arrow_back" at bounding box center [31, 22] width 22 height 22
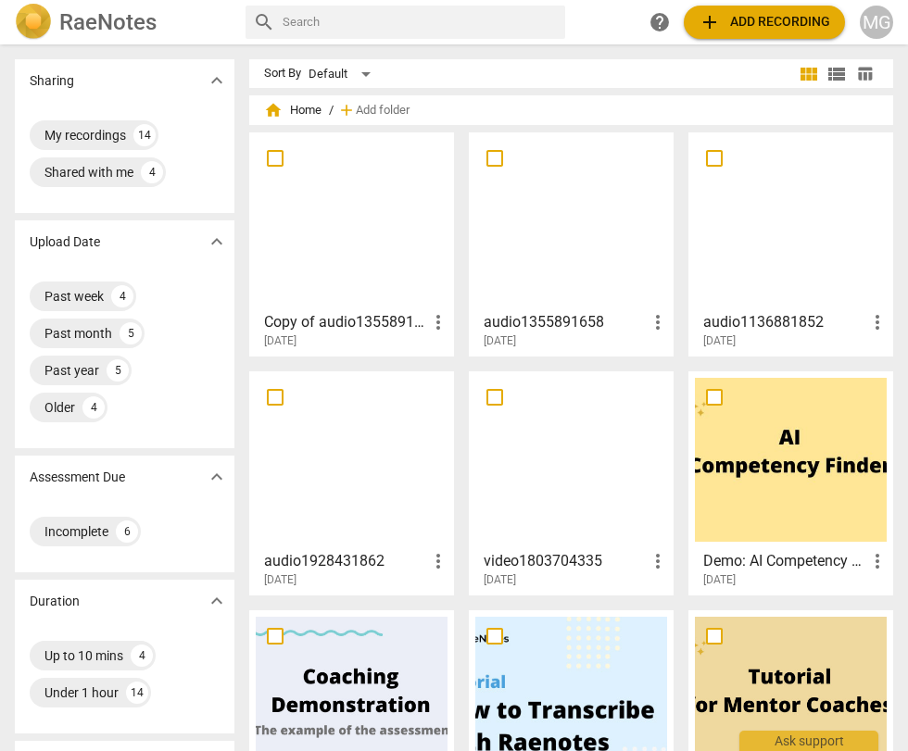
scroll to position [367, 0]
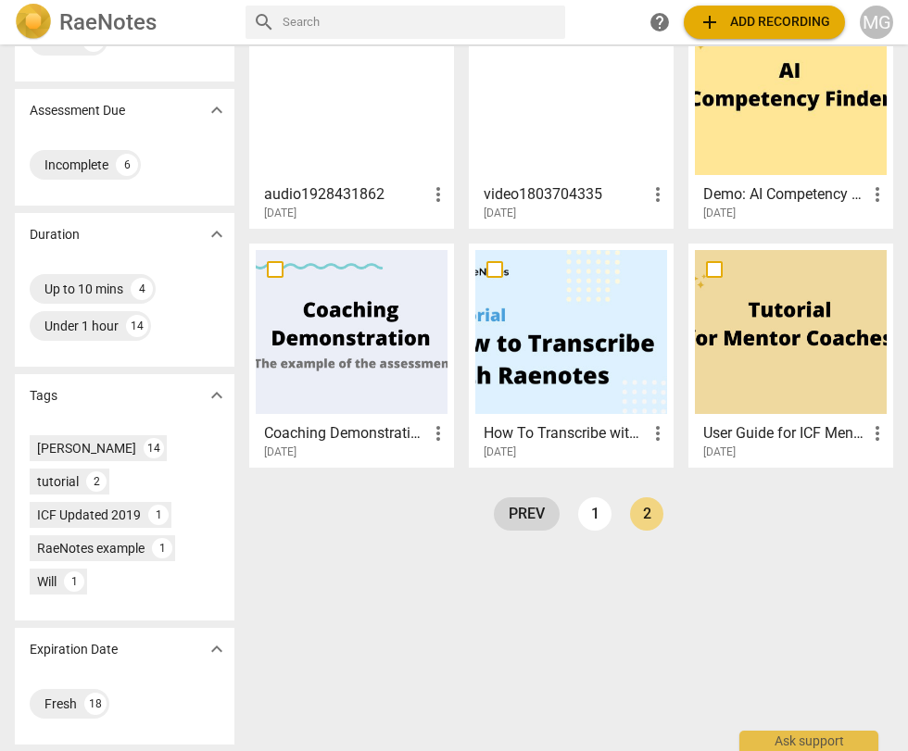
click at [524, 513] on link "prev" at bounding box center [527, 513] width 66 height 33
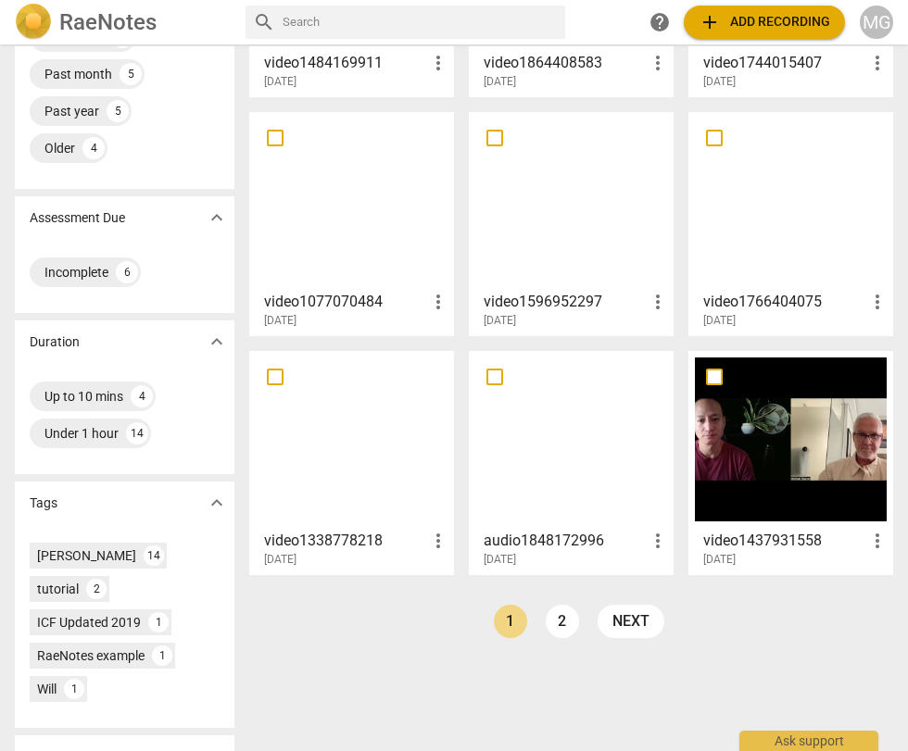
scroll to position [269, 0]
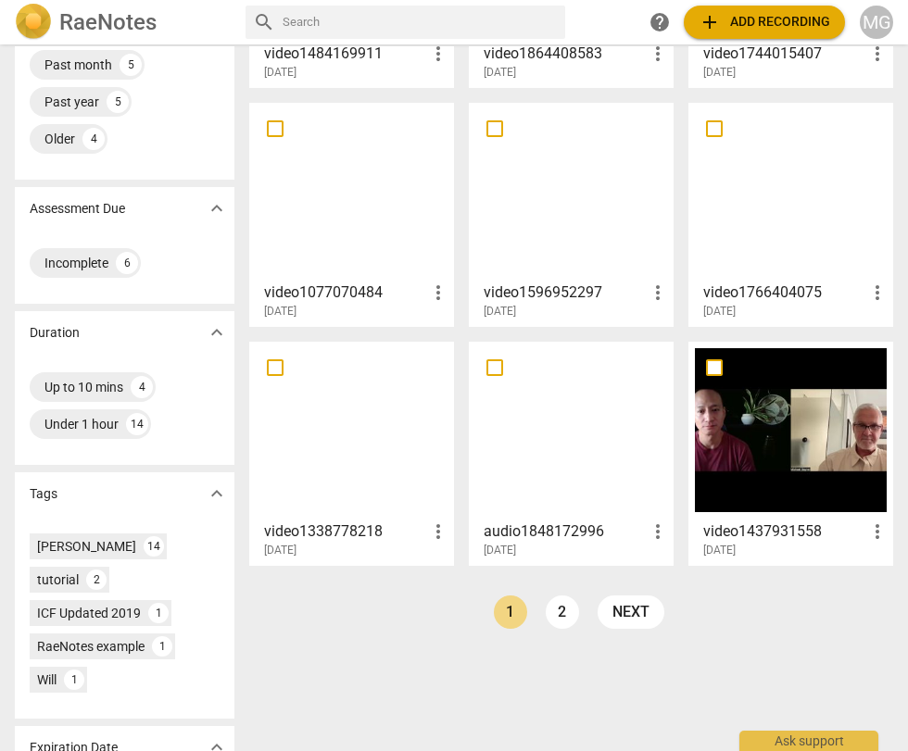
click at [572, 439] on div at bounding box center [571, 430] width 192 height 164
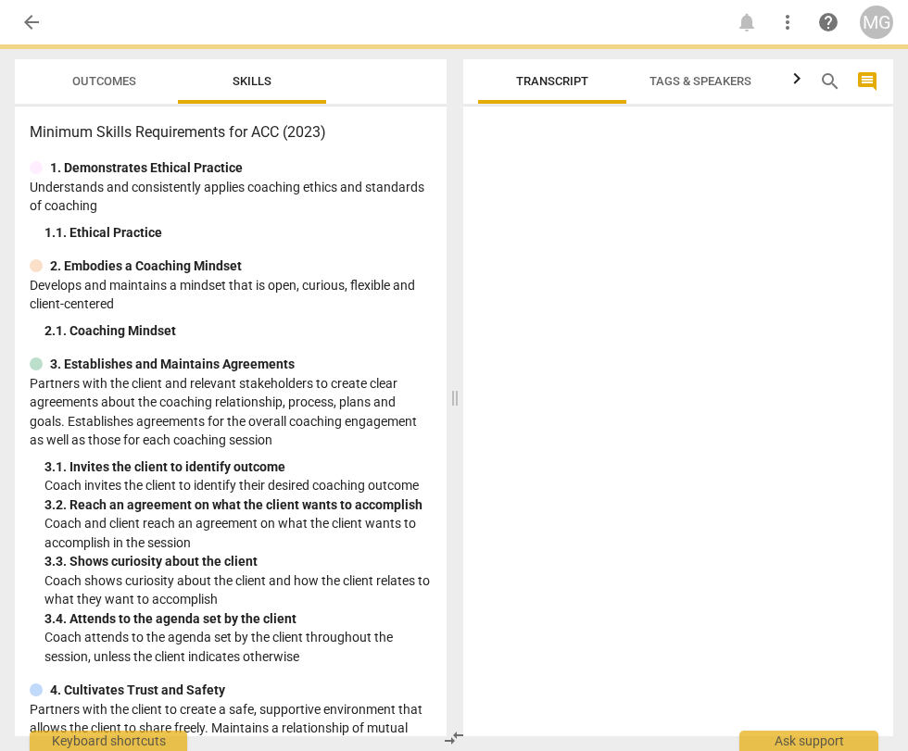
click at [572, 439] on div at bounding box center [678, 425] width 430 height 622
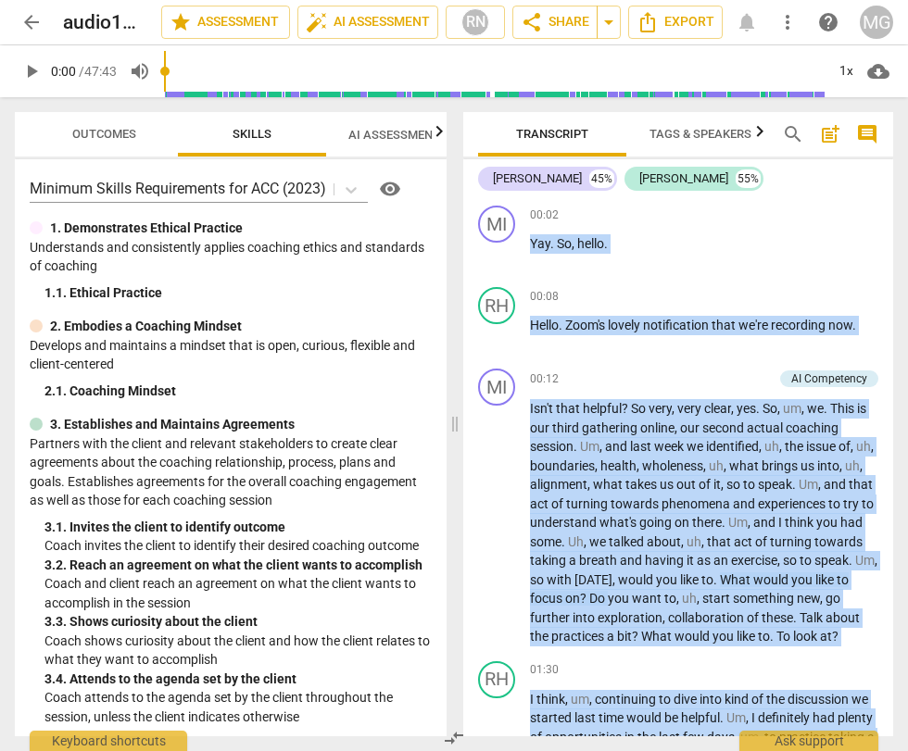
click at [30, 24] on span "arrow_back" at bounding box center [31, 22] width 22 height 22
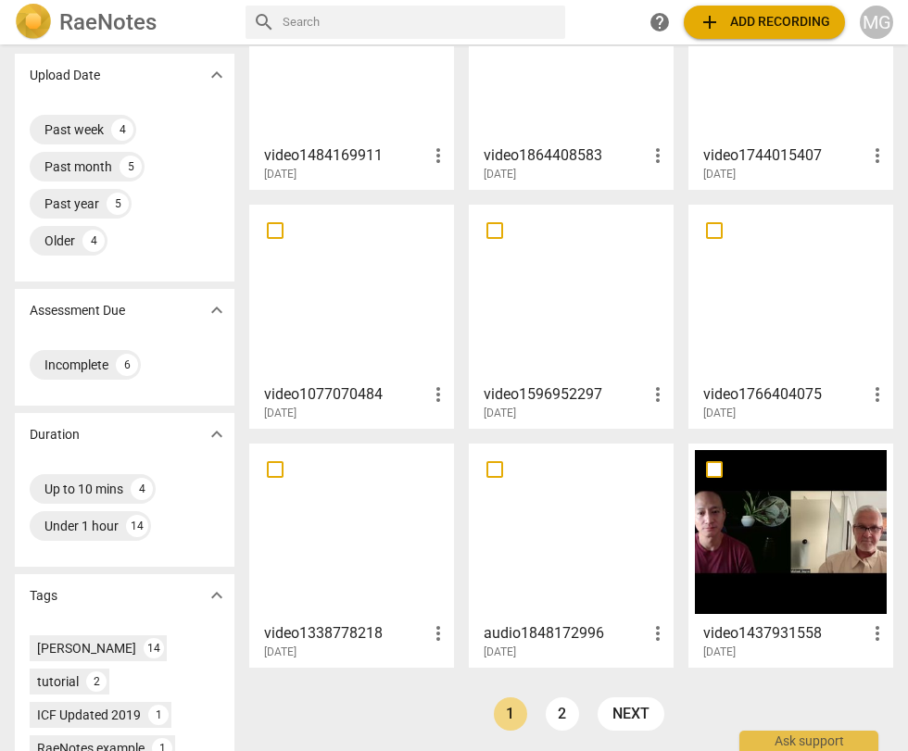
scroll to position [172, 0]
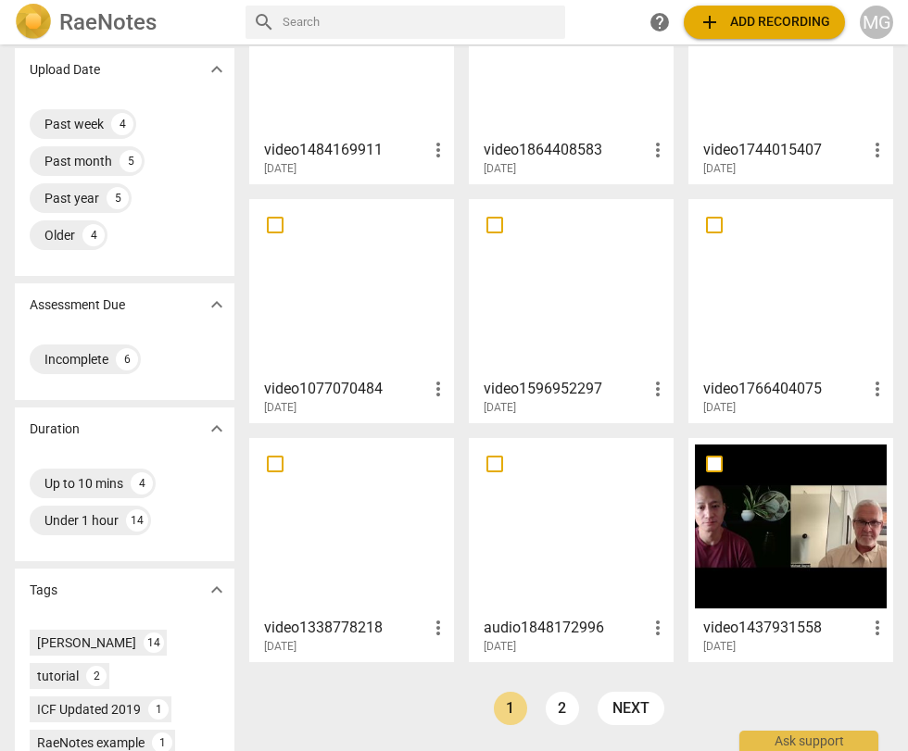
click at [512, 518] on div at bounding box center [571, 527] width 192 height 164
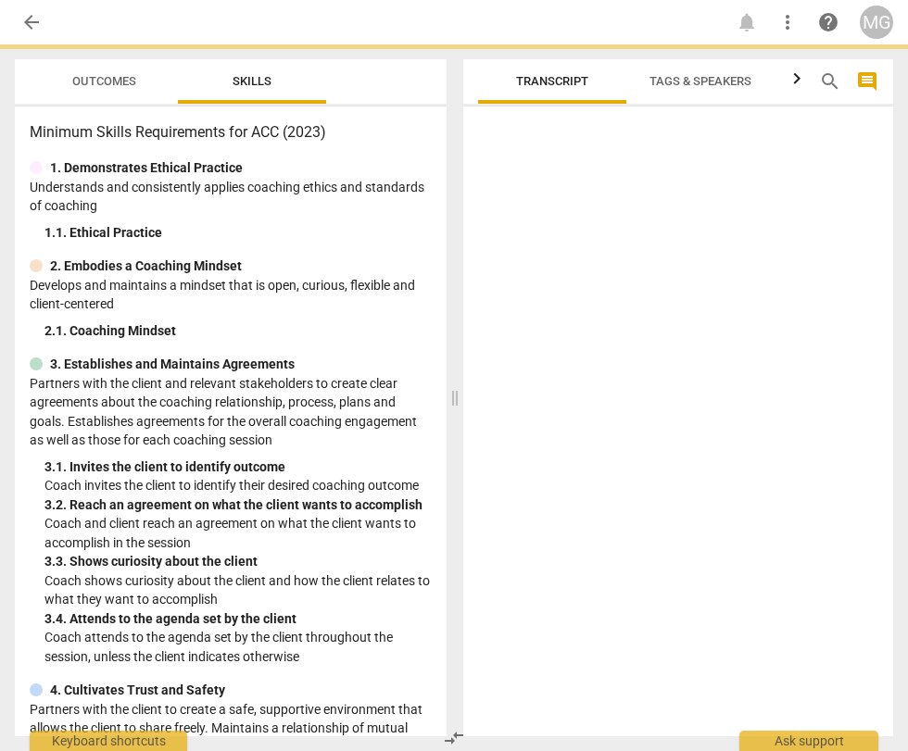
click at [512, 518] on div at bounding box center [678, 425] width 430 height 622
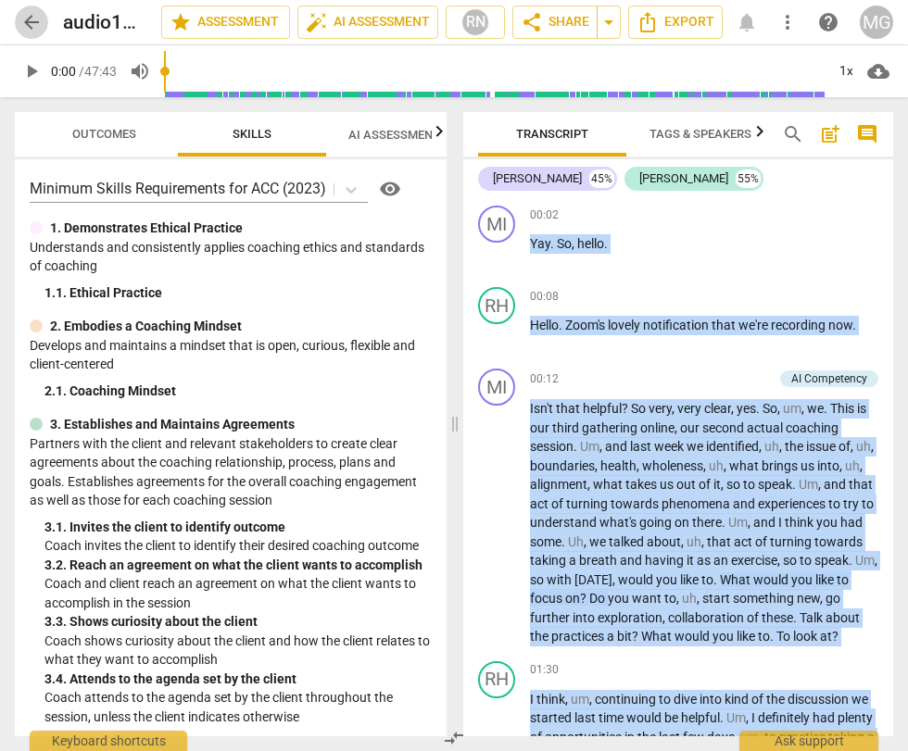
click at [31, 17] on span "arrow_back" at bounding box center [31, 22] width 22 height 22
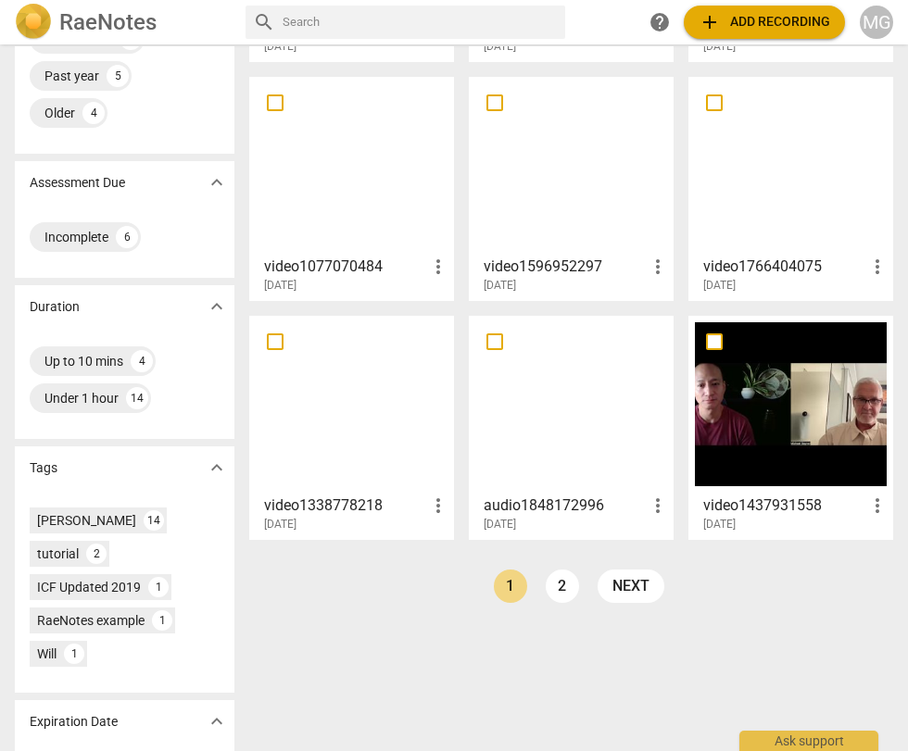
scroll to position [300, 0]
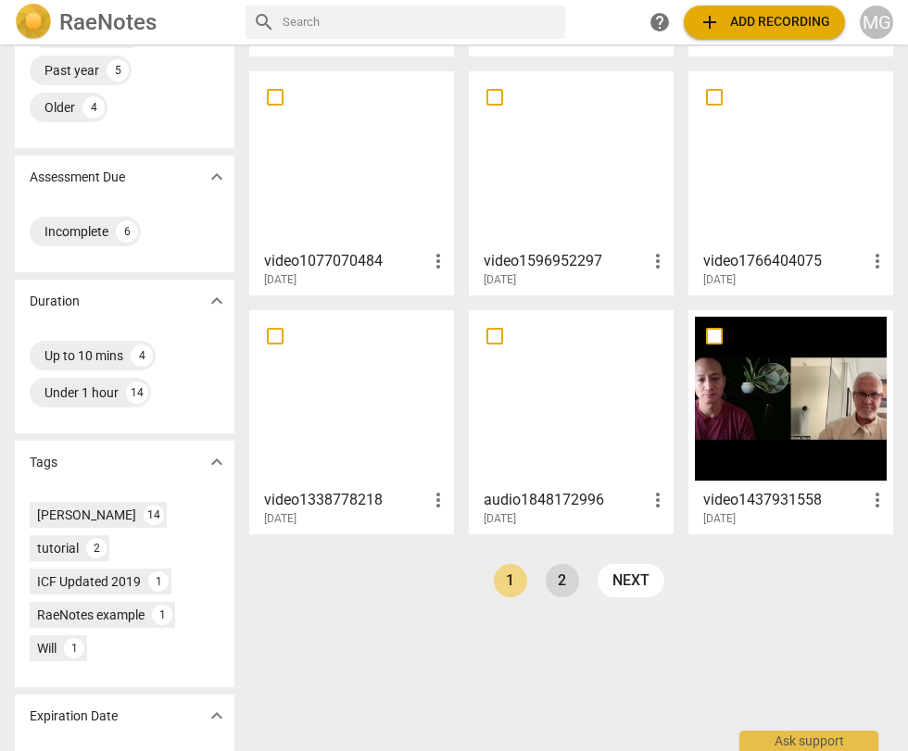
click at [560, 575] on link "2" at bounding box center [562, 580] width 33 height 33
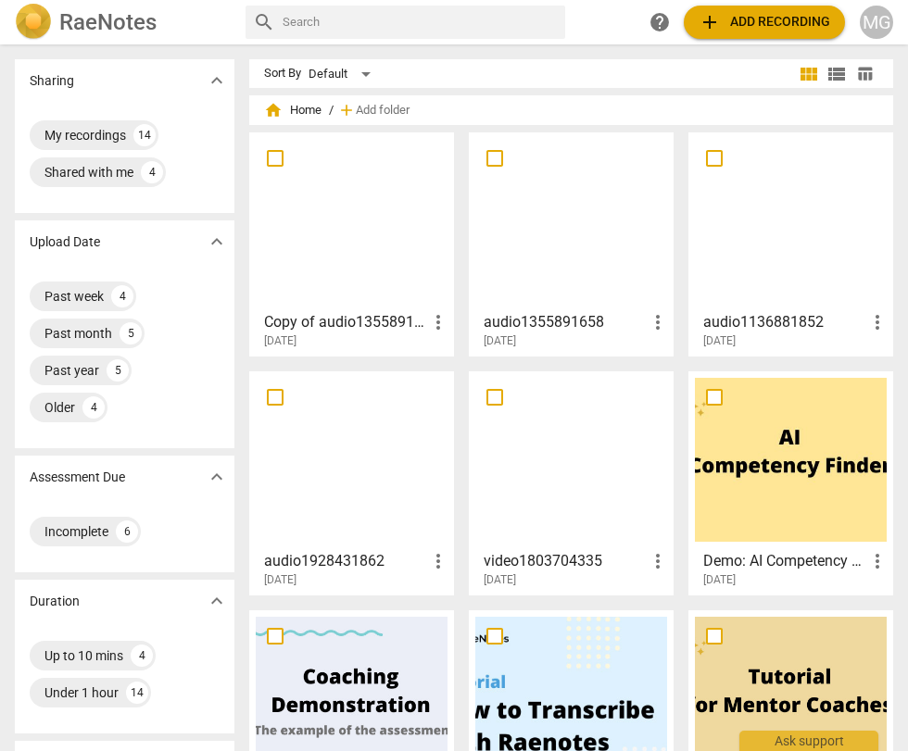
click at [516, 477] on div at bounding box center [571, 460] width 192 height 164
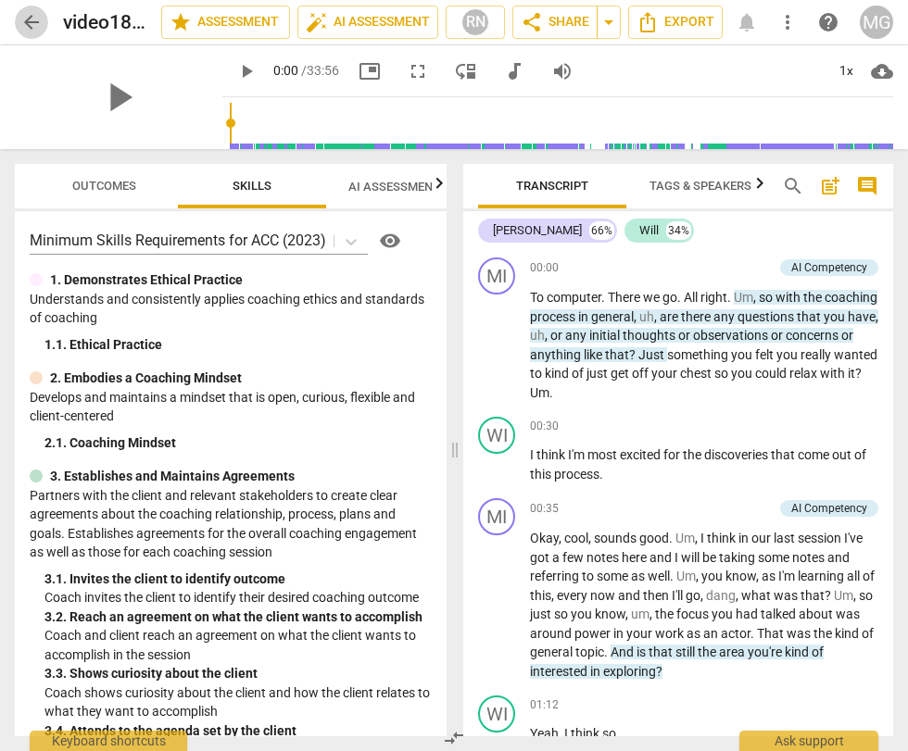
click at [31, 25] on span "arrow_back" at bounding box center [31, 22] width 22 height 22
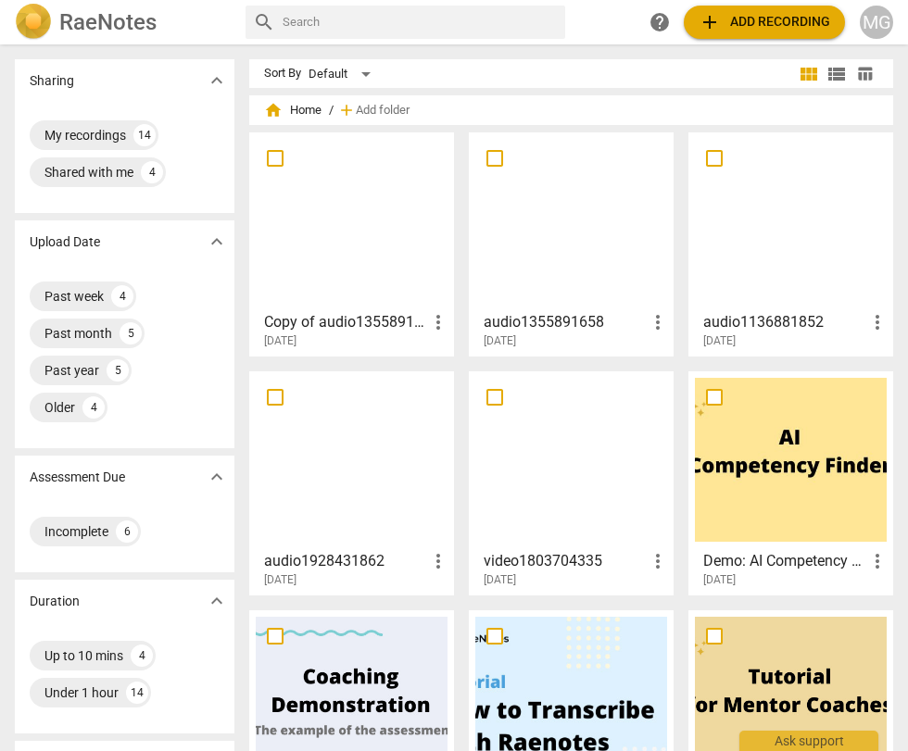
click at [362, 485] on div at bounding box center [352, 460] width 192 height 164
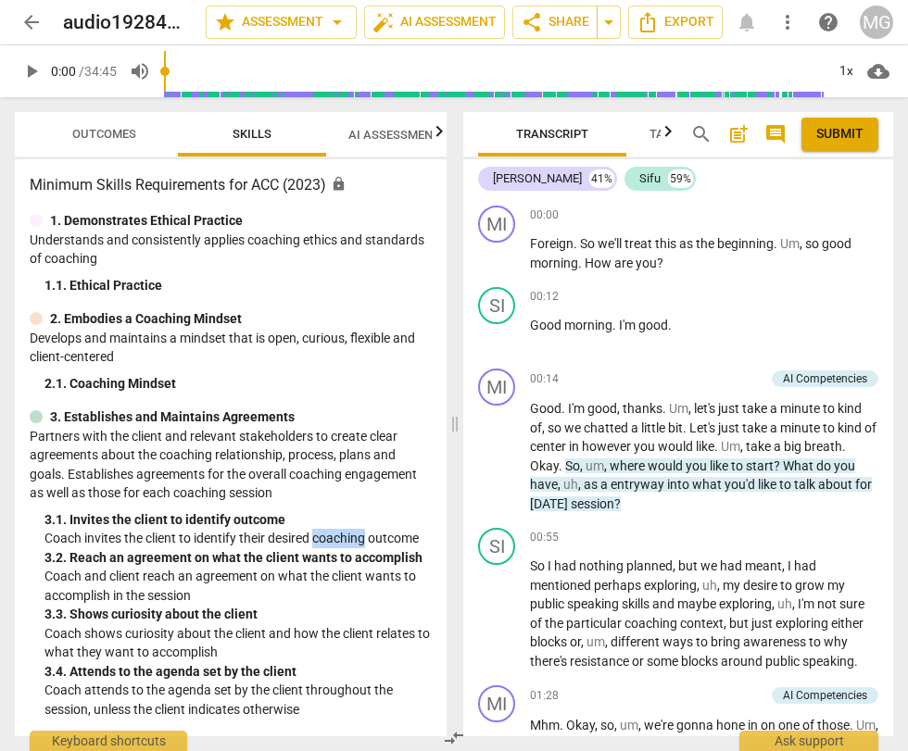
click at [31, 22] on span "arrow_back" at bounding box center [31, 22] width 22 height 22
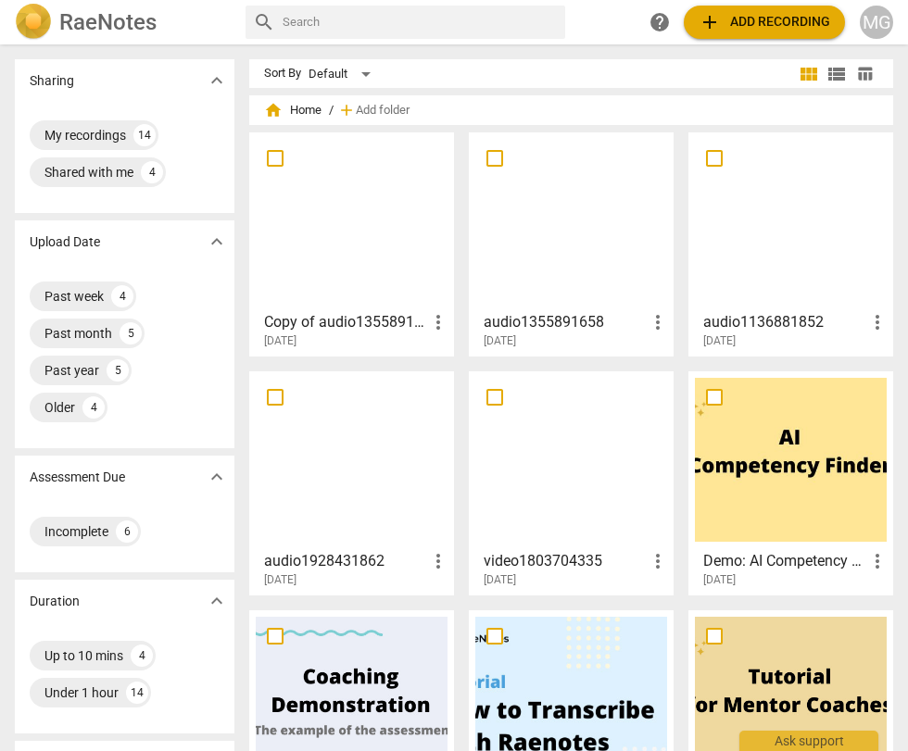
click at [753, 231] on div at bounding box center [791, 221] width 192 height 164
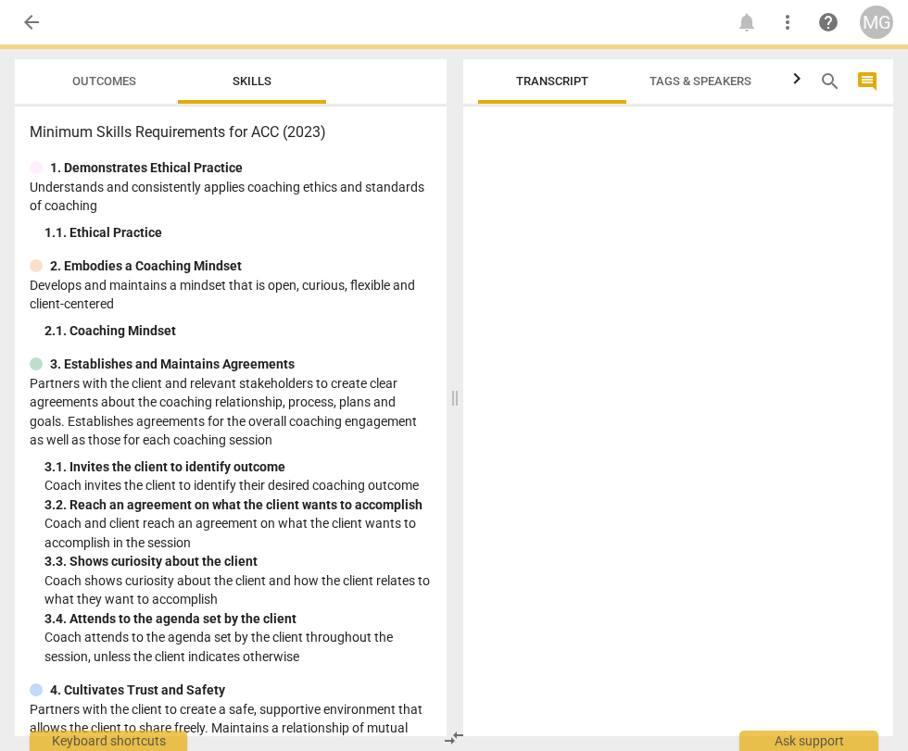
click at [753, 231] on div at bounding box center [678, 425] width 430 height 622
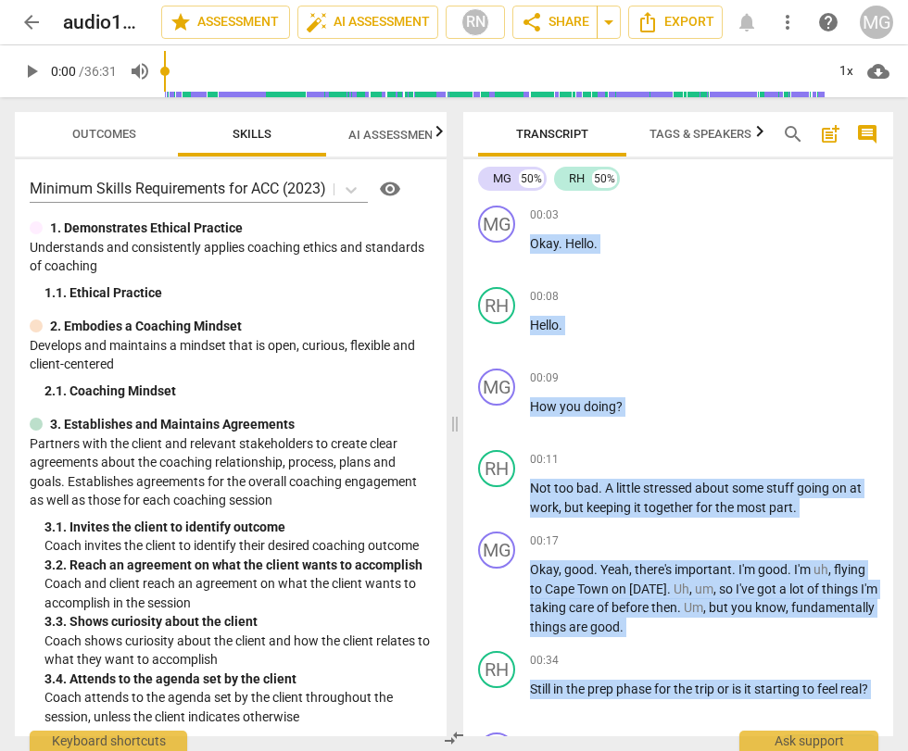
click at [31, 19] on span "arrow_back" at bounding box center [31, 22] width 22 height 22
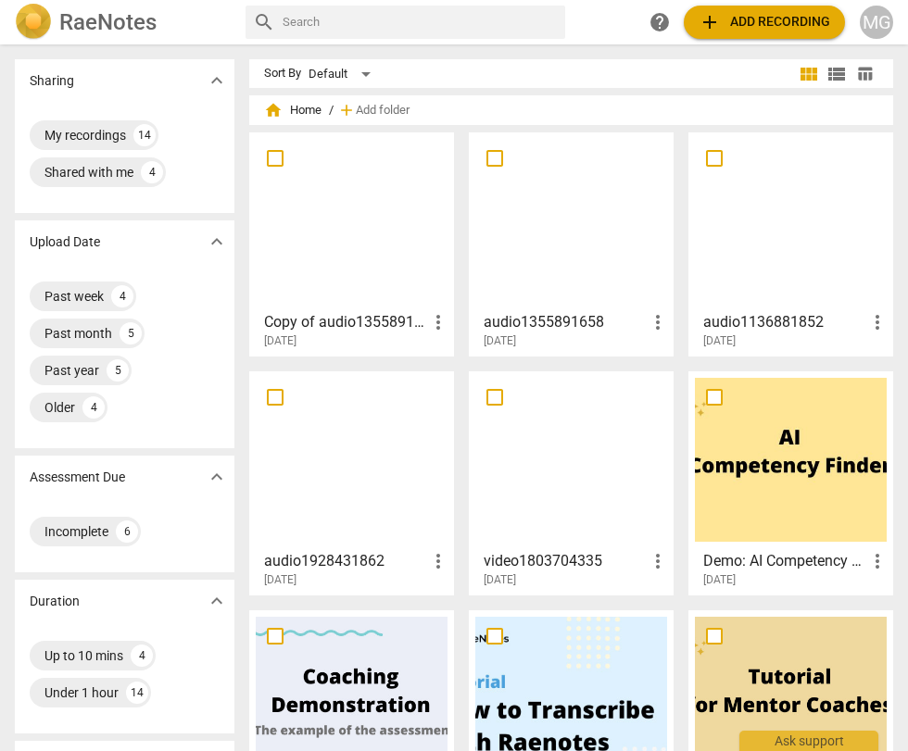
click at [537, 209] on div at bounding box center [571, 221] width 192 height 164
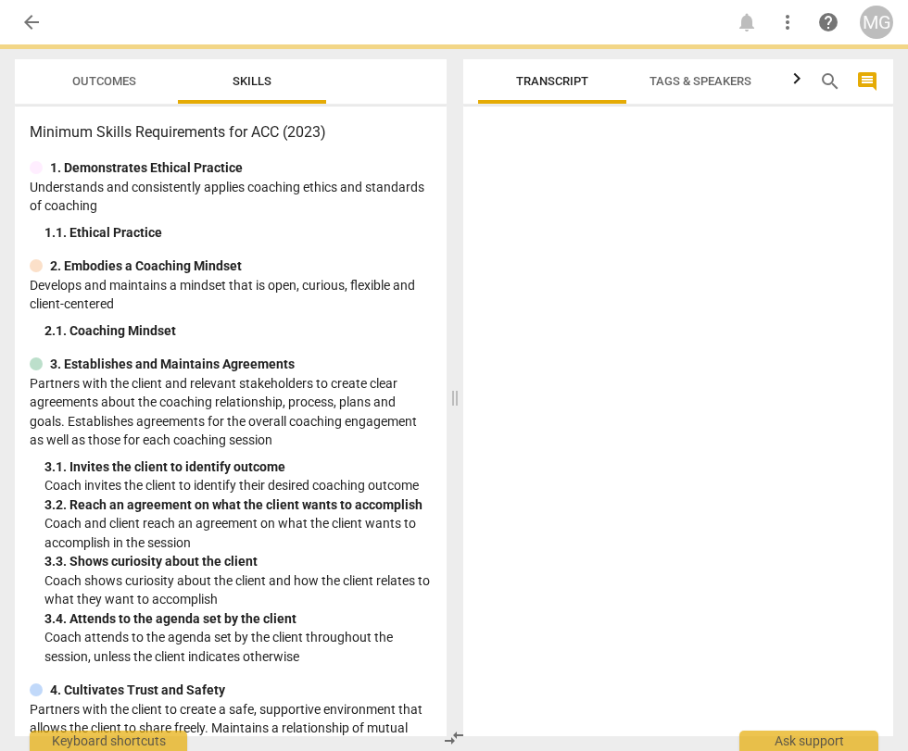
click at [537, 209] on div at bounding box center [678, 425] width 430 height 622
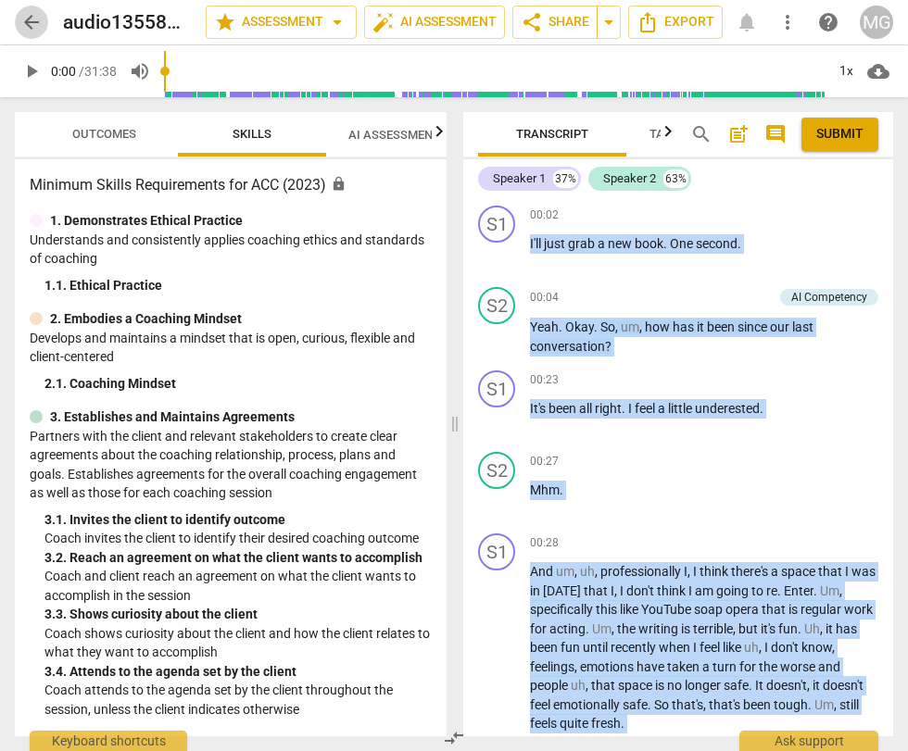
click at [30, 19] on span "arrow_back" at bounding box center [31, 22] width 22 height 22
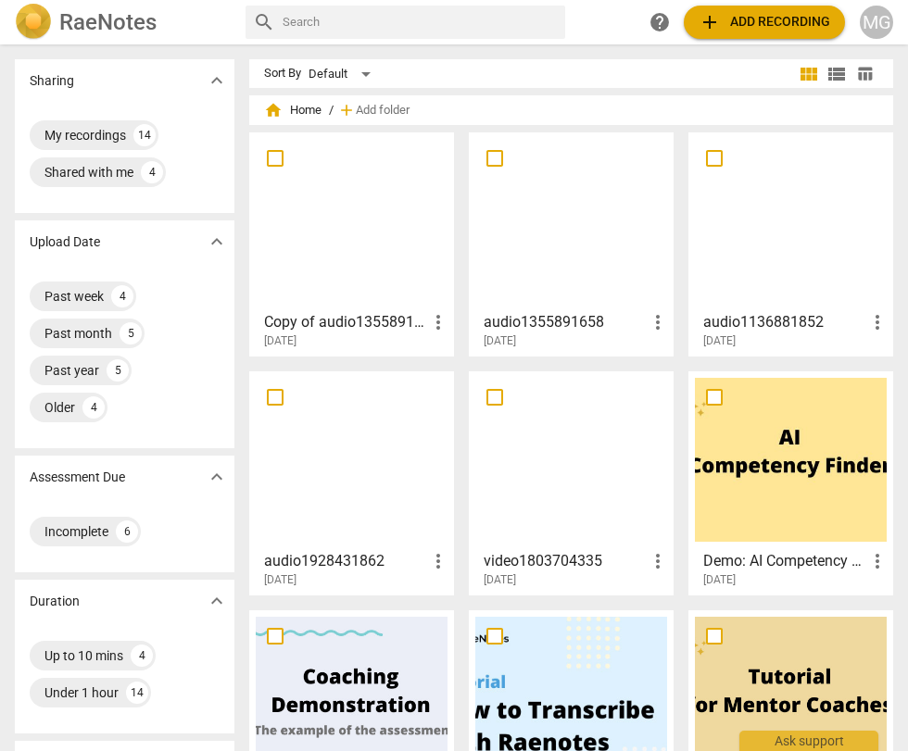
click at [598, 242] on div at bounding box center [571, 221] width 192 height 164
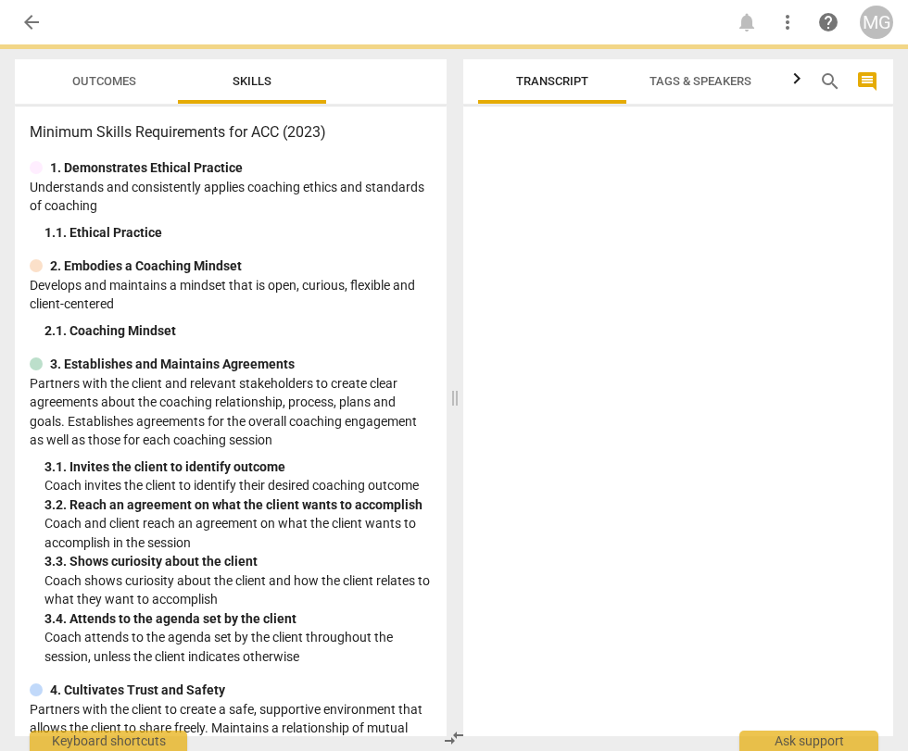
click at [598, 242] on div at bounding box center [678, 425] width 430 height 622
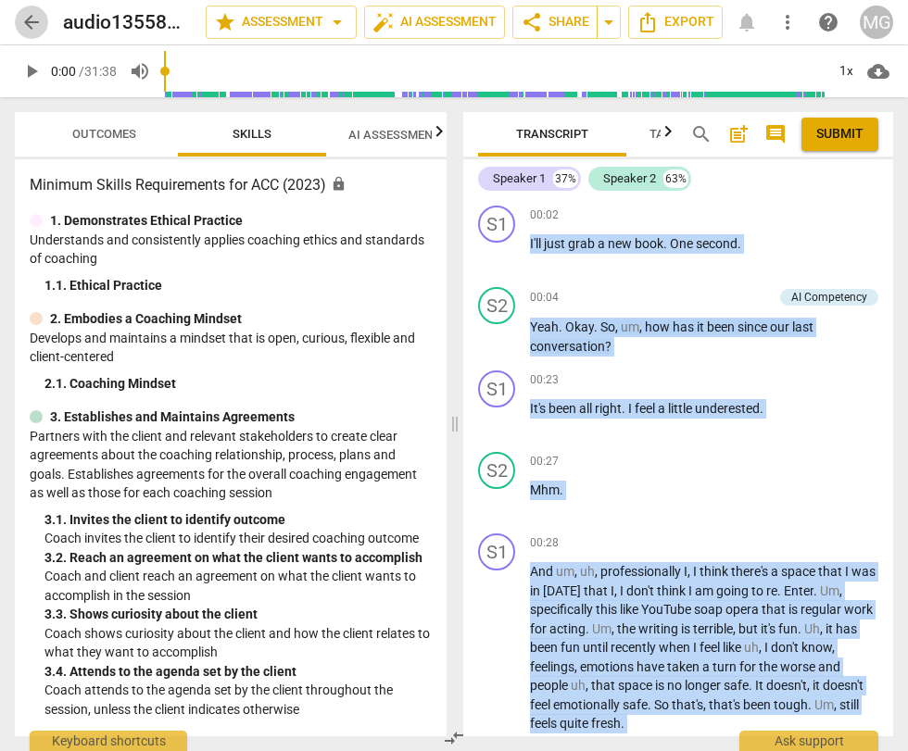
click at [22, 19] on span "arrow_back" at bounding box center [31, 22] width 22 height 22
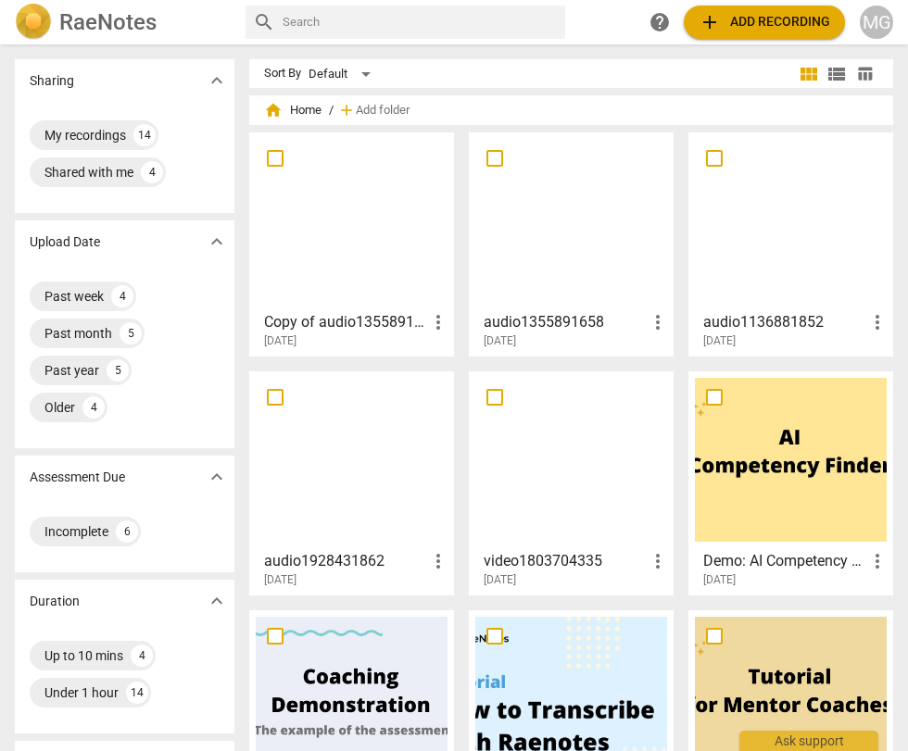
click at [303, 198] on div at bounding box center [352, 221] width 192 height 164
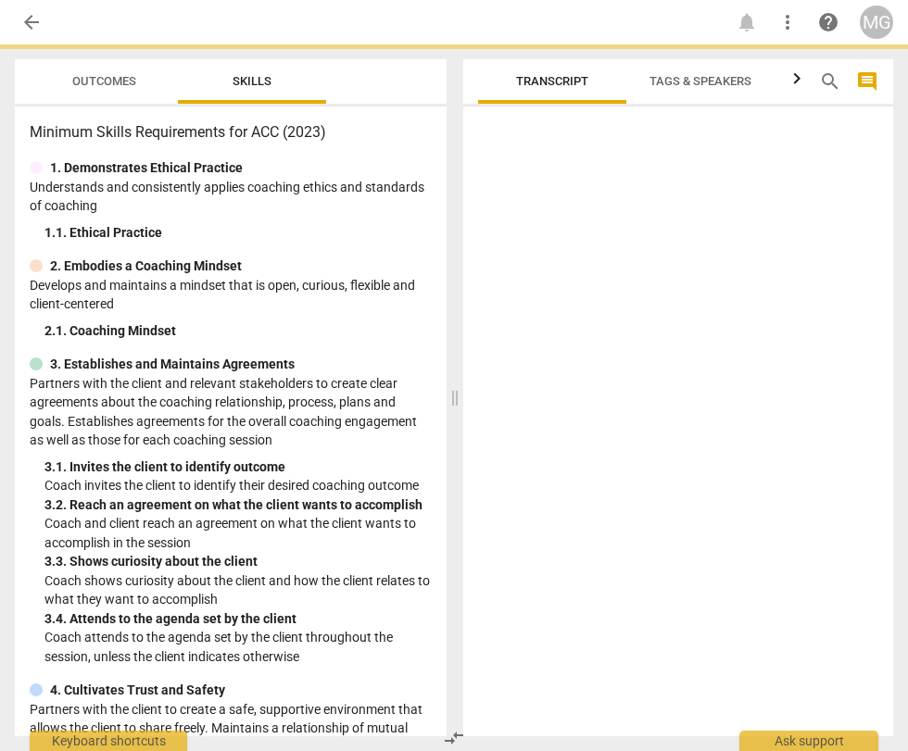
click at [303, 198] on p "Understands and consistently applies coaching ethics and standards of coaching" at bounding box center [231, 197] width 402 height 38
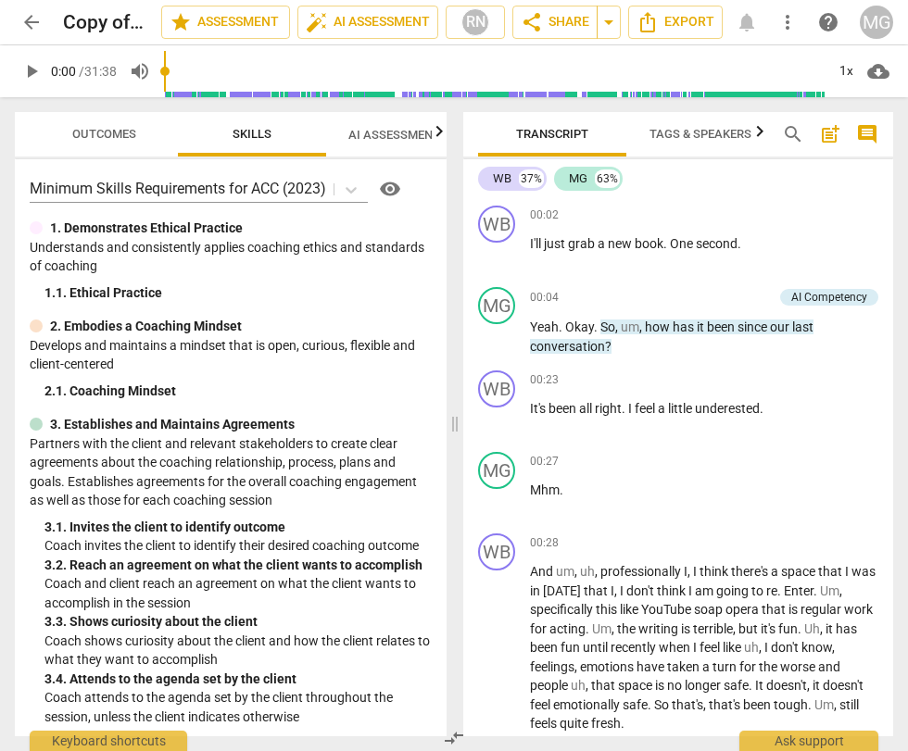
click at [33, 19] on span "arrow_back" at bounding box center [31, 22] width 22 height 22
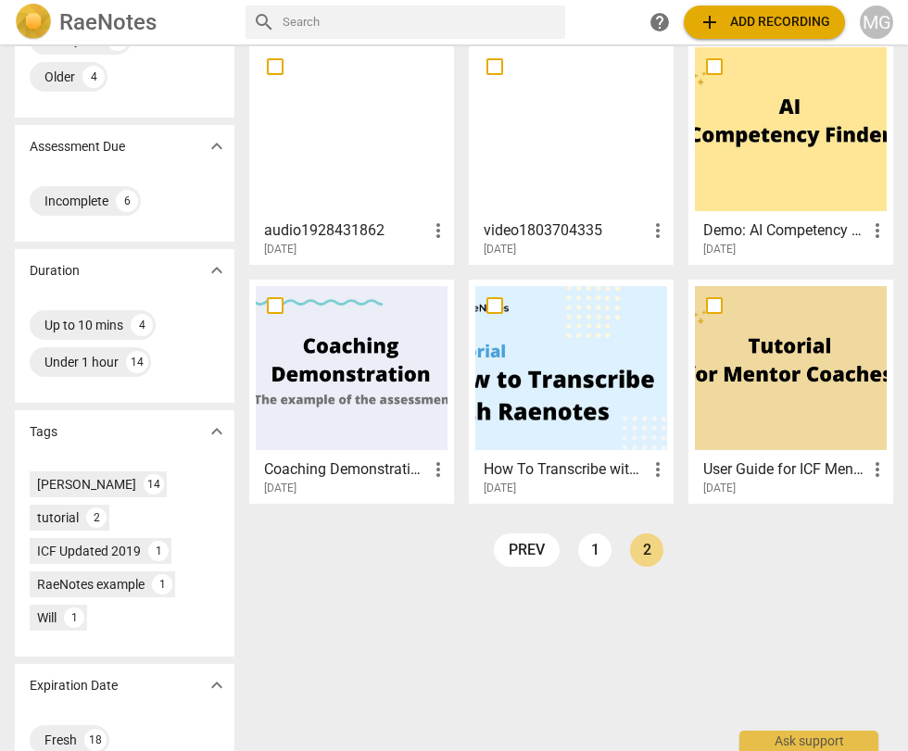
scroll to position [367, 0]
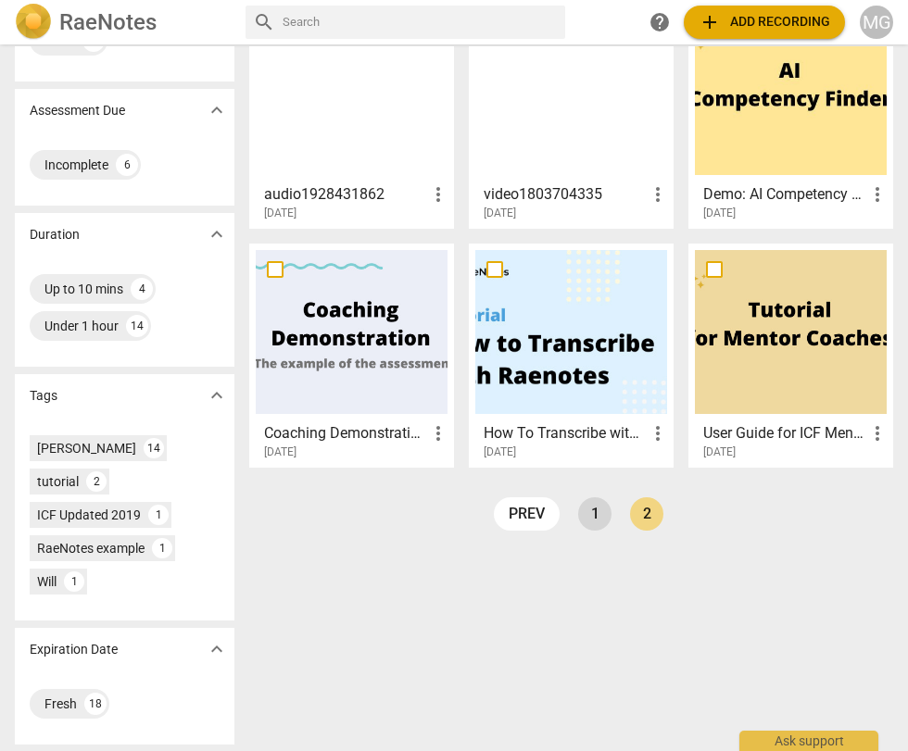
click at [599, 510] on link "1" at bounding box center [594, 513] width 33 height 33
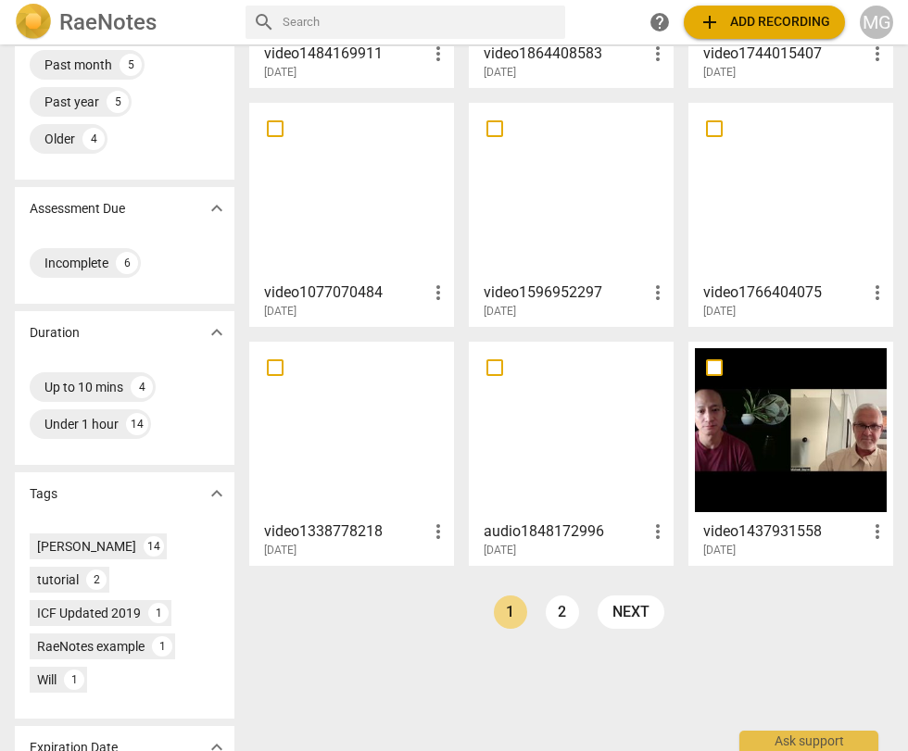
scroll to position [320, 0]
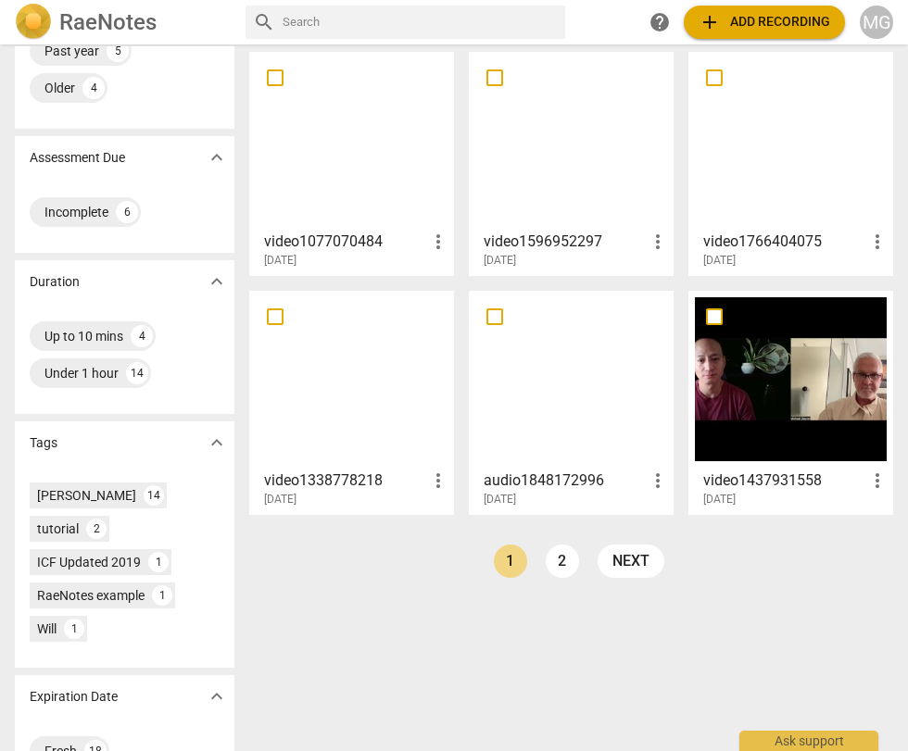
click at [574, 364] on div at bounding box center [571, 379] width 192 height 164
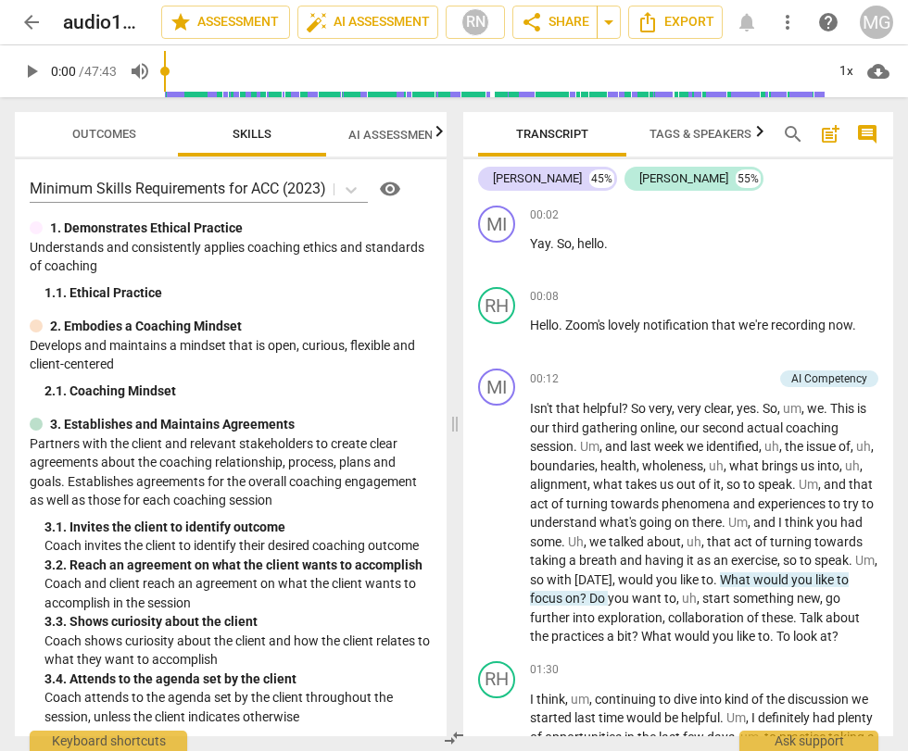
click at [38, 21] on span "arrow_back" at bounding box center [31, 22] width 22 height 22
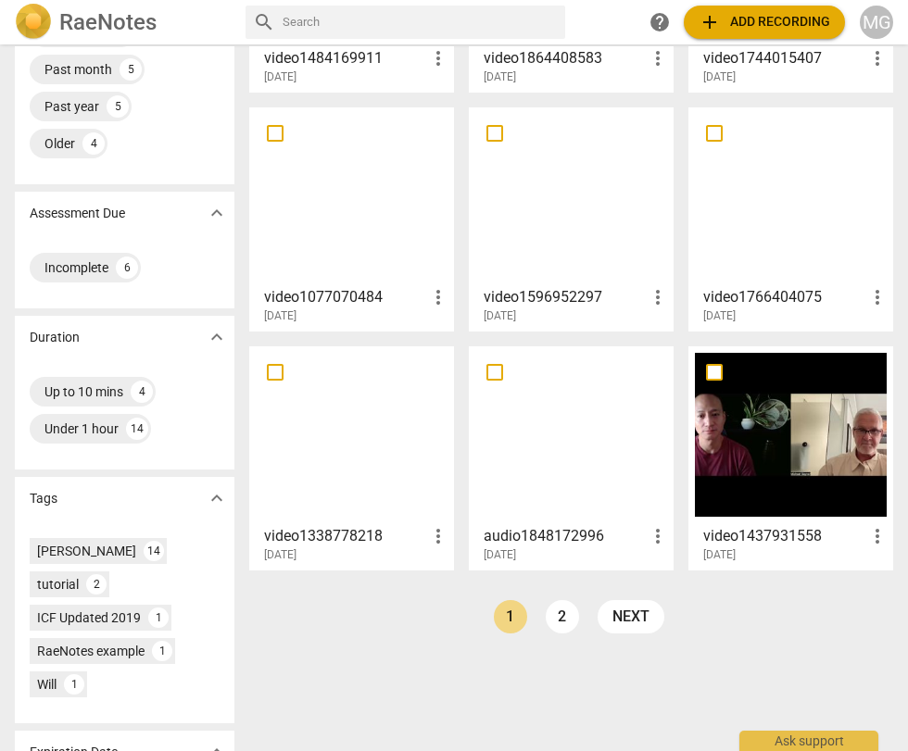
scroll to position [363, 0]
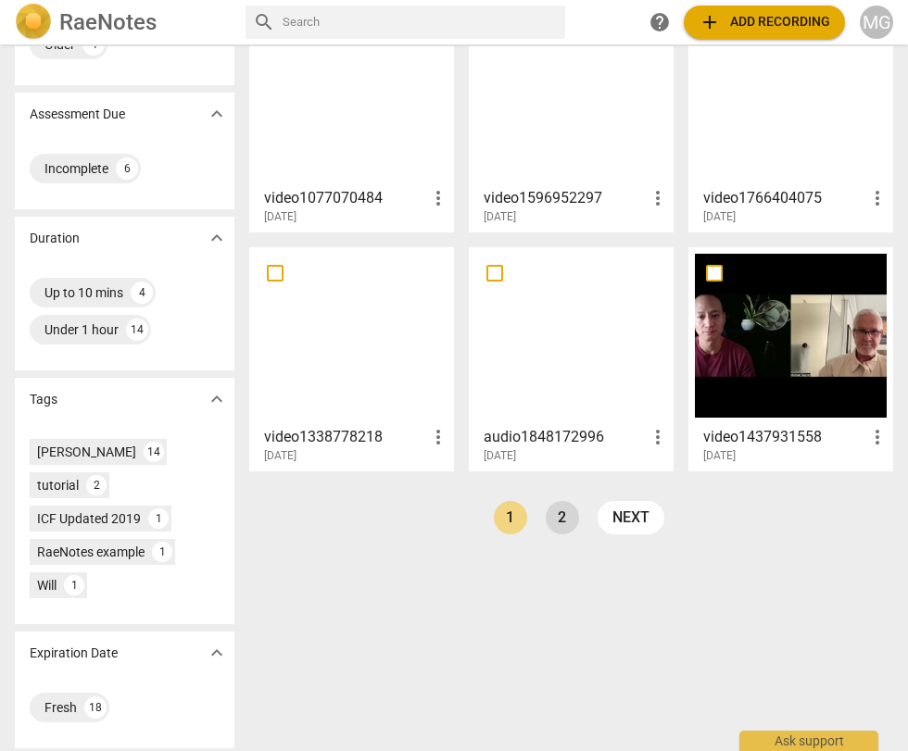
click at [559, 521] on link "2" at bounding box center [562, 517] width 33 height 33
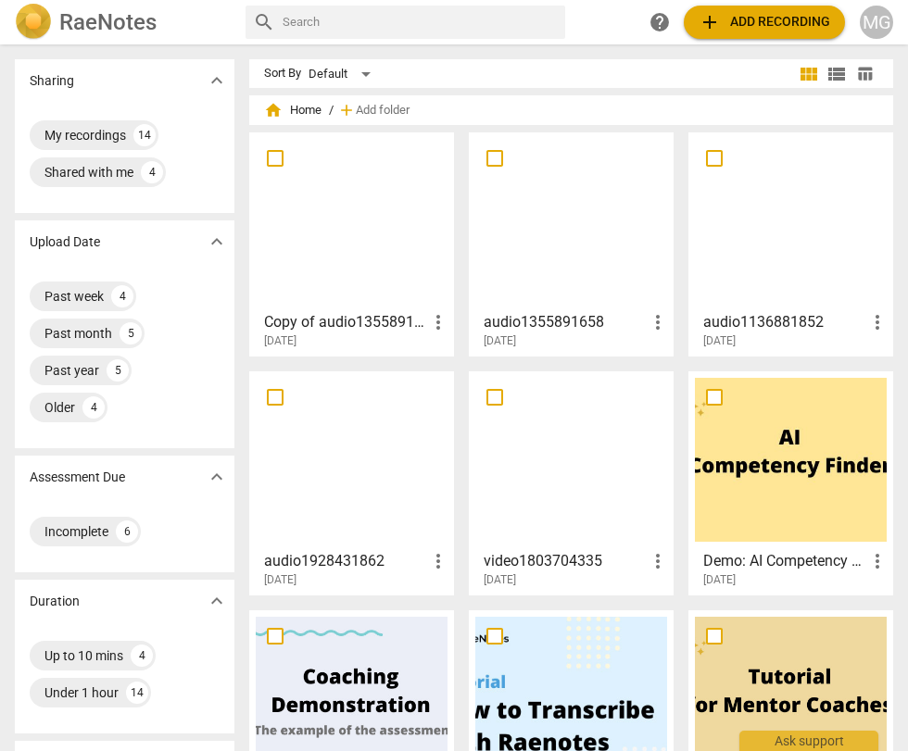
click at [778, 489] on div at bounding box center [791, 460] width 192 height 164
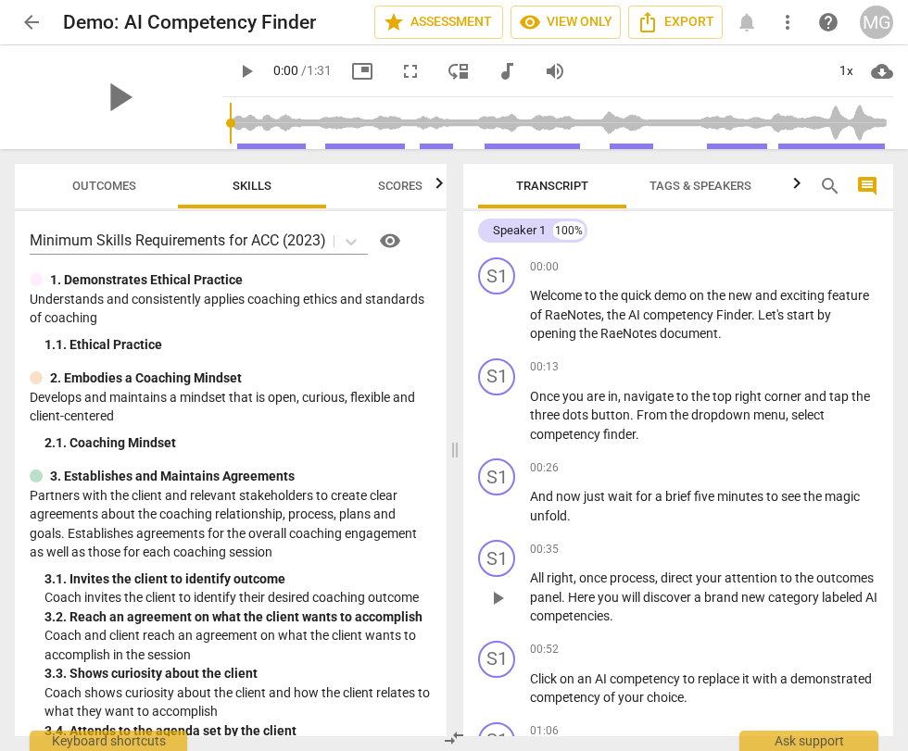
scroll to position [266, 0]
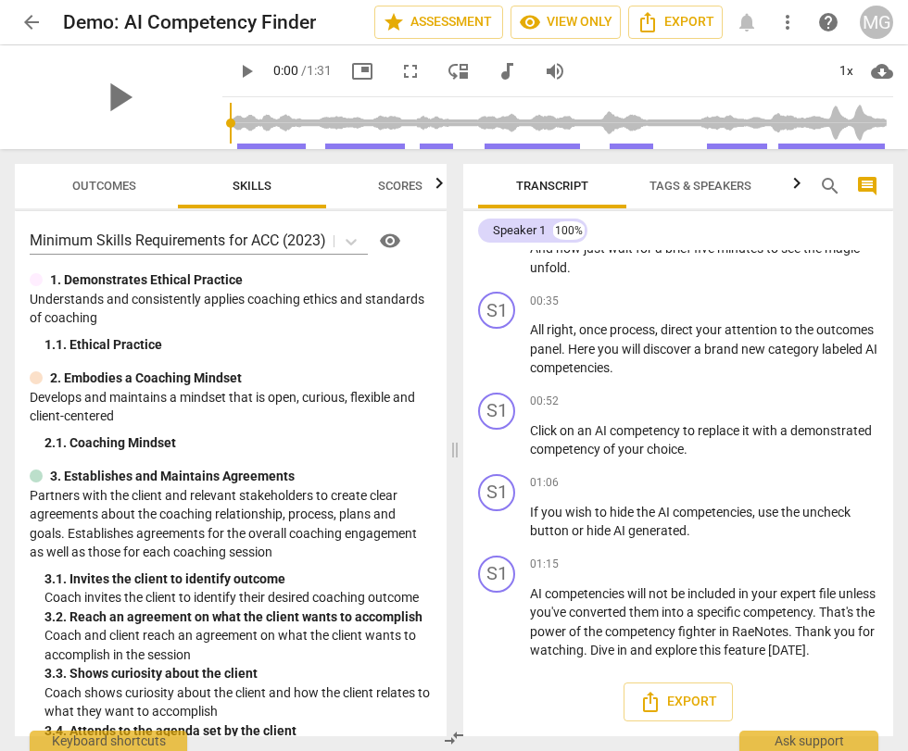
click at [37, 25] on span "arrow_back" at bounding box center [31, 22] width 22 height 22
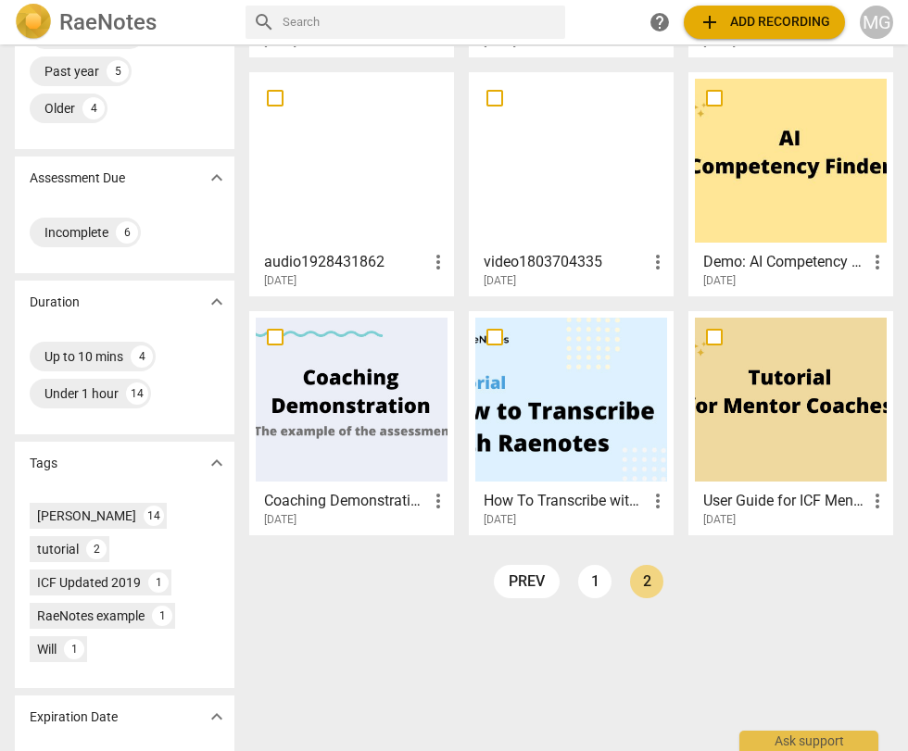
scroll to position [309, 0]
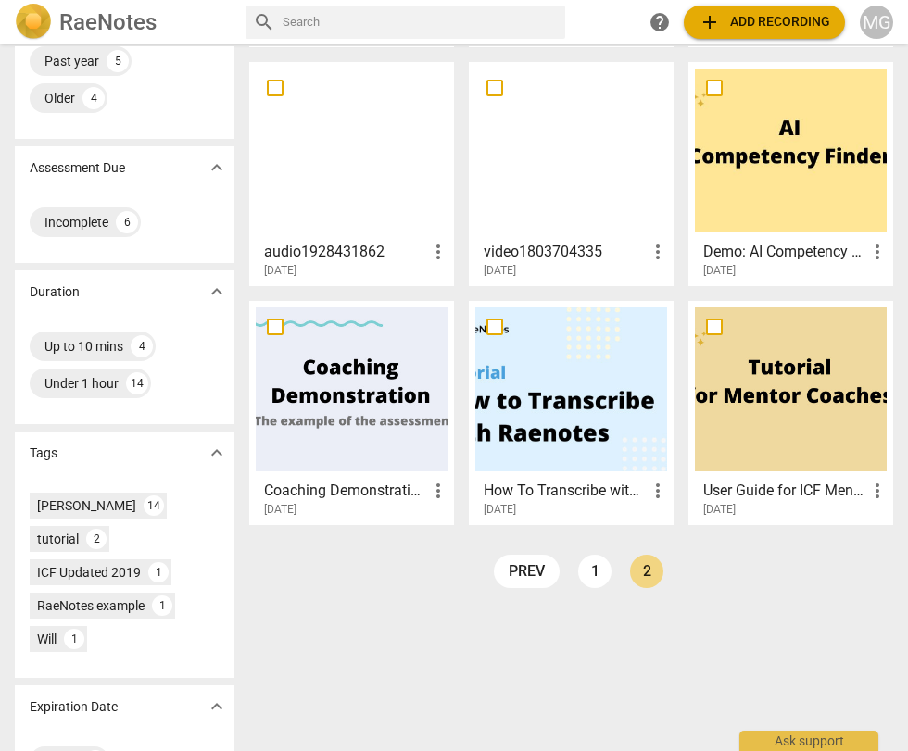
click at [369, 395] on div at bounding box center [352, 390] width 192 height 164
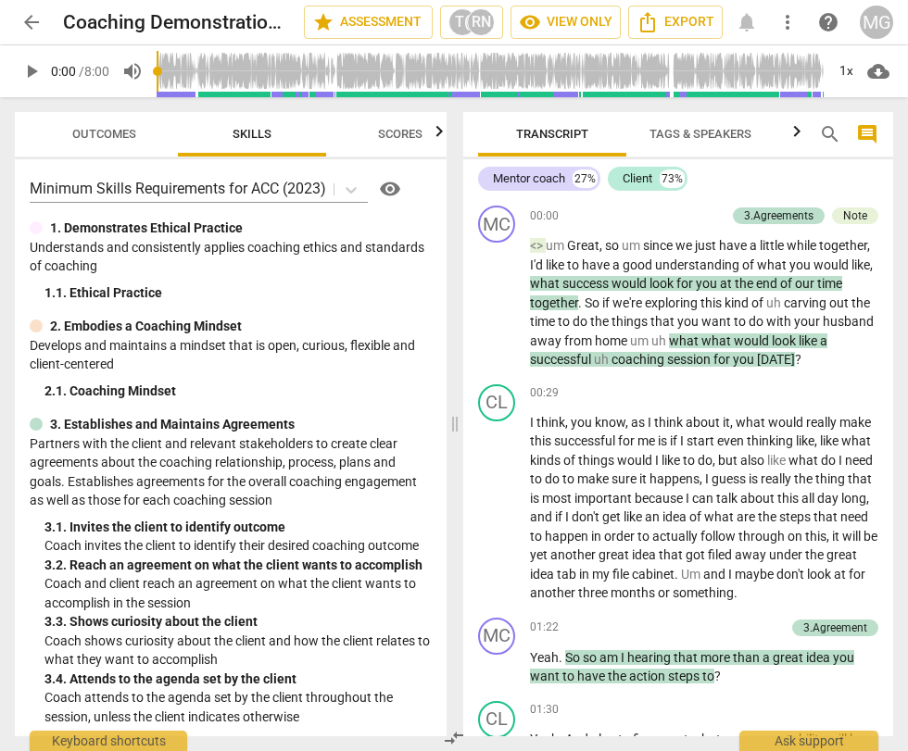
click at [35, 17] on span "arrow_back" at bounding box center [31, 22] width 22 height 22
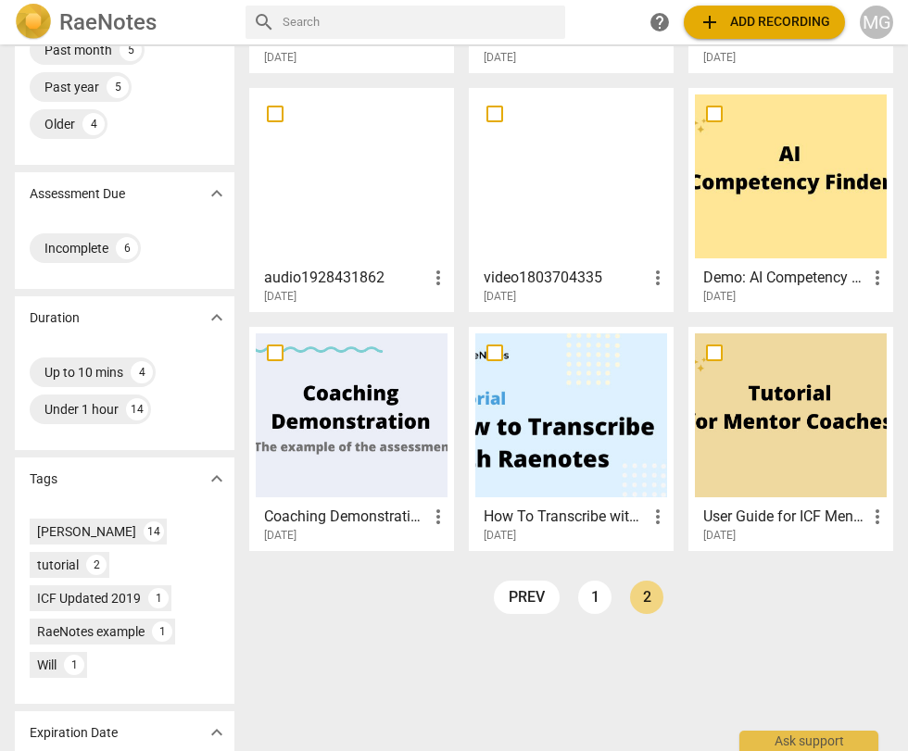
scroll to position [257, 0]
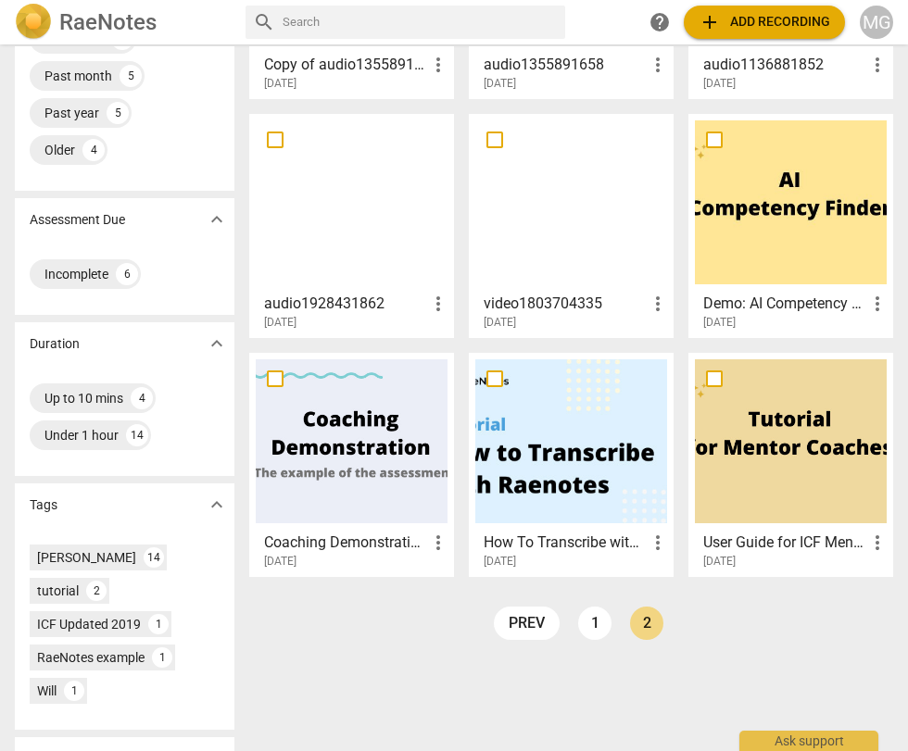
click at [760, 452] on div at bounding box center [791, 441] width 192 height 164
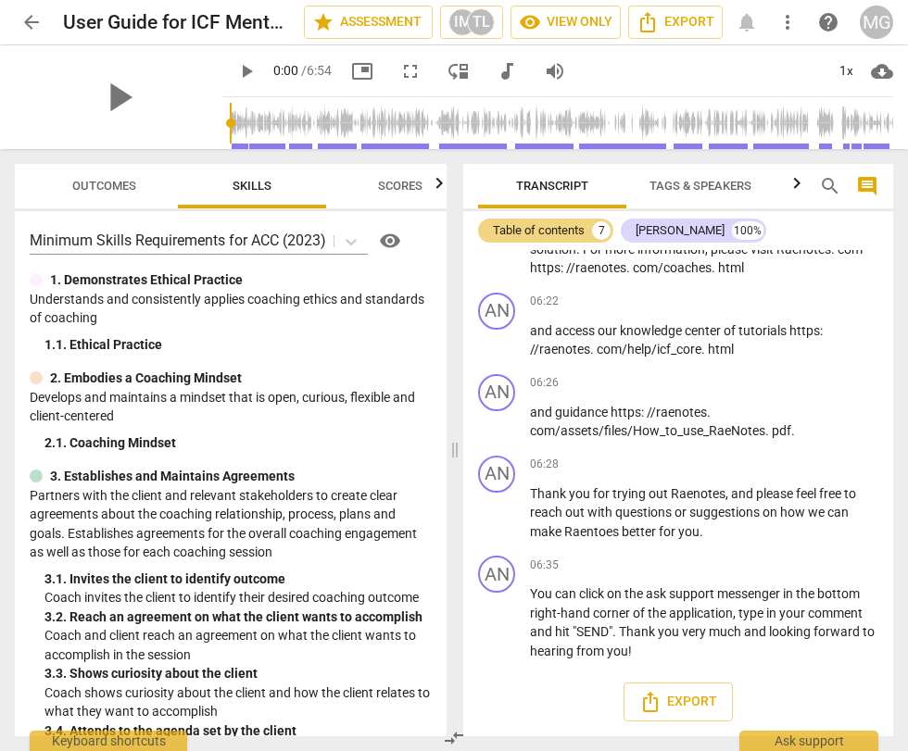
scroll to position [2182, 0]
click at [876, 22] on div "MG" at bounding box center [876, 22] width 33 height 33
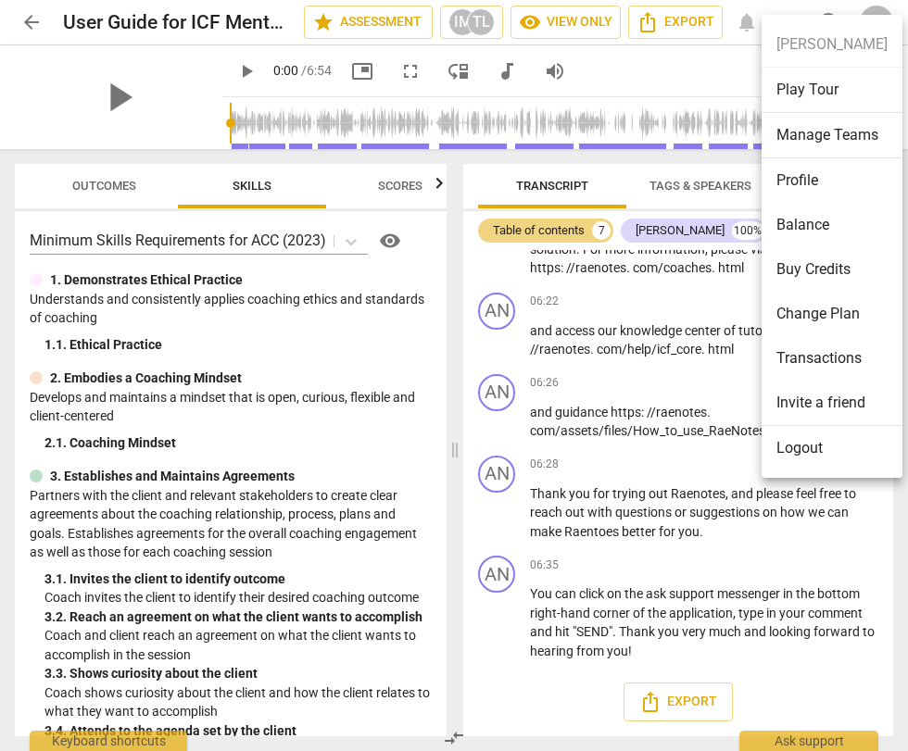
click at [807, 443] on li "Logout" at bounding box center [831, 448] width 141 height 44
